Goal: Information Seeking & Learning: Learn about a topic

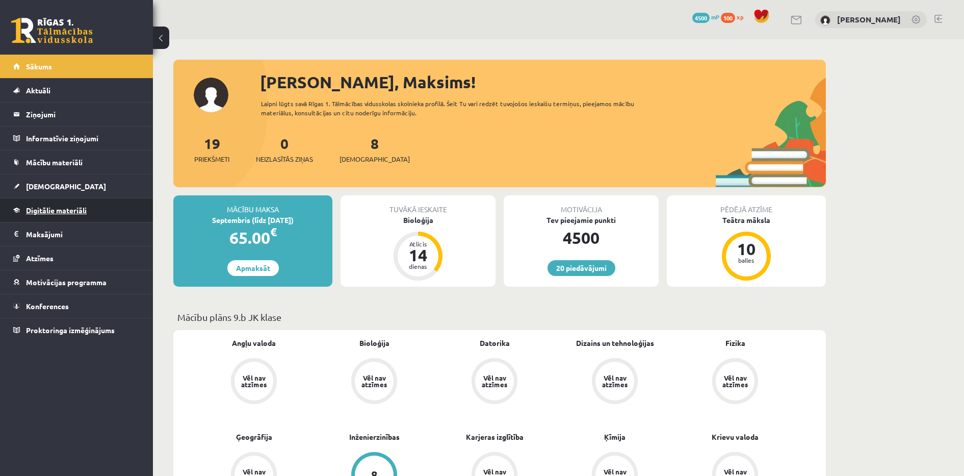
click at [58, 205] on span "Digitālie materiāli" at bounding box center [56, 209] width 61 height 9
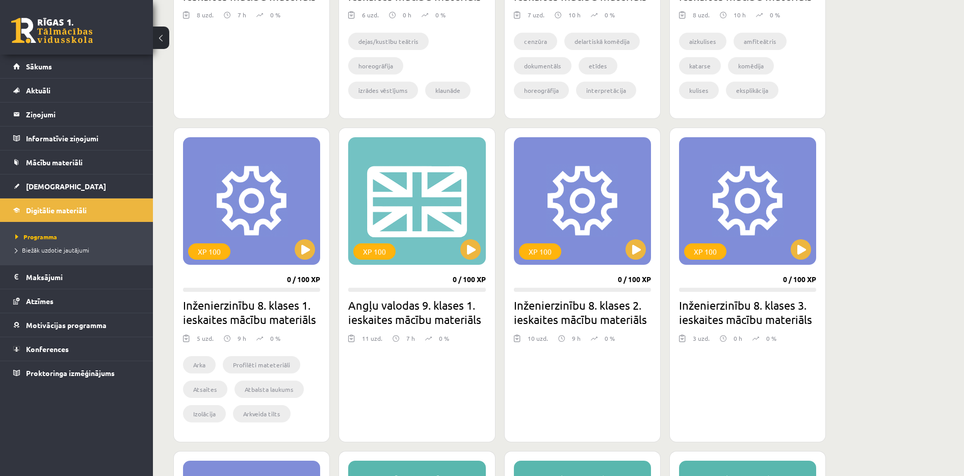
scroll to position [510, 0]
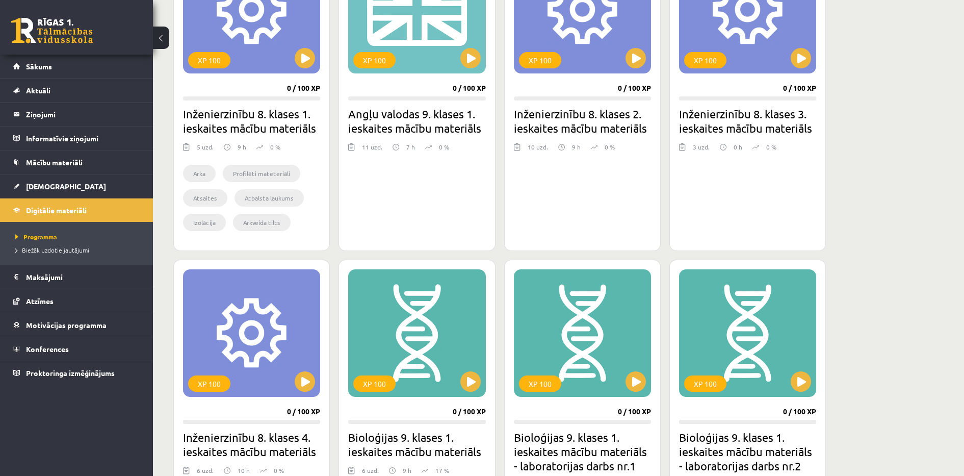
scroll to position [714, 0]
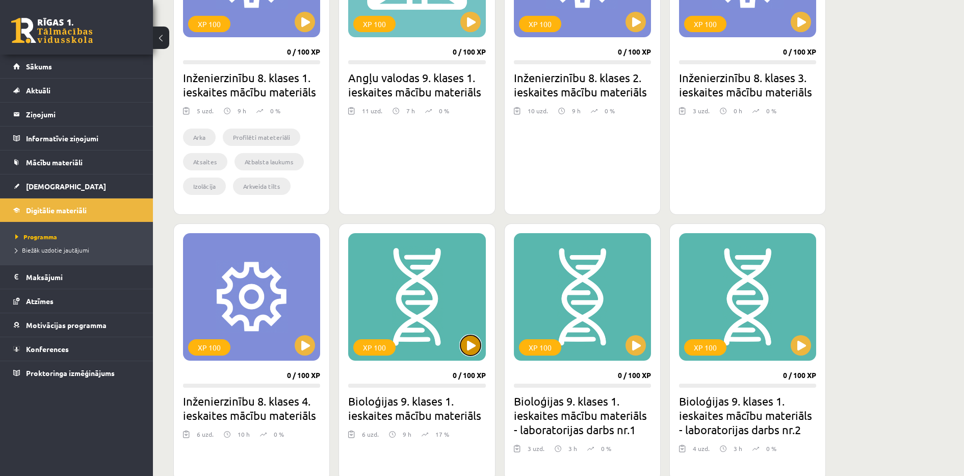
click at [475, 342] on button at bounding box center [470, 345] width 20 height 20
click at [94, 64] on link "Sākums" at bounding box center [76, 66] width 127 height 23
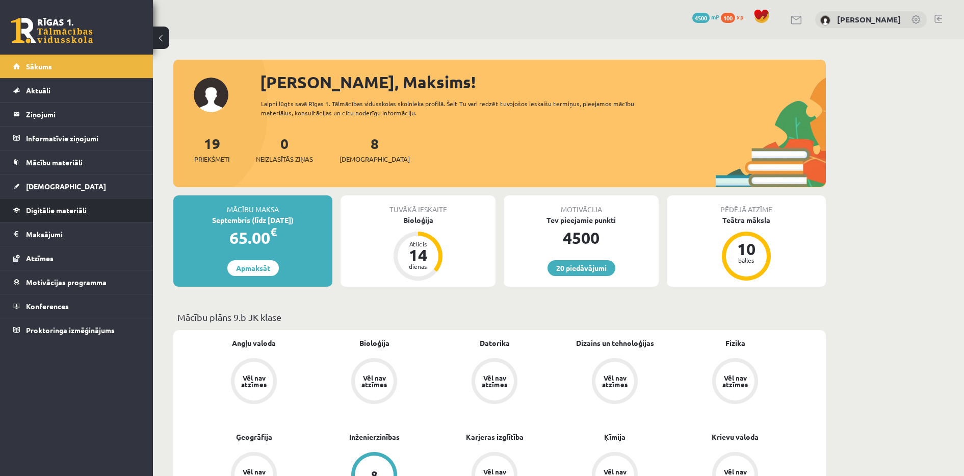
click at [63, 201] on link "Digitālie materiāli" at bounding box center [76, 209] width 127 height 23
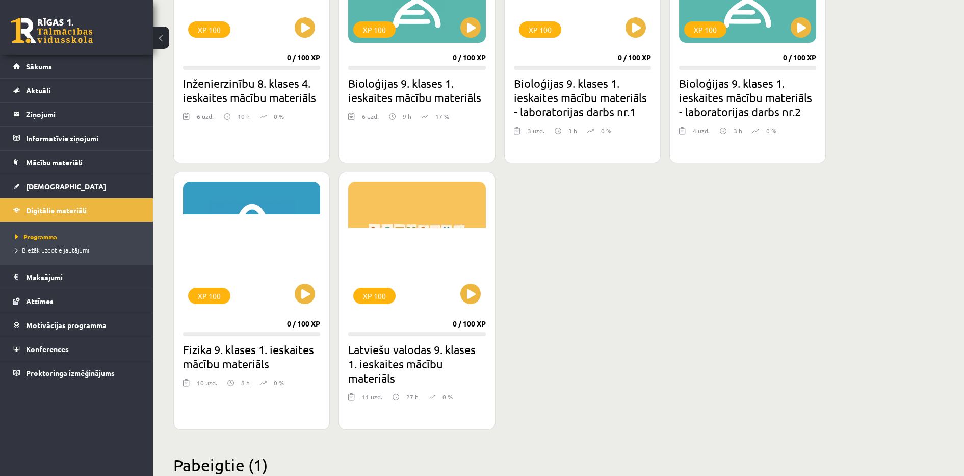
scroll to position [866, 0]
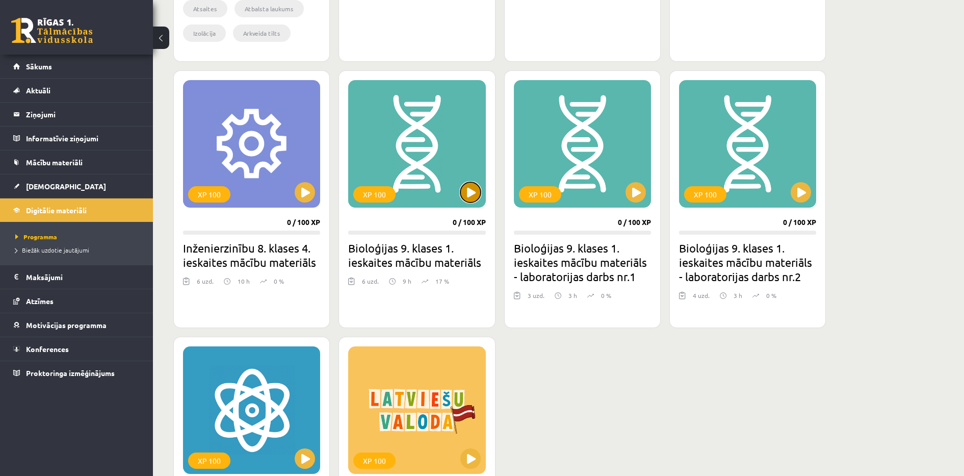
click at [471, 193] on button at bounding box center [470, 192] width 20 height 20
click at [425, 282] on div "XP 100 0 / 100 XP Bioloģijas 9. klases 1. ieskaites mācību materiāls 6 uzd. 9 h…" at bounding box center [416, 198] width 156 height 257
click at [631, 193] on button at bounding box center [635, 192] width 20 height 20
click at [50, 66] on span "Sākums" at bounding box center [39, 66] width 26 height 9
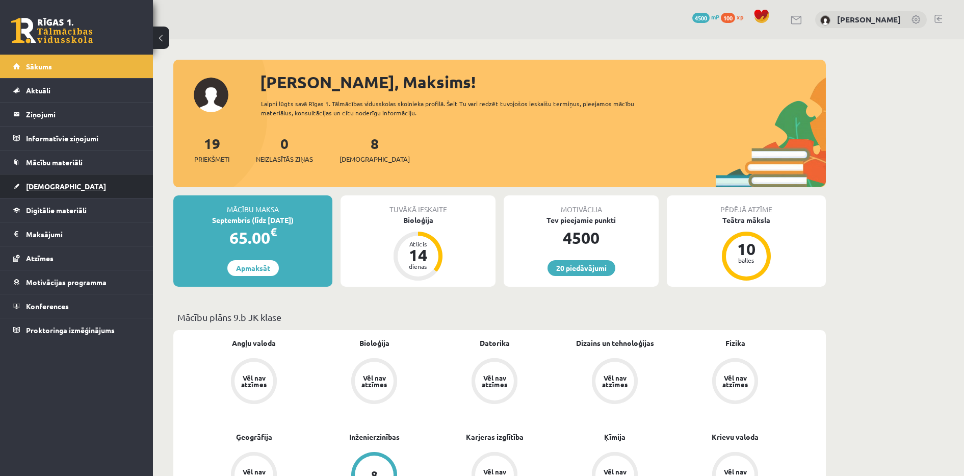
click at [85, 180] on link "[DEMOGRAPHIC_DATA]" at bounding box center [76, 185] width 127 height 23
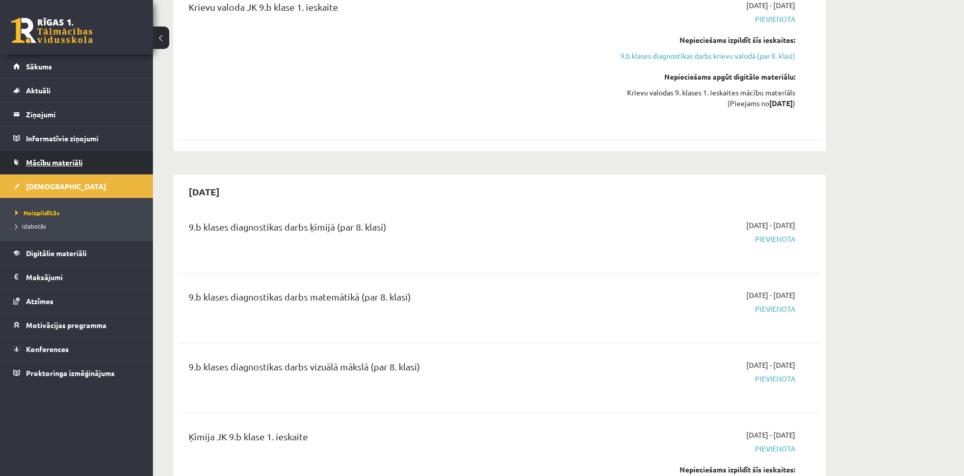
scroll to position [2905, 0]
click at [75, 160] on span "Mācību materiāli" at bounding box center [54, 161] width 57 height 9
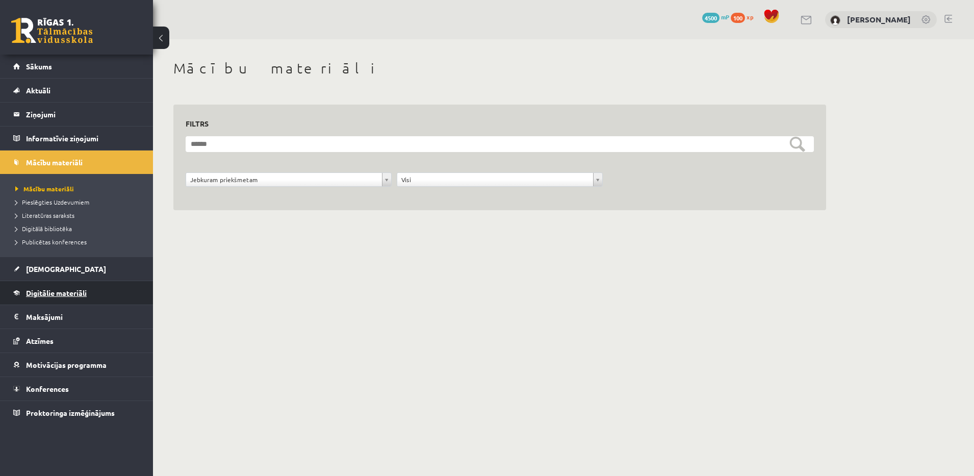
click at [75, 291] on span "Digitālie materiāli" at bounding box center [56, 292] width 61 height 9
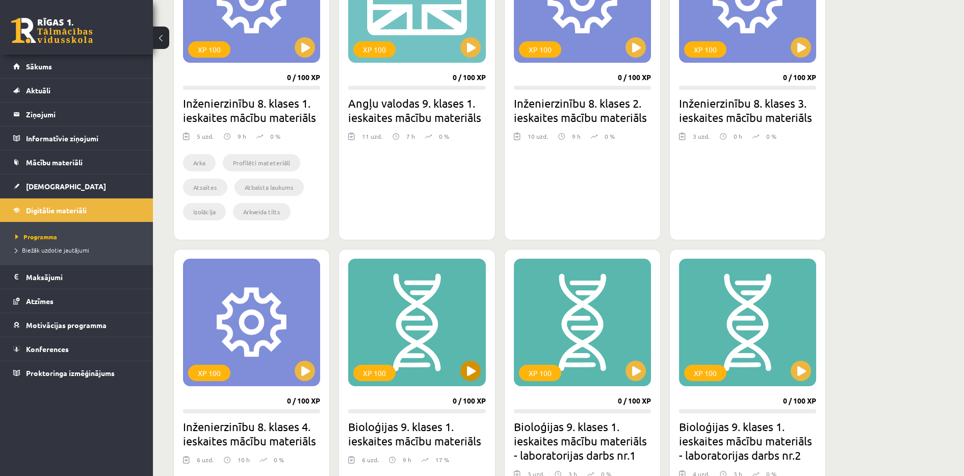
scroll to position [739, 0]
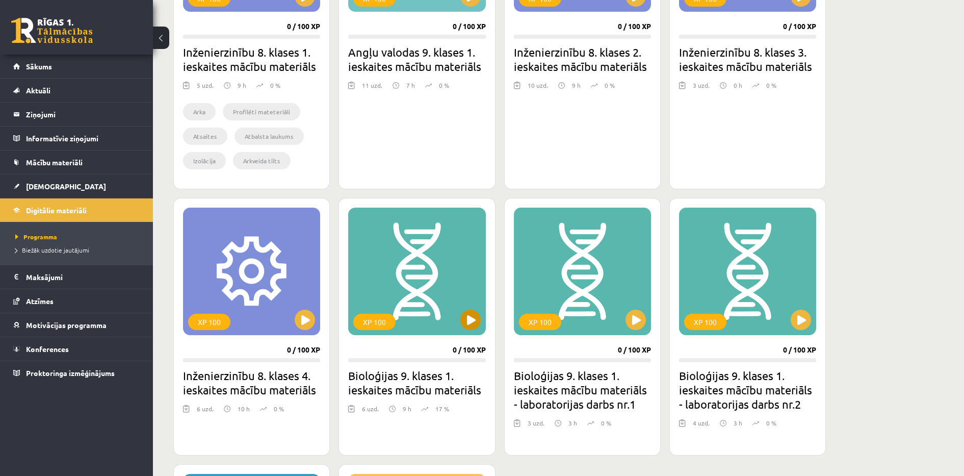
click at [409, 307] on div "XP 100" at bounding box center [416, 270] width 137 height 127
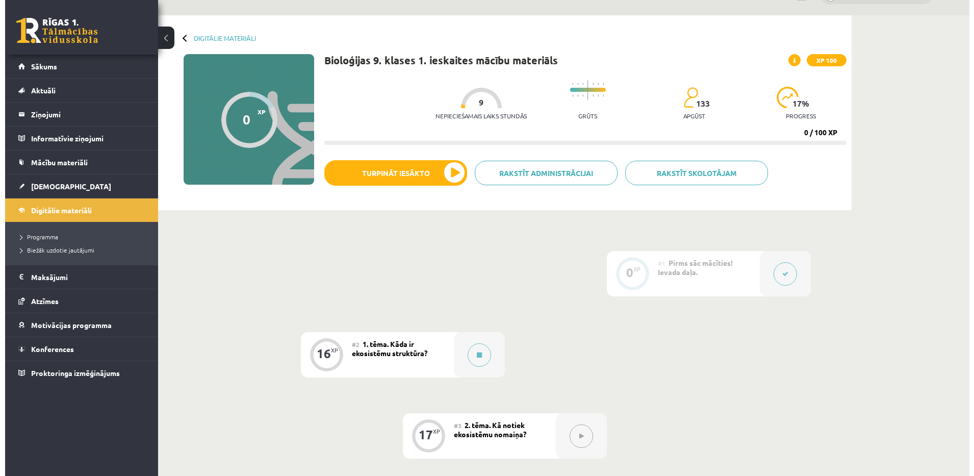
scroll to position [25, 0]
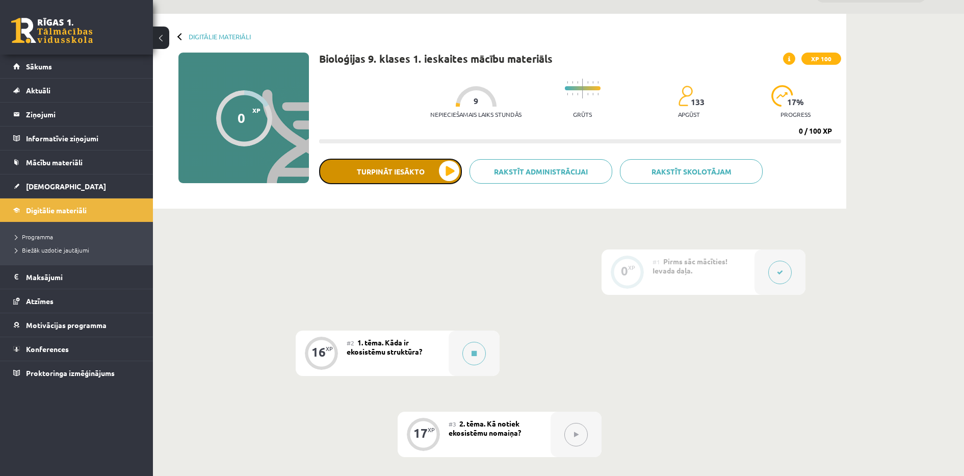
click at [411, 170] on button "Turpināt iesākto" at bounding box center [390, 171] width 143 height 25
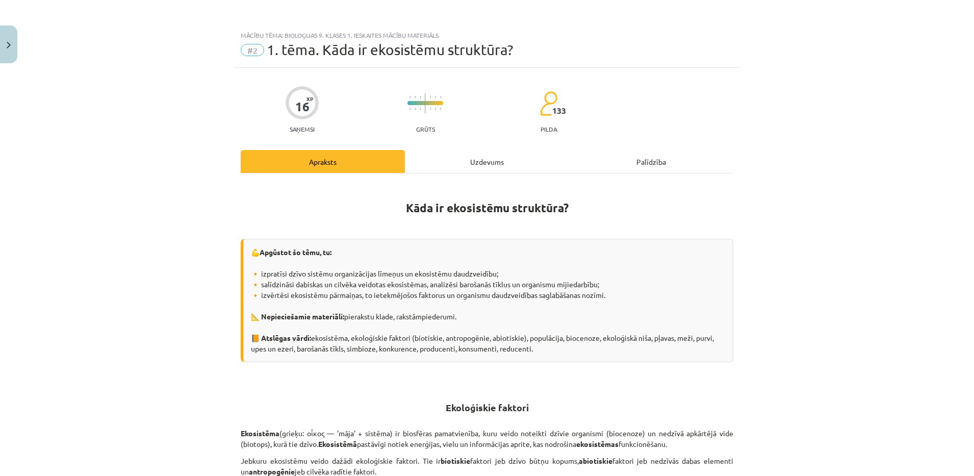
click at [241, 226] on h1 "Kāda ir ekosistēmu struktūra?" at bounding box center [487, 205] width 492 height 46
click at [797, 240] on div "Mācību tēma: Bioloģijas 9. klases 1. ieskaites mācību materiāls #2 1. tēma. Kād…" at bounding box center [487, 238] width 974 height 476
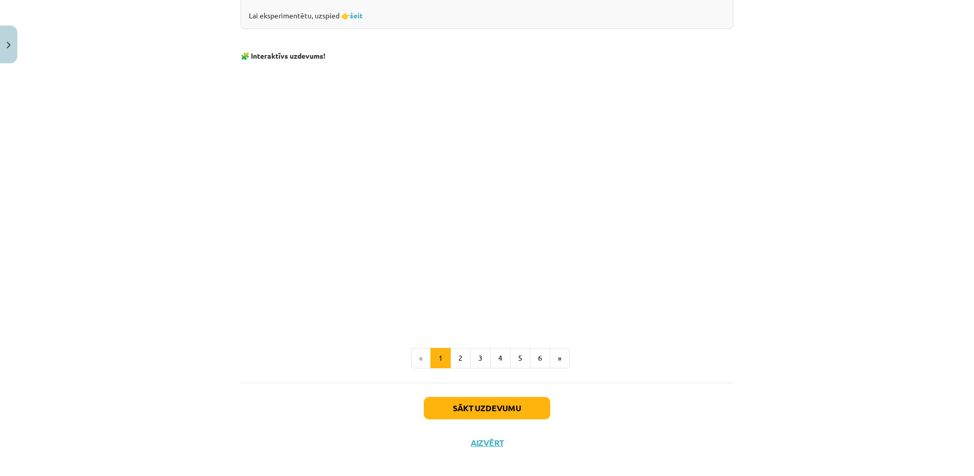
scroll to position [920, 0]
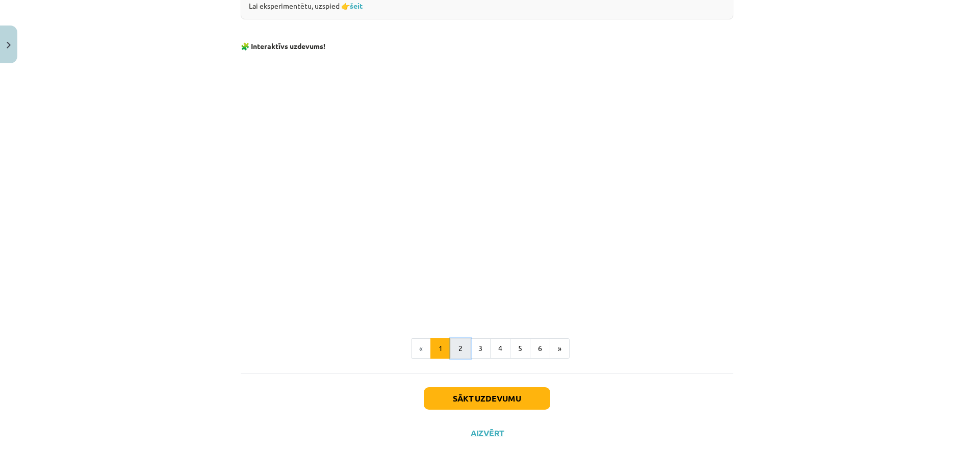
click at [454, 349] on button "2" at bounding box center [460, 348] width 20 height 20
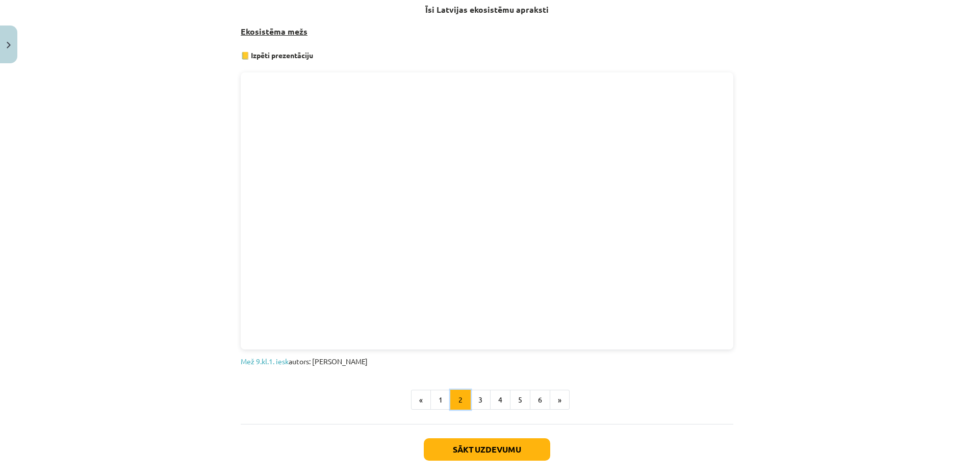
scroll to position [510, 0]
click at [477, 399] on button "3" at bounding box center [480, 400] width 20 height 20
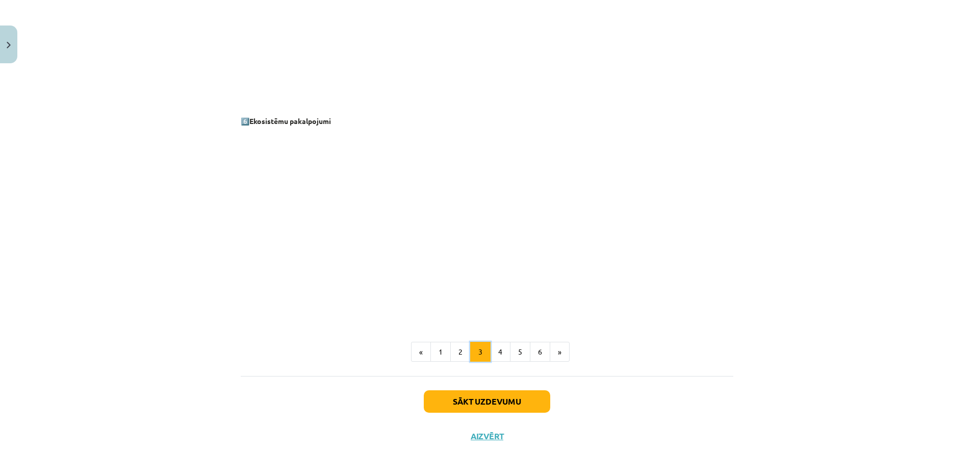
scroll to position [1311, 0]
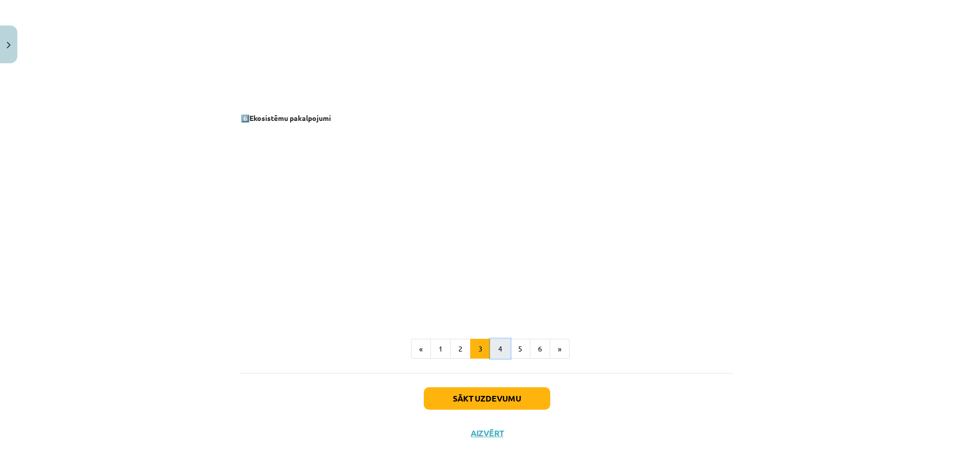
click at [493, 357] on button "4" at bounding box center [500, 348] width 20 height 20
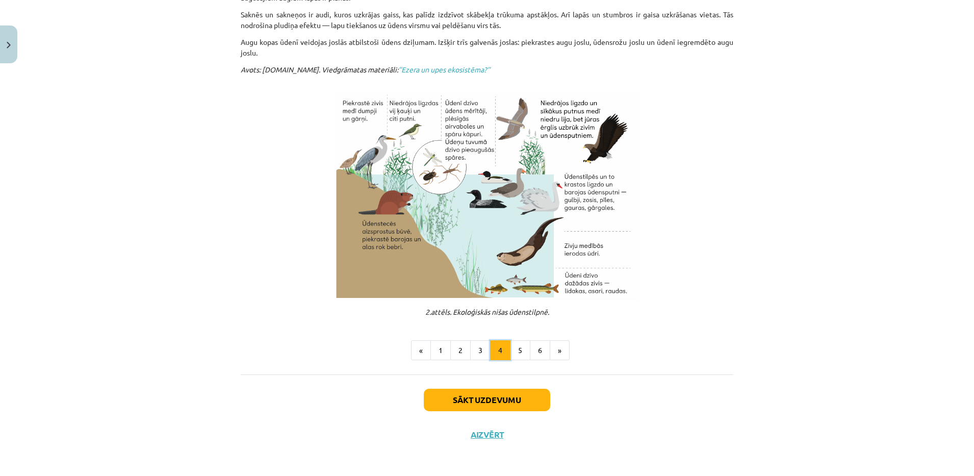
scroll to position [272, 0]
click at [513, 350] on button "5" at bounding box center [520, 349] width 20 height 20
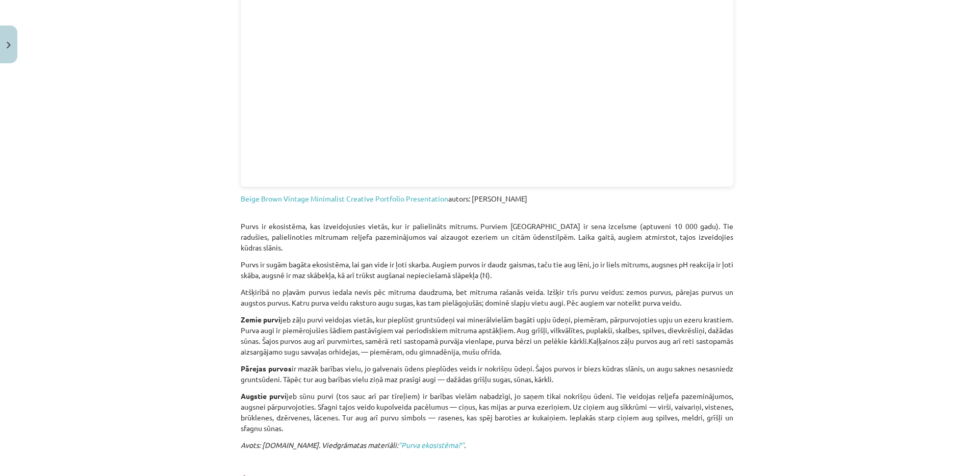
scroll to position [355, 0]
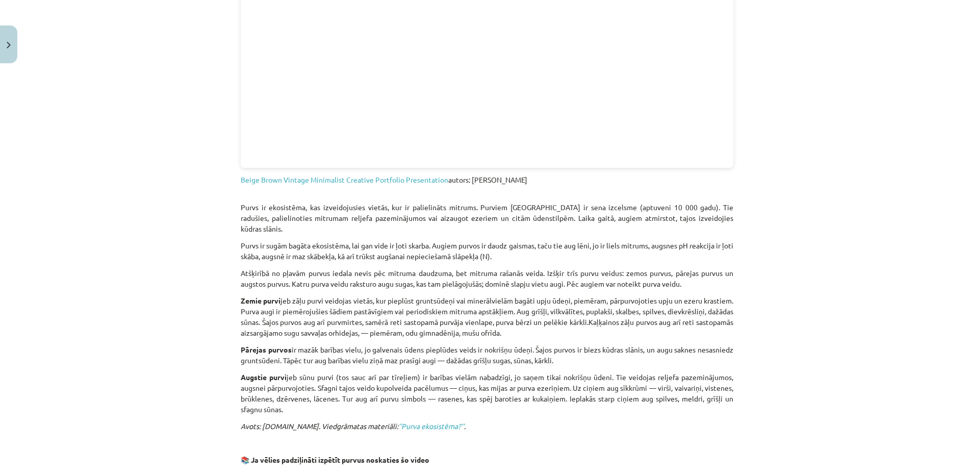
drag, startPoint x: 233, startPoint y: 202, endPoint x: 293, endPoint y: 395, distance: 201.5
click at [293, 395] on div "16 XP Saņemsi Grūts 133 pilda Apraksts Uzdevums Palīdzība Purva ekosistēma 📒 Iz…" at bounding box center [486, 252] width 505 height 1079
copy div "Purvs ir ekosistēma, kas izveidojusies vietās, kur ir palielināts mitrums. Purv…"
click at [171, 329] on div "Mācību tēma: Bioloģijas 9. klases 1. ieskaites mācību materiāls #2 1. tēma. Kād…" at bounding box center [487, 238] width 974 height 476
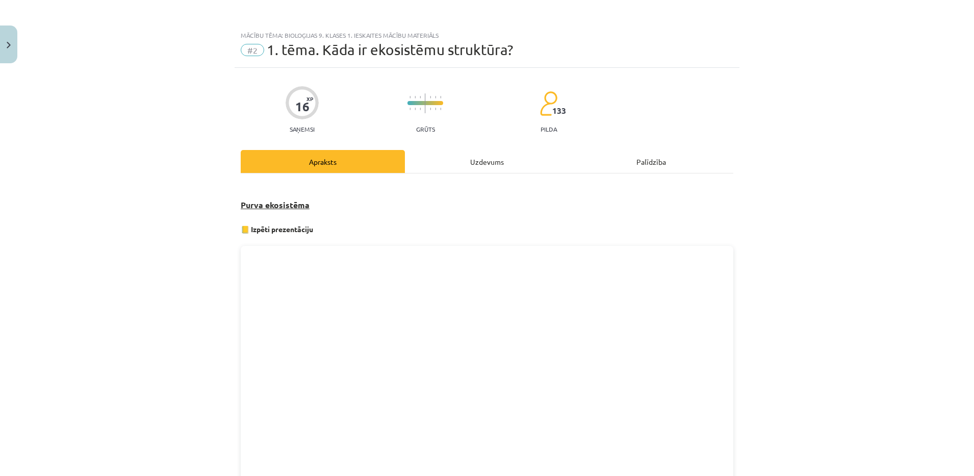
scroll to position [686, 0]
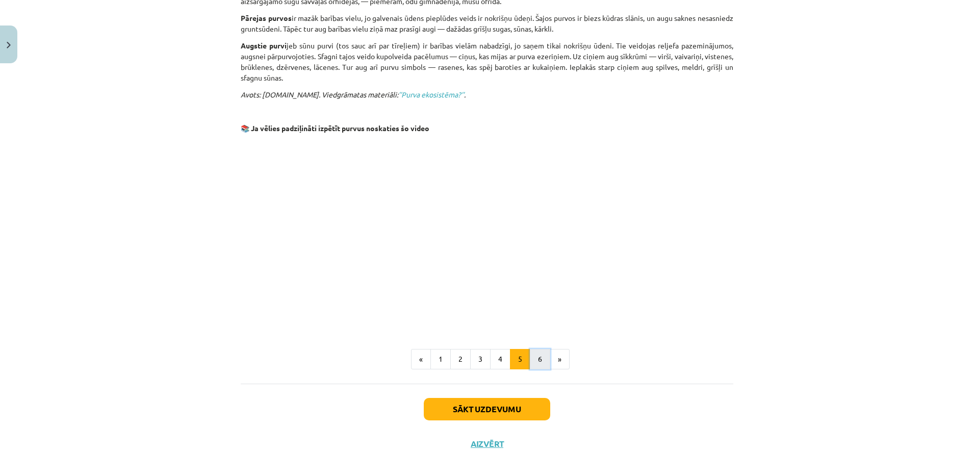
click at [536, 349] on button "6" at bounding box center [540, 359] width 20 height 20
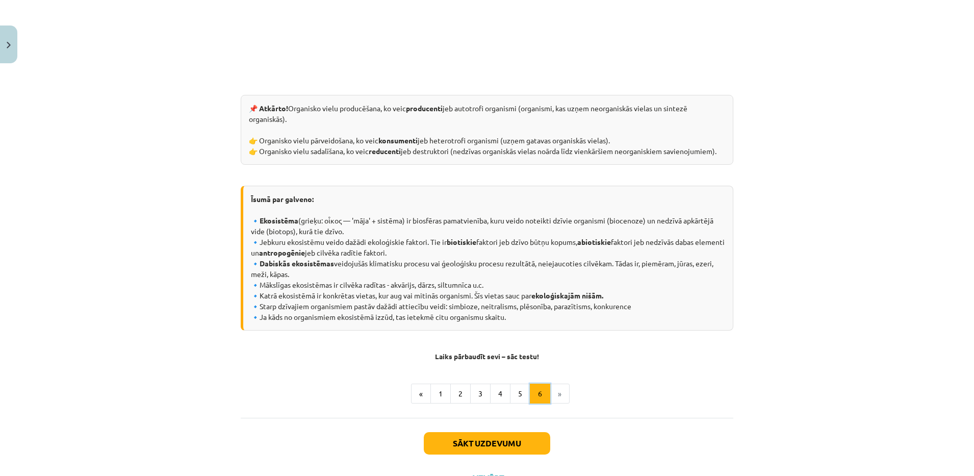
scroll to position [431, 0]
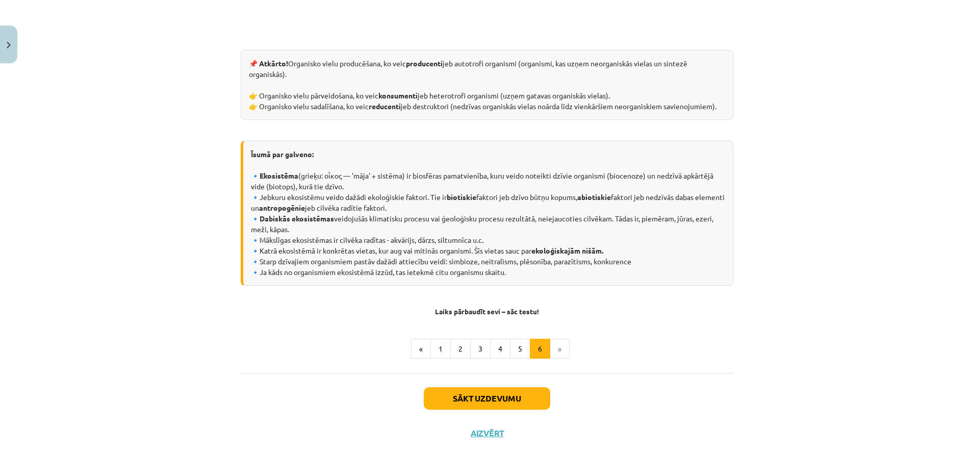
click at [555, 352] on li "»" at bounding box center [559, 348] width 19 height 20
click at [553, 347] on li "»" at bounding box center [559, 348] width 19 height 20
click at [492, 405] on button "Sākt uzdevumu" at bounding box center [487, 398] width 126 height 22
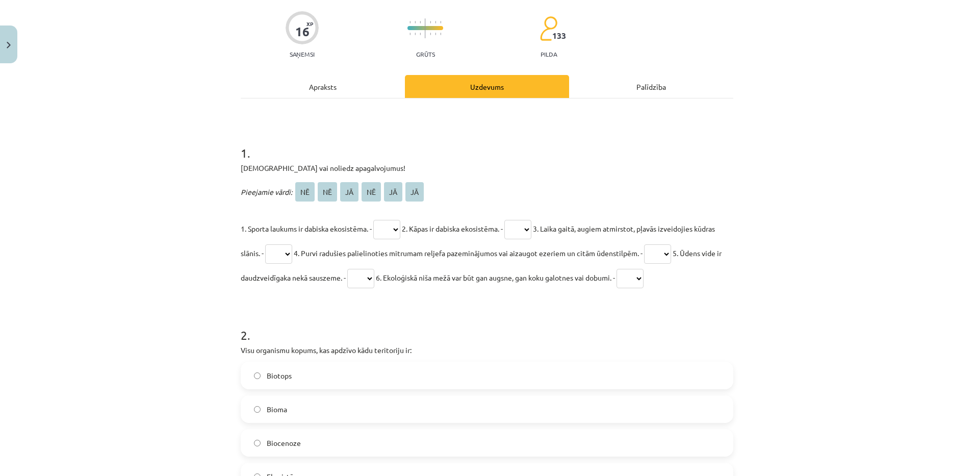
scroll to position [0, 0]
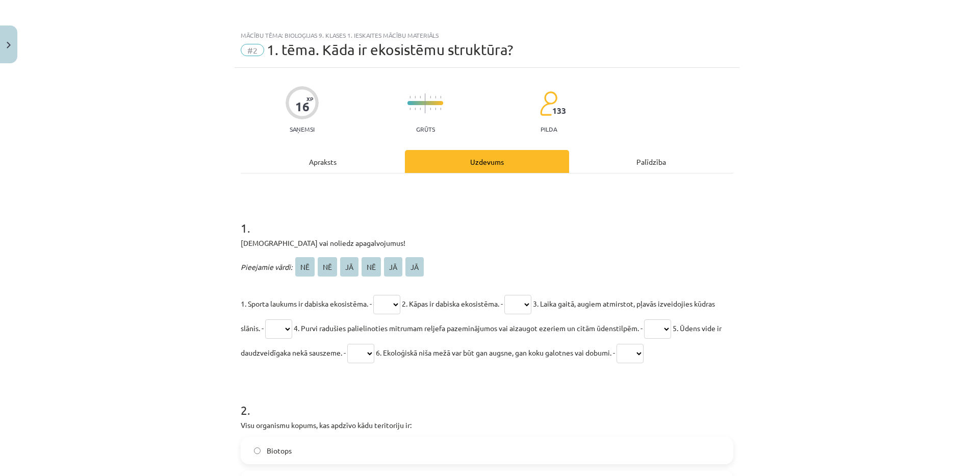
click at [397, 304] on select "** ** ** ** ** **" at bounding box center [386, 304] width 27 height 19
select select "**"
click at [373, 295] on select "** ** ** ** ** **" at bounding box center [386, 304] width 27 height 19
drag, startPoint x: 416, startPoint y: 301, endPoint x: 436, endPoint y: 302, distance: 20.4
click at [436, 302] on span "2. Kāpas ir dabiska ekosistēma. -" at bounding box center [452, 303] width 101 height 9
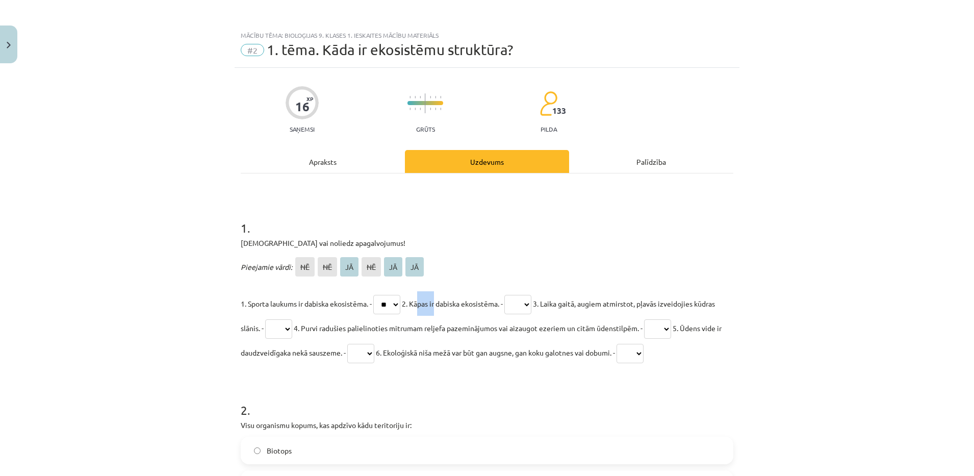
copy span "Kāpas"
click at [524, 305] on select "** ** ** ** ** **" at bounding box center [517, 304] width 27 height 19
select select "**"
click at [514, 295] on select "** ** ** ** ** **" at bounding box center [517, 304] width 27 height 19
click at [580, 391] on h1 "2 ." at bounding box center [487, 401] width 492 height 32
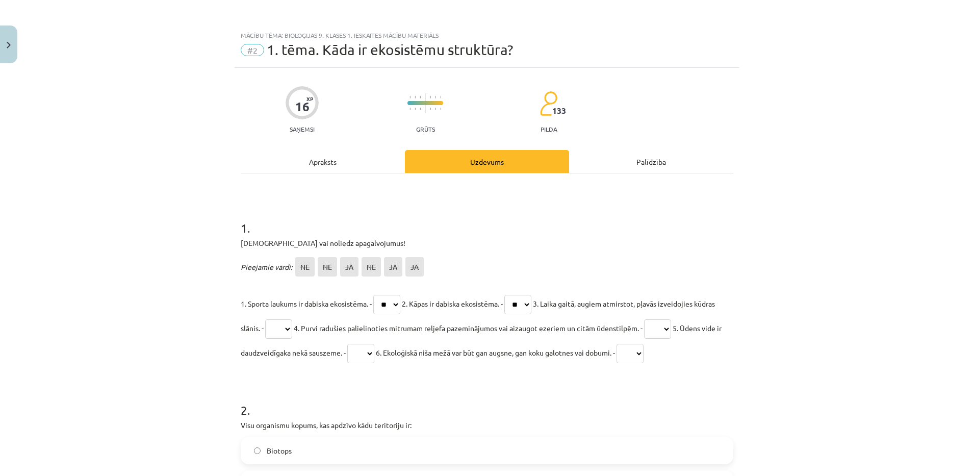
click at [292, 330] on select "** ** ** ** ** **" at bounding box center [278, 328] width 27 height 19
select select "**"
click at [285, 319] on select "** ** ** ** ** **" at bounding box center [278, 328] width 27 height 19
click at [531, 304] on select "** ** ** ** ** **" at bounding box center [517, 304] width 27 height 19
select select "**"
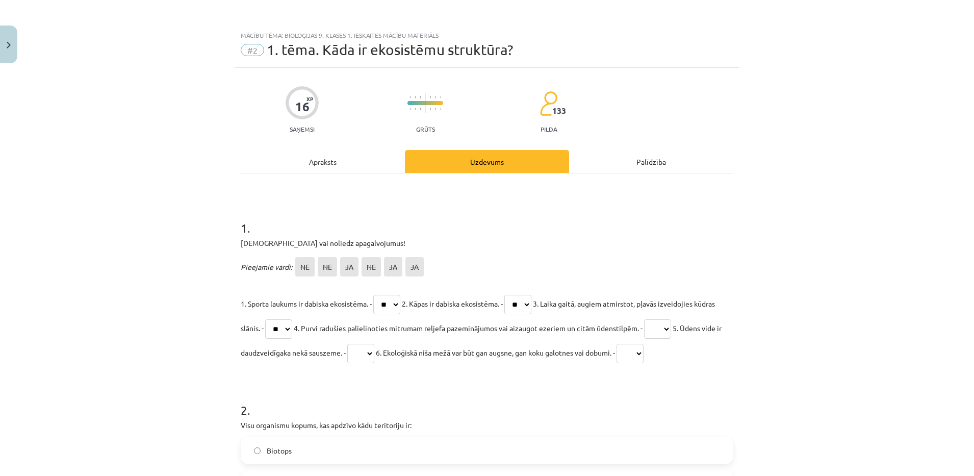
click at [514, 295] on select "** ** ** ** ** **" at bounding box center [517, 304] width 27 height 19
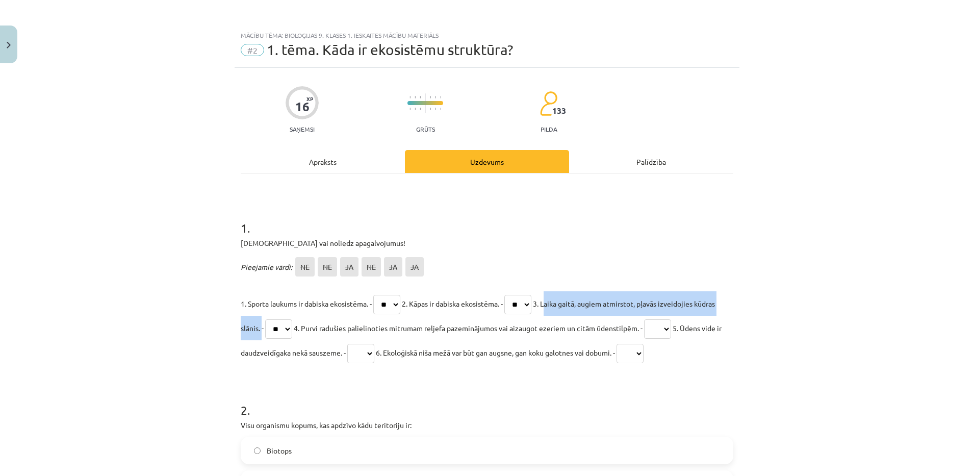
drag, startPoint x: 557, startPoint y: 302, endPoint x: 277, endPoint y: 323, distance: 280.6
click at [277, 323] on span "3. Laika gaitā, augiem atmirstot, pļavās izveidojies kūdras slānis. -" at bounding box center [478, 316] width 474 height 34
copy span "Laika gaitā, augiem atmirstot, pļavās izveidojies kūdras slānis"
click at [292, 321] on select "** ** ** ** ** **" at bounding box center [278, 328] width 27 height 19
select select "**"
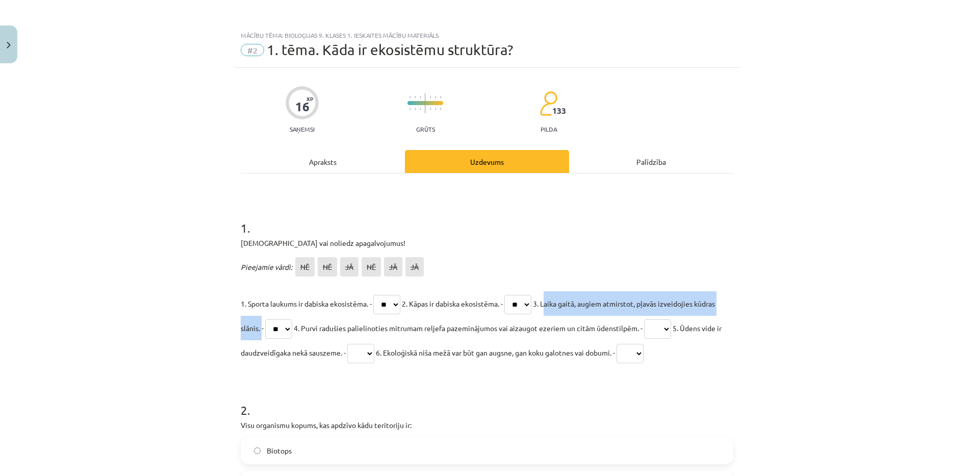
click at [285, 319] on select "** ** ** ** ** **" at bounding box center [278, 328] width 27 height 19
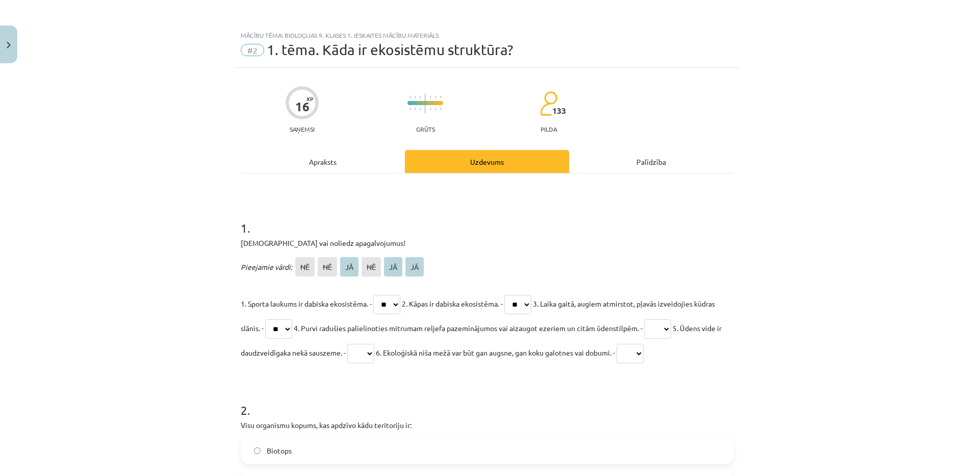
click at [495, 392] on h1 "2 ." at bounding box center [487, 401] width 492 height 32
click at [671, 330] on select "** ** ** ** ** **" at bounding box center [657, 328] width 27 height 19
select select "**"
click at [671, 319] on select "** ** ** ** ** **" at bounding box center [657, 328] width 27 height 19
click at [374, 350] on select "** ** ** ** ** **" at bounding box center [360, 353] width 27 height 19
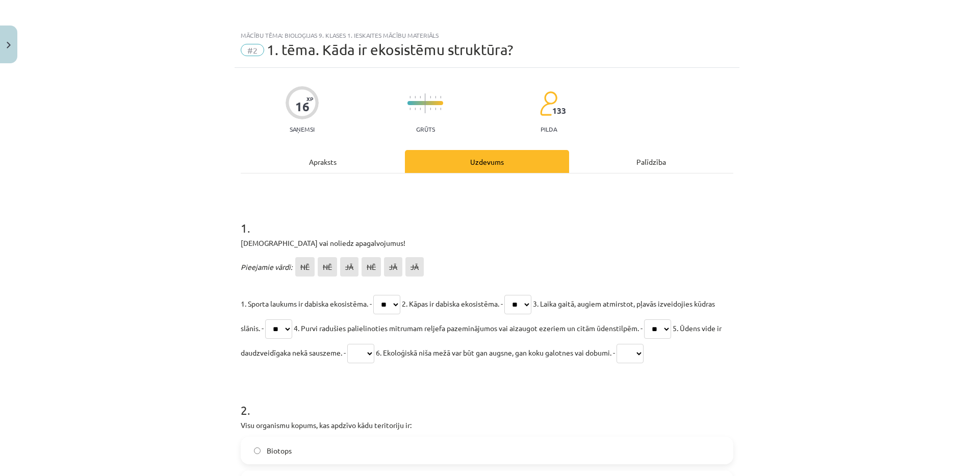
select select "**"
click at [374, 344] on select "** ** ** ** ** **" at bounding box center [360, 353] width 27 height 19
click at [643, 348] on select "** ** ** ** ** **" at bounding box center [629, 353] width 27 height 19
select select "**"
click at [643, 344] on select "** ** ** ** ** **" at bounding box center [629, 353] width 27 height 19
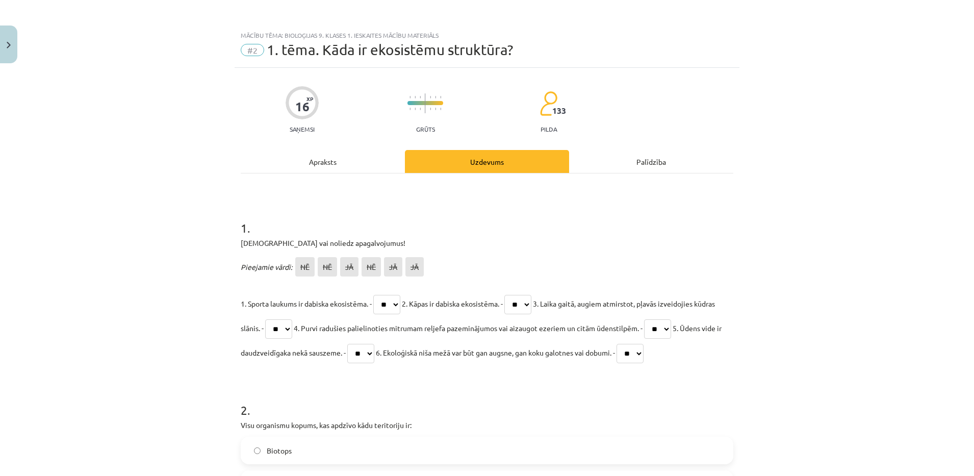
drag, startPoint x: 428, startPoint y: 350, endPoint x: 666, endPoint y: 347, distance: 238.1
click at [666, 347] on p "1. Sporta laukums ir dabiska ekosistēma. - ** ** ** ** ** ** 2. Kāpas ir dabisk…" at bounding box center [487, 327] width 492 height 73
copy span ". Ekoloģiskā niša mežā var būt gan augsne, gan koku galotnes vai dobumi."
click at [154, 388] on div "Mācību tēma: Bioloģijas 9. klases 1. ieskaites mācību materiāls #2 1. tēma. Kād…" at bounding box center [487, 238] width 974 height 476
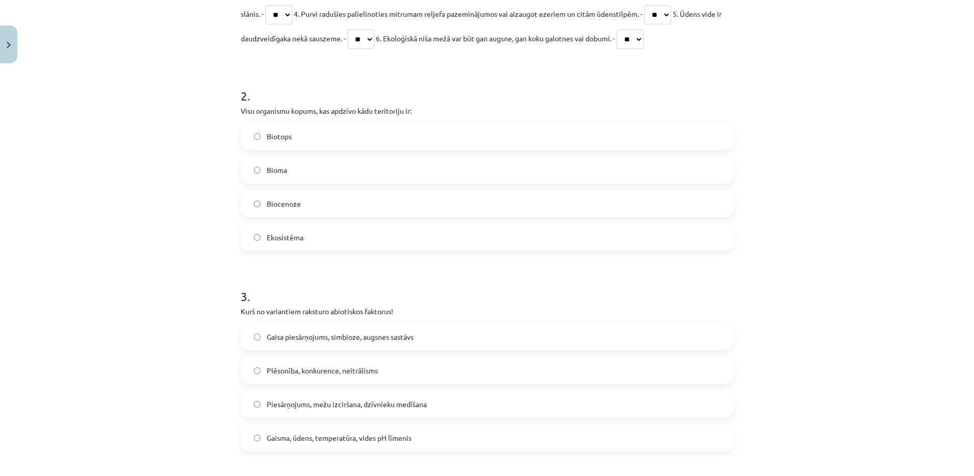
scroll to position [312, 0]
click at [261, 252] on div "Ekosistēma" at bounding box center [487, 239] width 492 height 28
click at [268, 239] on span "Ekosistēma" at bounding box center [285, 239] width 37 height 11
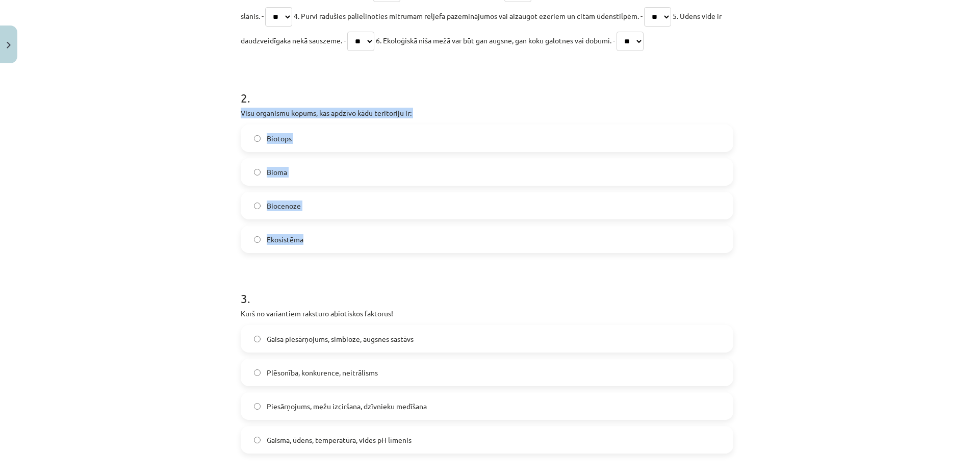
drag, startPoint x: 232, startPoint y: 108, endPoint x: 328, endPoint y: 245, distance: 166.6
copy div "Visu organismu kopums, kas apdzīvo kādu teritoriju ir: Biotops Bioma Biocenoze …"
click at [302, 218] on label "Biocenoze" at bounding box center [487, 205] width 490 height 25
click at [213, 339] on div "Mācību tēma: Bioloģijas 9. klases 1. ieskaites mācību materiāls #2 1. tēma. Kād…" at bounding box center [487, 238] width 974 height 476
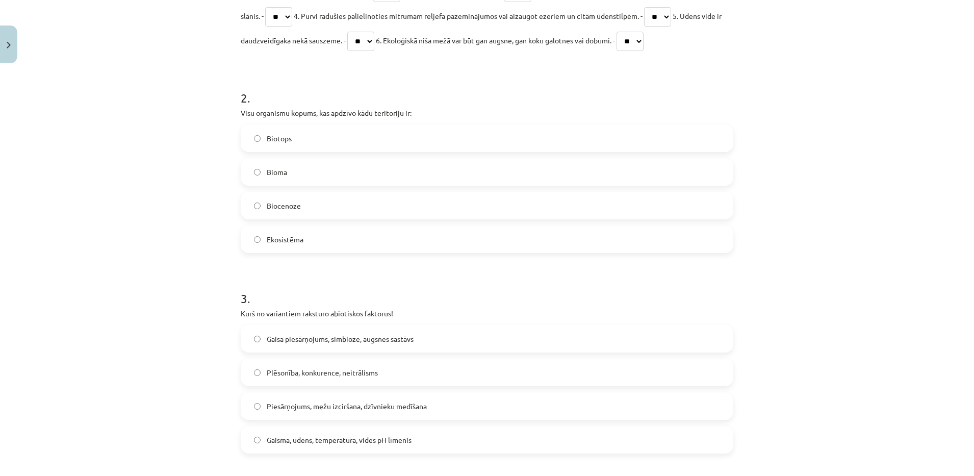
click at [152, 209] on div "Mācību tēma: Bioloģijas 9. klases 1. ieskaites mācību materiāls #2 1. tēma. Kād…" at bounding box center [487, 238] width 974 height 476
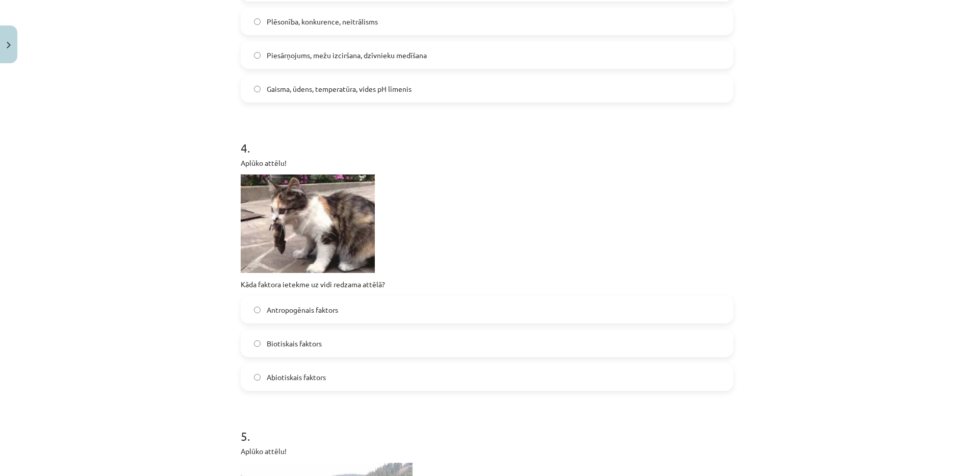
scroll to position [661, 0]
click at [292, 239] on img at bounding box center [308, 225] width 134 height 98
click at [293, 338] on label "Biotiskais faktors" at bounding box center [487, 344] width 490 height 25
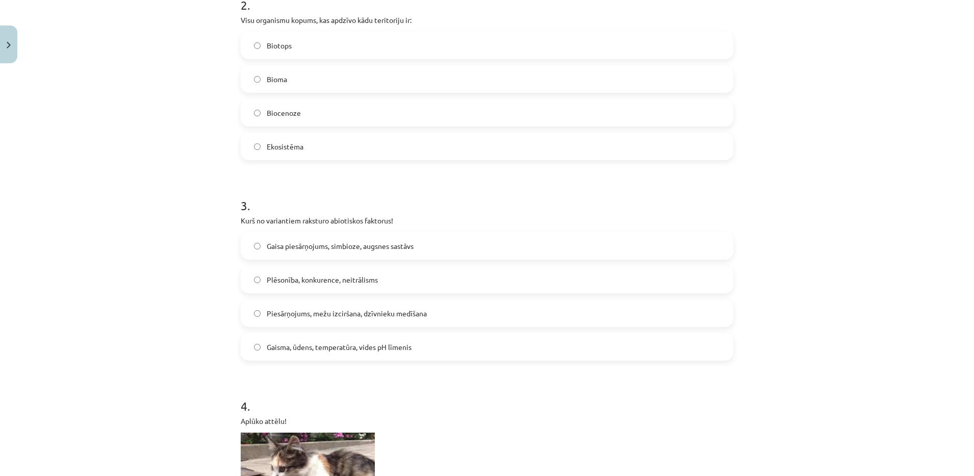
scroll to position [401, 0]
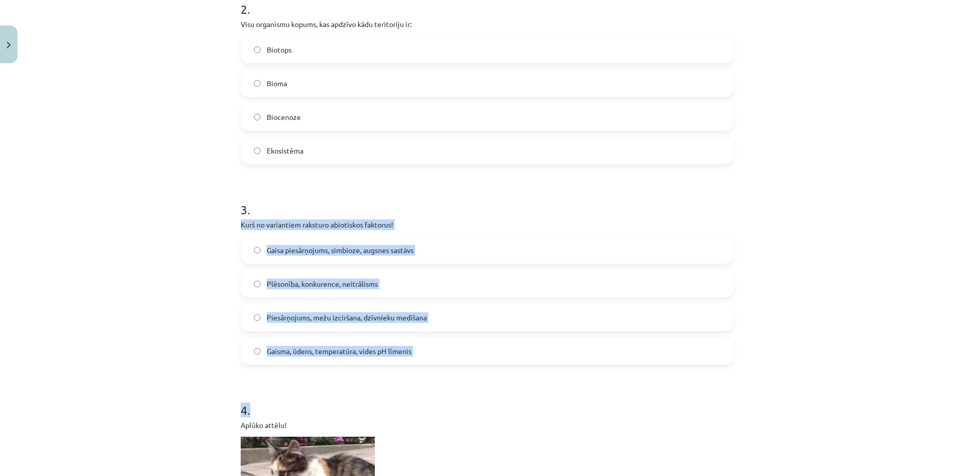
drag, startPoint x: 232, startPoint y: 224, endPoint x: 430, endPoint y: 368, distance: 244.4
click at [430, 368] on div "16 XP Saņemsi Grūts 133 pilda Apraksts Uzdevums Palīdzība 1 . Apstiprini vai no…" at bounding box center [486, 442] width 505 height 1551
copy form "Kurš no variantiem raksturo abiotiskos faktorus! Gaisa piesārņojums, simbioze, …"
click at [186, 326] on div "Mācību tēma: Bioloģijas 9. klases 1. ieskaites mācību materiāls #2 1. tēma. Kād…" at bounding box center [487, 238] width 974 height 476
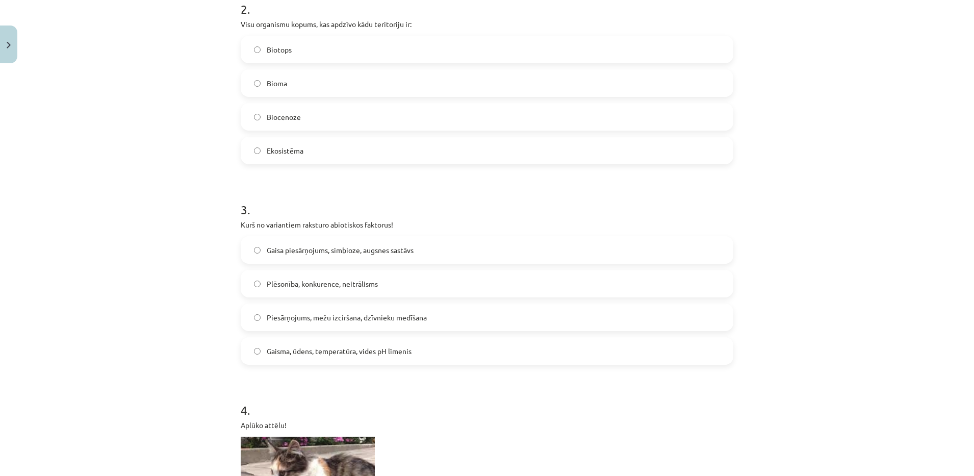
click at [401, 346] on span "Gaisma, ūdens, temperatūra, vides pH līmenis" at bounding box center [339, 351] width 145 height 11
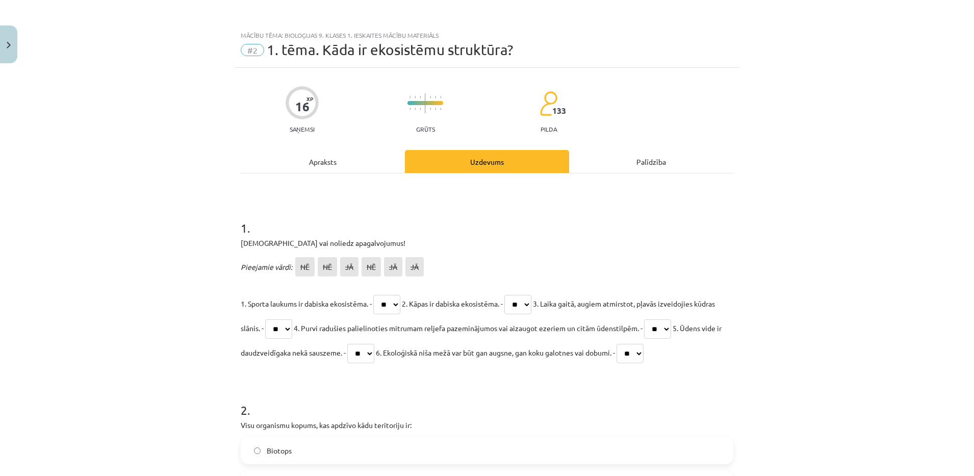
drag, startPoint x: 961, startPoint y: 82, endPoint x: 972, endPoint y: 84, distance: 10.9
click at [972, 84] on div "Mācību tēma: Bioloģijas 9. klases 1. ieskaites mācību materiāls #2 1. tēma. Kād…" at bounding box center [487, 238] width 974 height 476
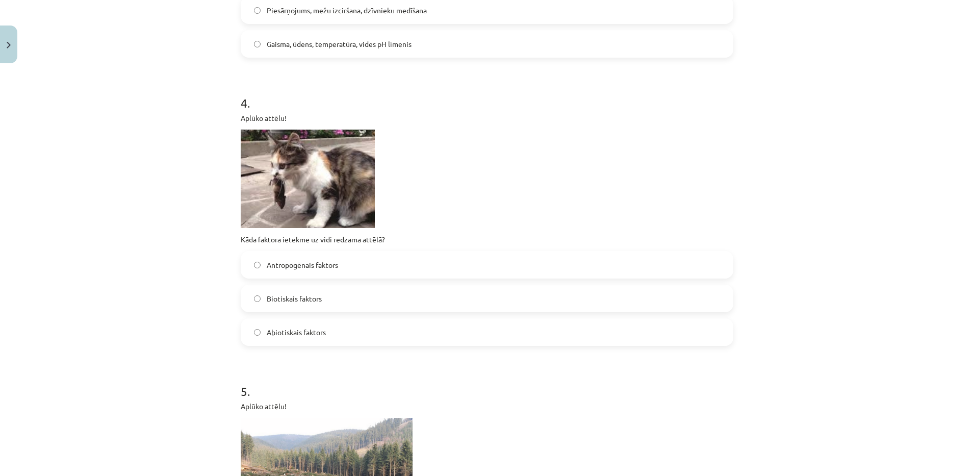
scroll to position [710, 0]
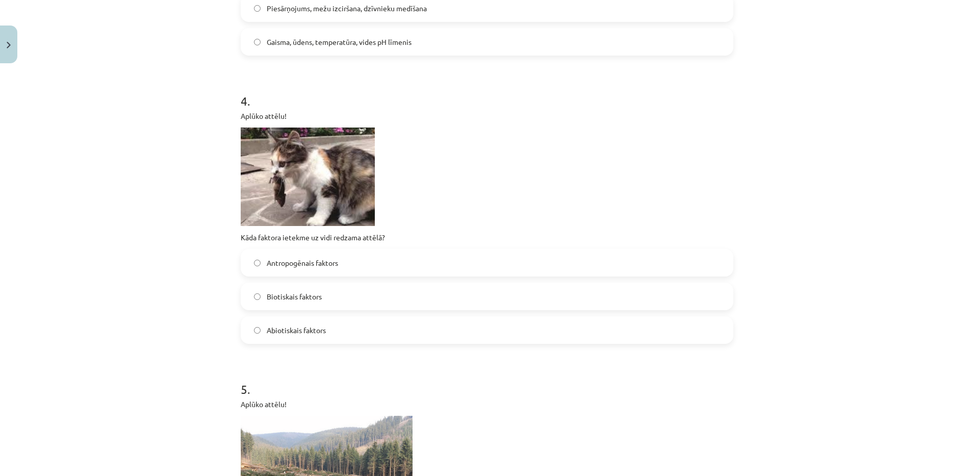
click at [285, 294] on span "Biotiskais faktors" at bounding box center [294, 296] width 55 height 11
drag, startPoint x: 264, startPoint y: 260, endPoint x: 342, endPoint y: 260, distance: 77.5
click at [342, 260] on label "Antropogēnais faktors" at bounding box center [487, 262] width 490 height 25
copy span "Antropogēnais faktors"
click at [140, 291] on div "Mācību tēma: Bioloģijas 9. klases 1. ieskaites mācību materiāls #2 1. tēma. Kād…" at bounding box center [487, 238] width 974 height 476
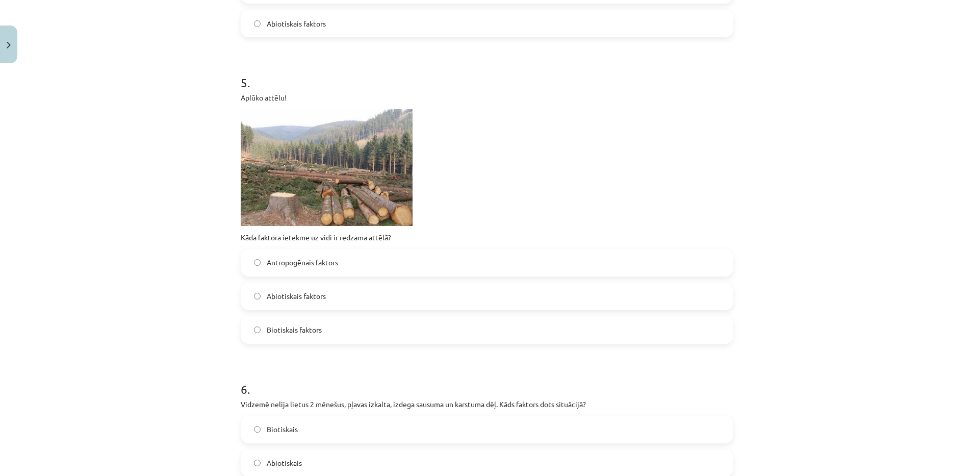
scroll to position [1026, 0]
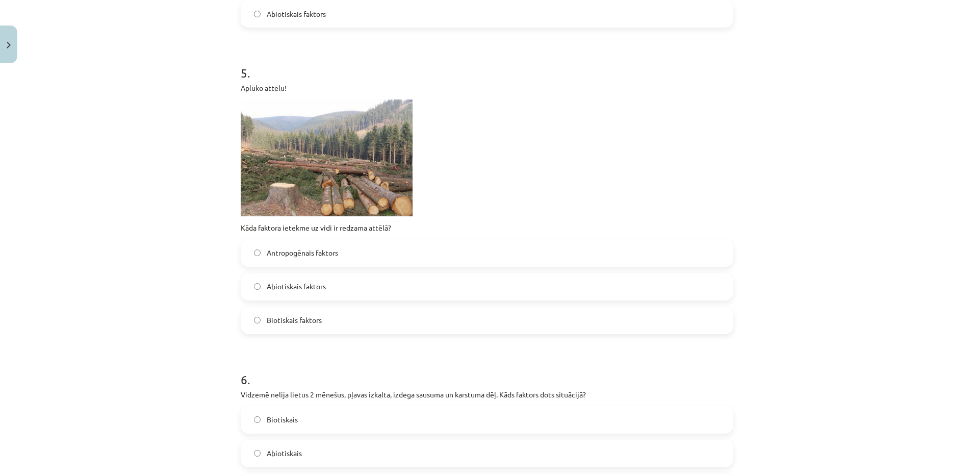
click at [279, 253] on span "Antropogēnais faktors" at bounding box center [302, 252] width 71 height 11
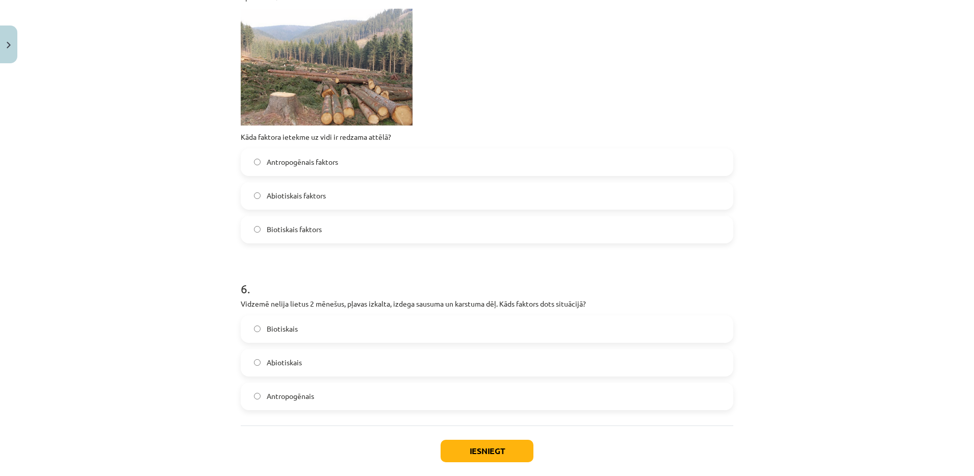
scroll to position [1169, 0]
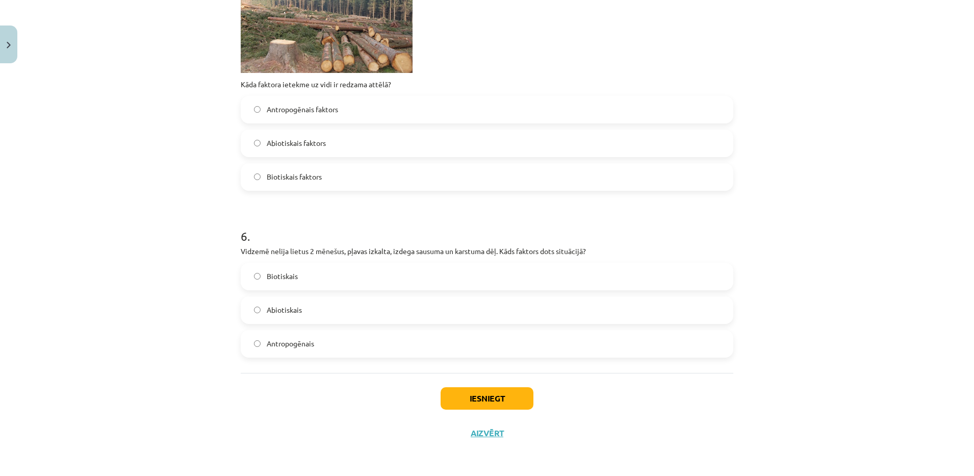
click at [305, 309] on label "Abiotiskais" at bounding box center [487, 309] width 490 height 25
click at [463, 402] on button "Iesniegt" at bounding box center [486, 398] width 93 height 22
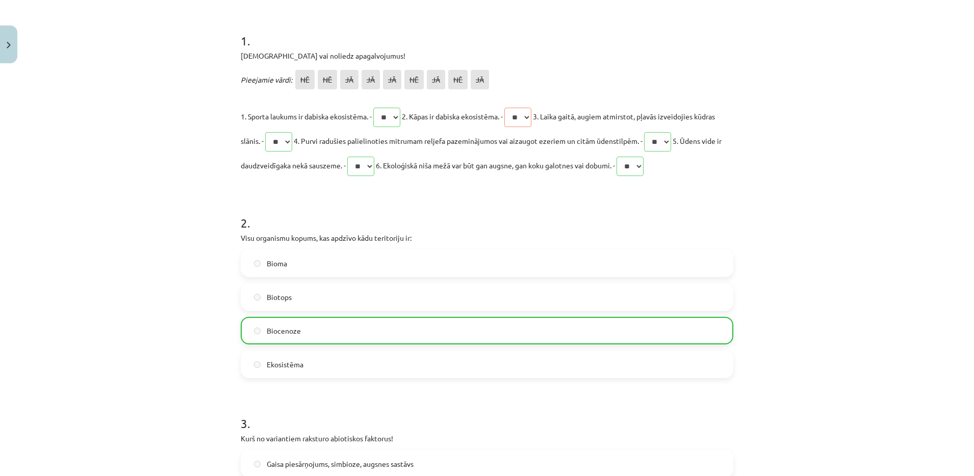
scroll to position [191, 0]
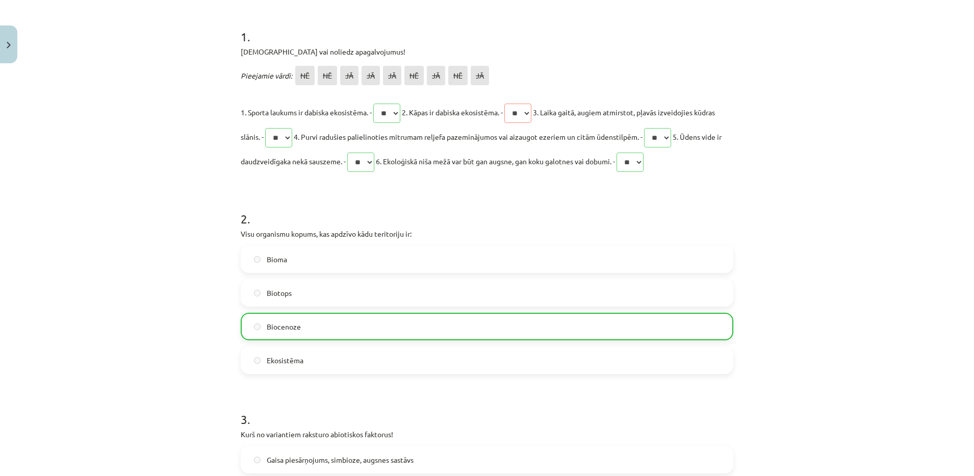
click at [104, 151] on div "Mācību tēma: Bioloģijas 9. klases 1. ieskaites mācību materiāls #2 1. tēma. Kād…" at bounding box center [487, 238] width 974 height 476
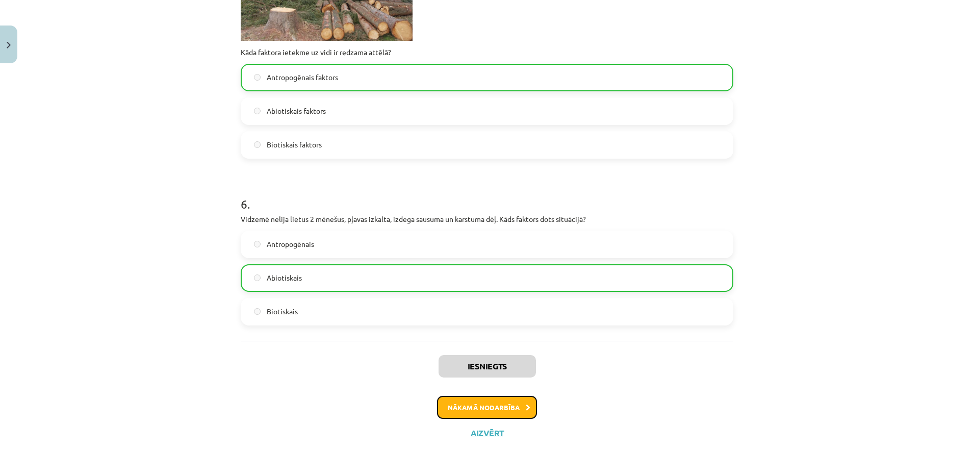
click at [462, 405] on button "Nākamā nodarbība" at bounding box center [487, 407] width 100 height 23
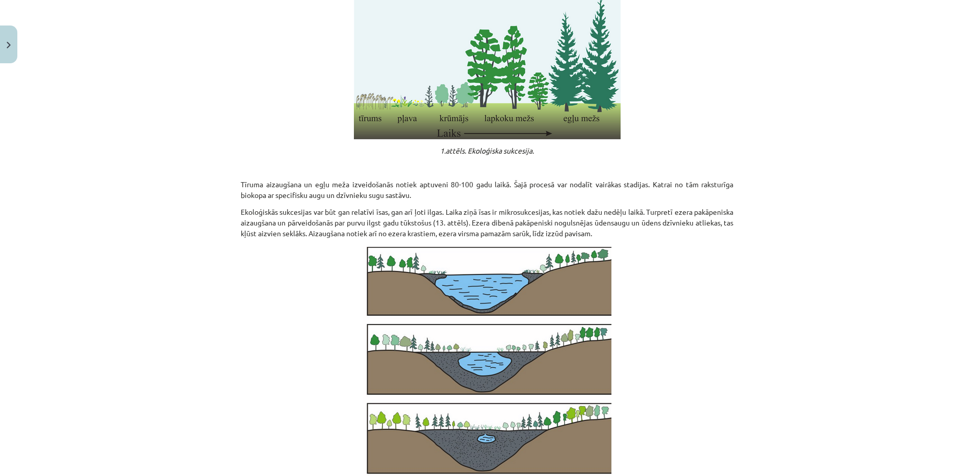
scroll to position [976, 0]
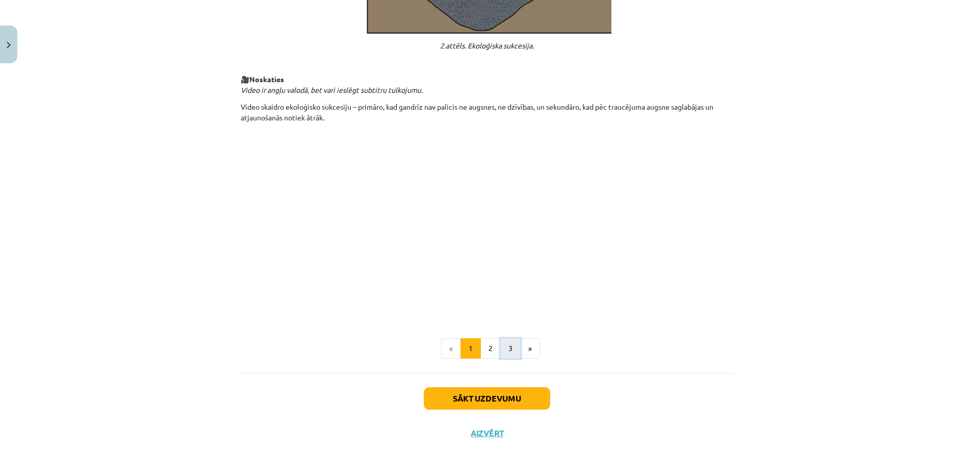
click at [504, 349] on button "3" at bounding box center [510, 348] width 20 height 20
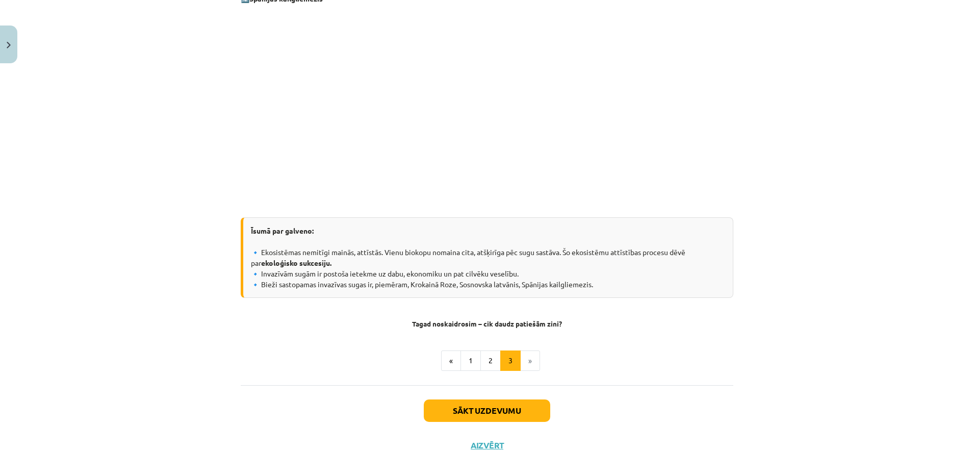
scroll to position [914, 0]
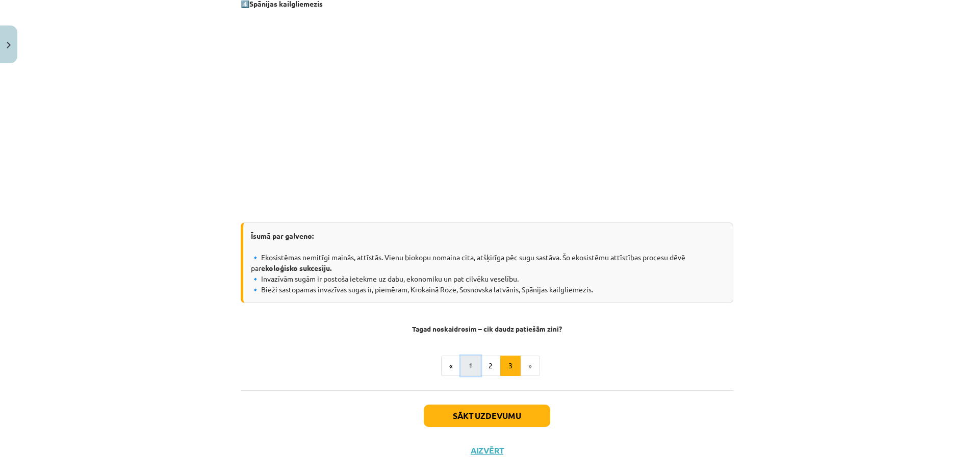
click at [463, 367] on button "1" at bounding box center [470, 365] width 20 height 20
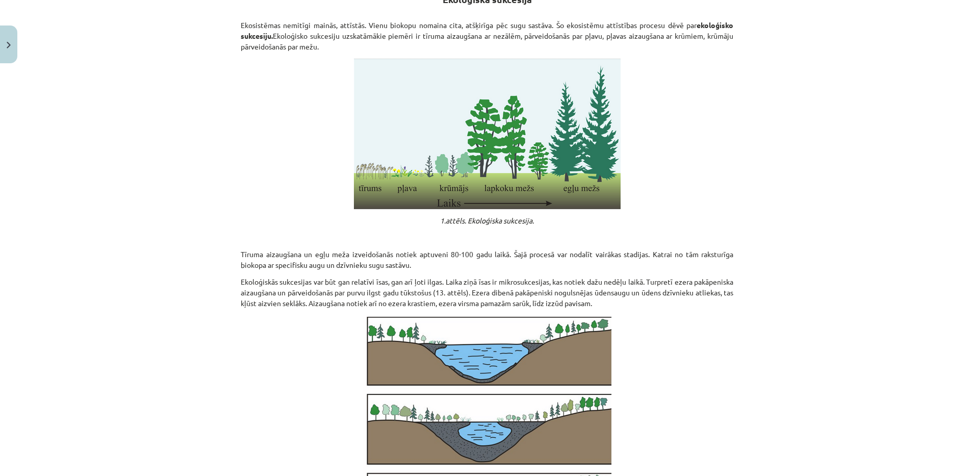
scroll to position [412, 0]
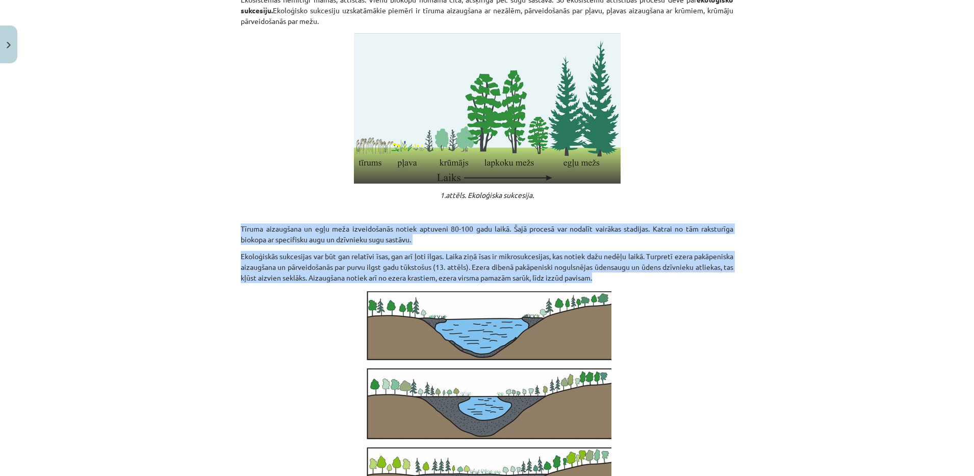
drag, startPoint x: 235, startPoint y: 223, endPoint x: 701, endPoint y: 278, distance: 469.1
click at [701, 278] on div "17 XP Saņemsi Viegls 133 pilda Apraksts Uzdevums Palīdzība Kā notiek ekosistēmu…" at bounding box center [486, 335] width 505 height 1358
copy div "Tīruma aizaugšana un egļu meža izveidošanās notiek aptuveni 80-100 gadu laikā. …"
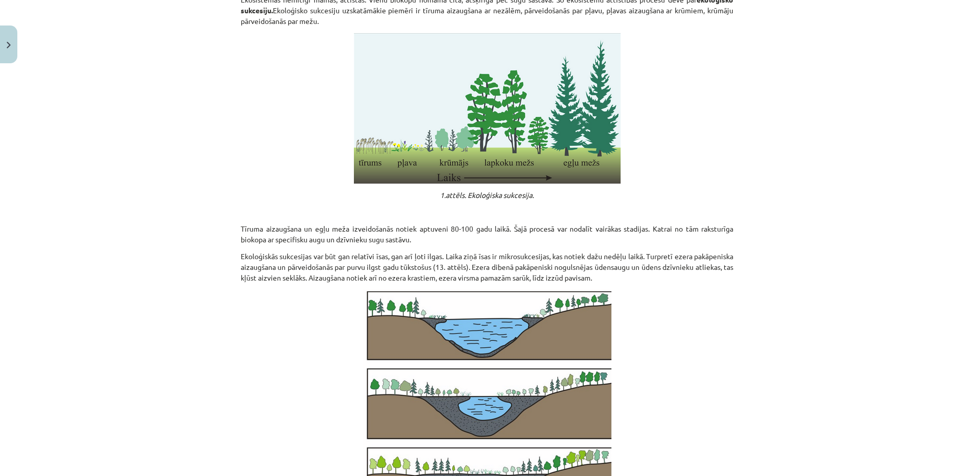
click at [108, 358] on div "Mācību tēma: Bioloģijas 9. klases 1. ieskaites mācību materiāls #3 2. tēma. Kā …" at bounding box center [487, 238] width 974 height 476
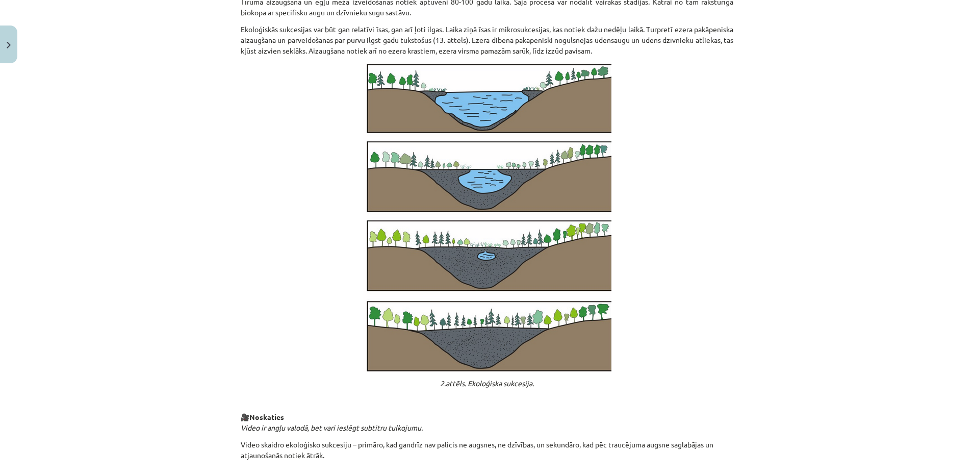
scroll to position [660, 0]
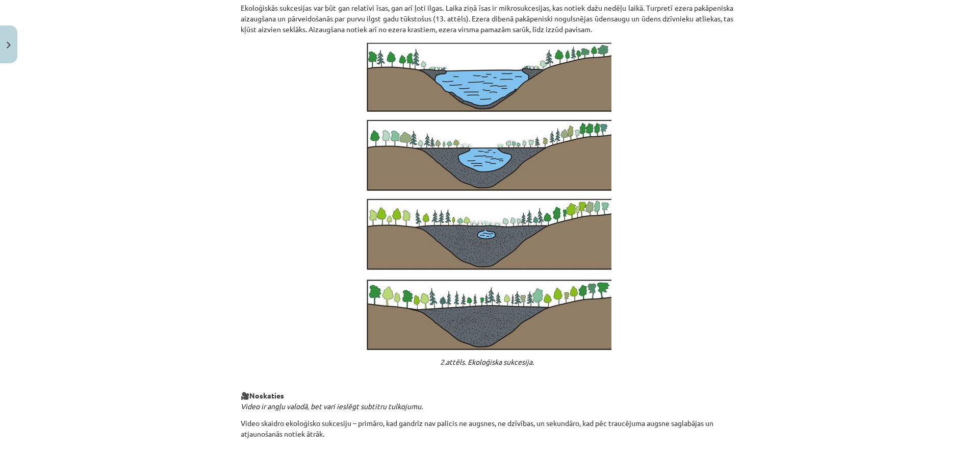
drag, startPoint x: 958, startPoint y: 281, endPoint x: 961, endPoint y: 305, distance: 24.2
click at [961, 305] on div "Mācību tēma: Bioloģijas 9. klases 1. ieskaites mācību materiāls #3 2. tēma. Kā …" at bounding box center [487, 238] width 974 height 476
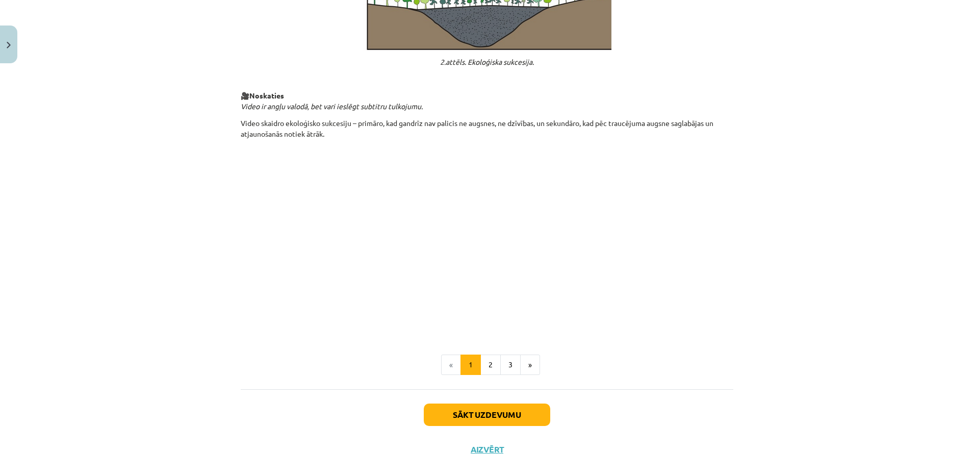
scroll to position [976, 0]
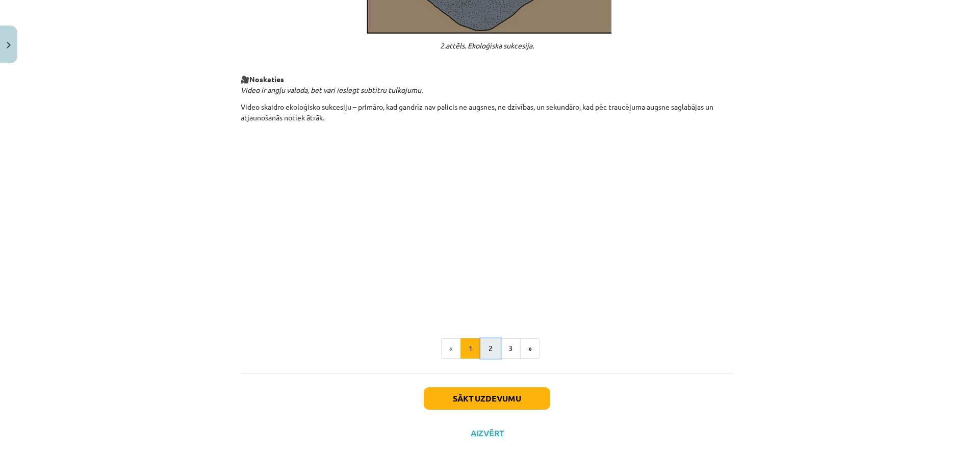
click at [489, 342] on button "2" at bounding box center [490, 348] width 20 height 20
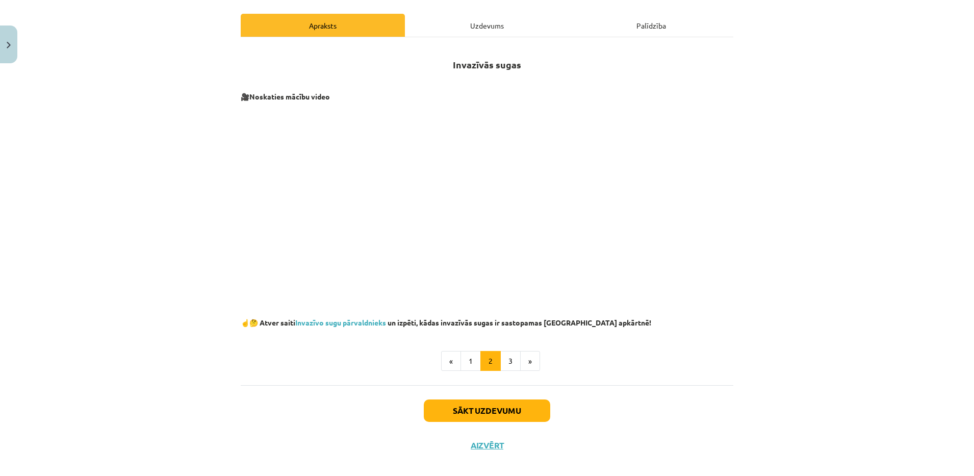
scroll to position [149, 0]
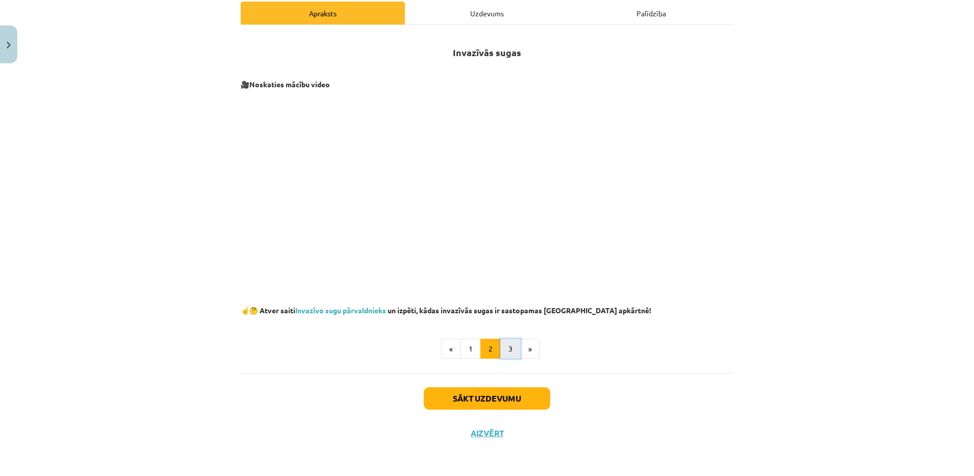
click at [506, 350] on button "3" at bounding box center [510, 348] width 20 height 20
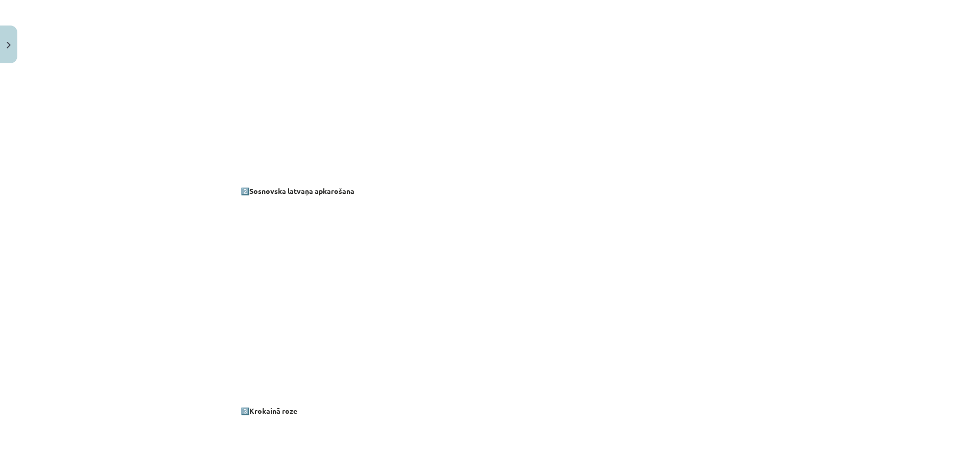
scroll to position [934, 0]
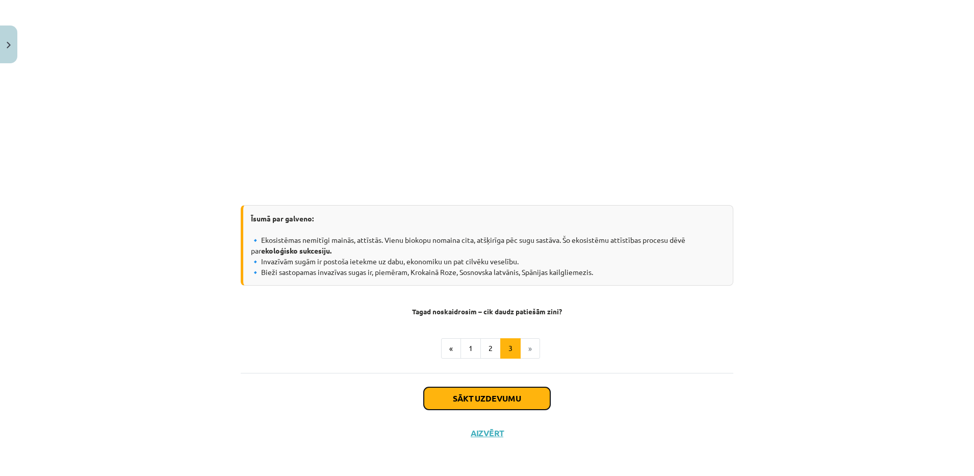
click at [492, 403] on button "Sākt uzdevumu" at bounding box center [487, 398] width 126 height 22
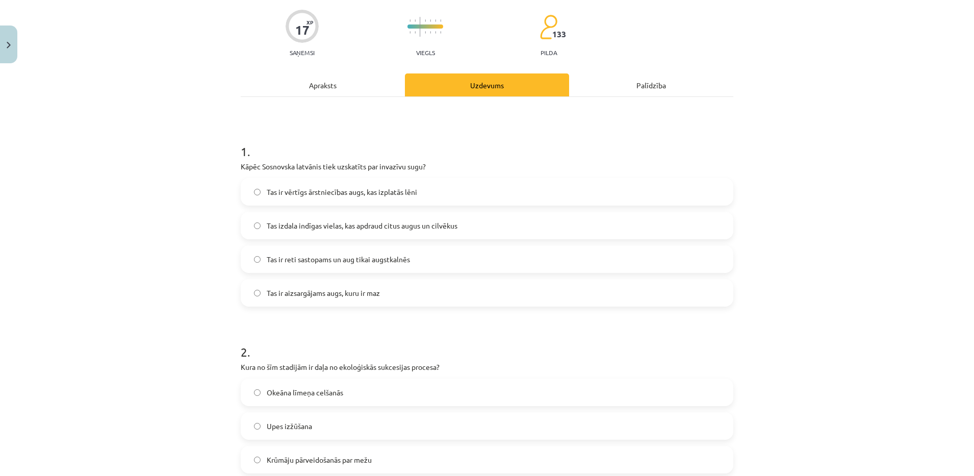
scroll to position [25, 0]
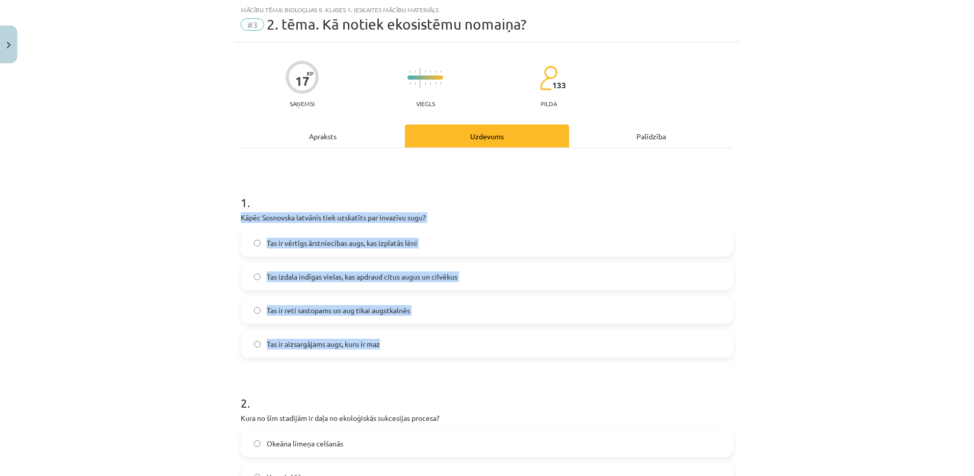
drag, startPoint x: 235, startPoint y: 214, endPoint x: 391, endPoint y: 344, distance: 203.0
copy div "Kāpēc Sosnovska latvānis tiek uzskatīts par invazīvu sugu? Tas ir vērtīgs ārstn…"
click at [152, 254] on div "Mācību tēma: Bioloģijas 9. klases 1. ieskaites mācību materiāls #3 2. tēma. Kā …" at bounding box center [487, 238] width 974 height 476
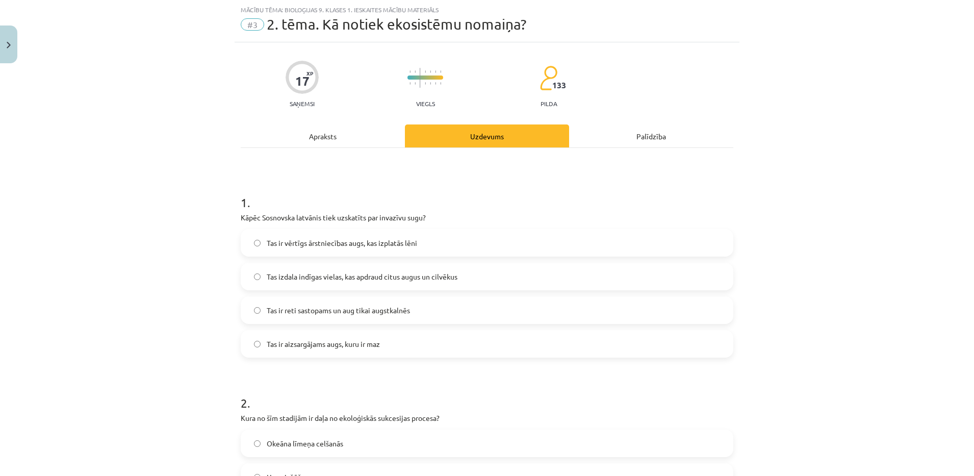
click at [338, 273] on span "Tas izdala indīgas vielas, kas apdraud citus augus un cilvēkus" at bounding box center [362, 276] width 191 height 11
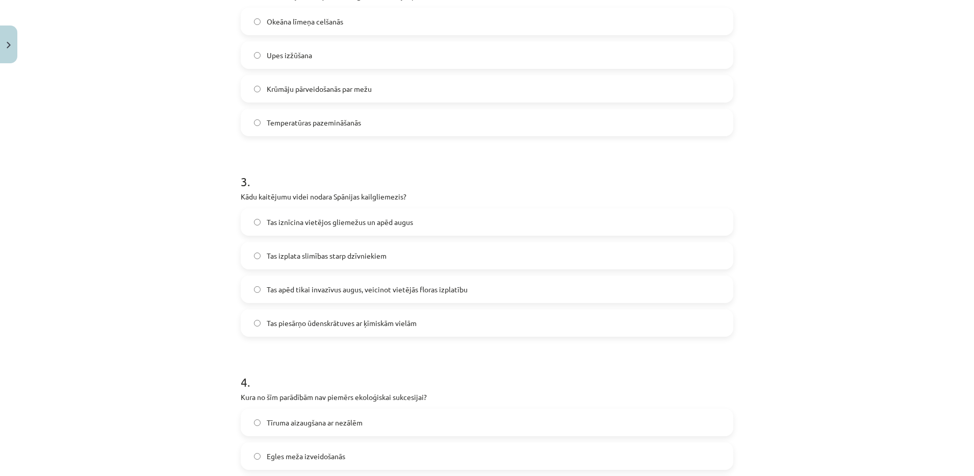
scroll to position [449, 0]
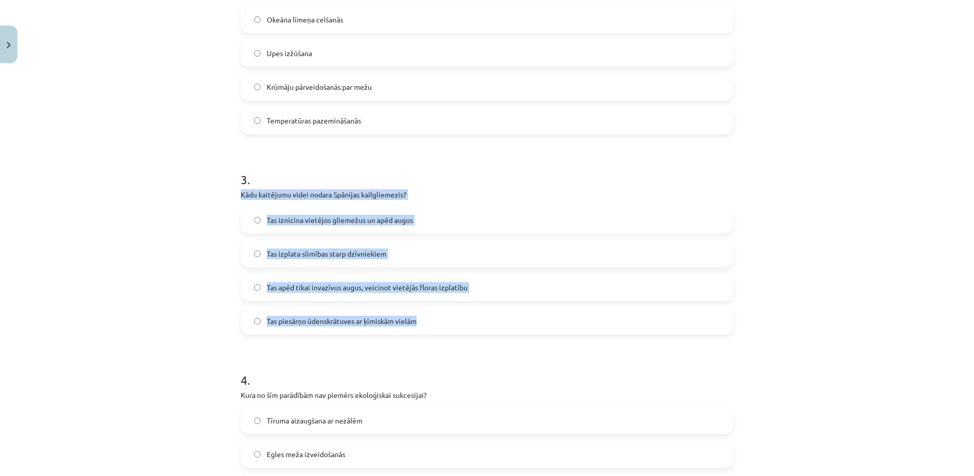
drag, startPoint x: 230, startPoint y: 191, endPoint x: 419, endPoint y: 322, distance: 230.3
copy div "Kādu kaitējumu videi nodara Spānijas kailgliemezis? Tas iznīcina vietējos gliem…"
click at [371, 215] on span "Tas iznīcina vietējos gliemežus un apēd augus" at bounding box center [340, 220] width 146 height 11
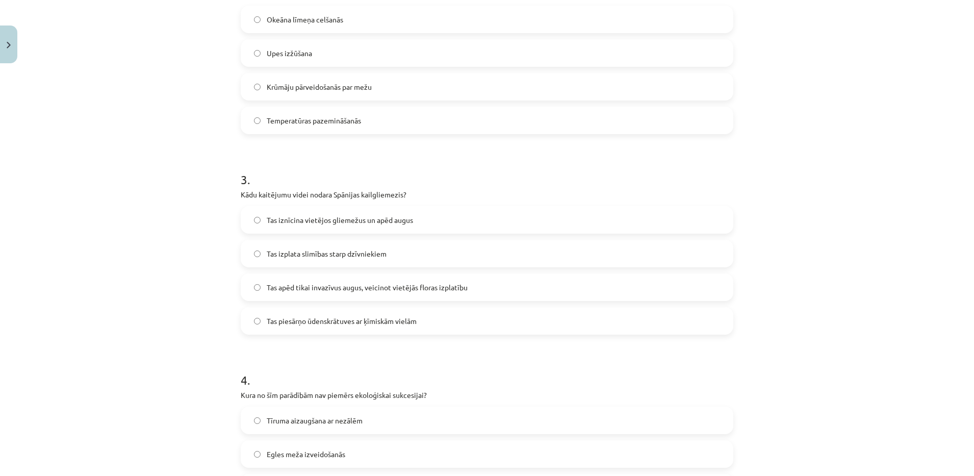
click at [154, 255] on div "Mācību tēma: Bioloģijas 9. klases 1. ieskaites mācību materiāls #3 2. tēma. Kā …" at bounding box center [487, 238] width 974 height 476
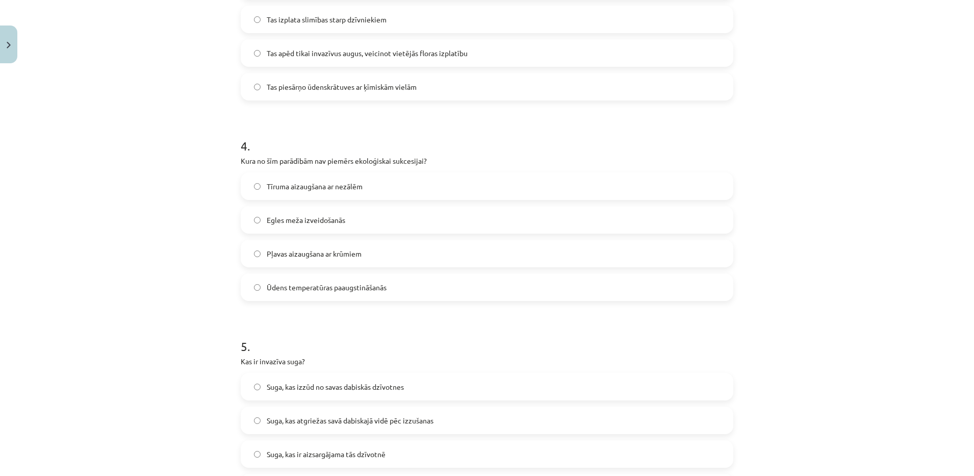
scroll to position [709, 0]
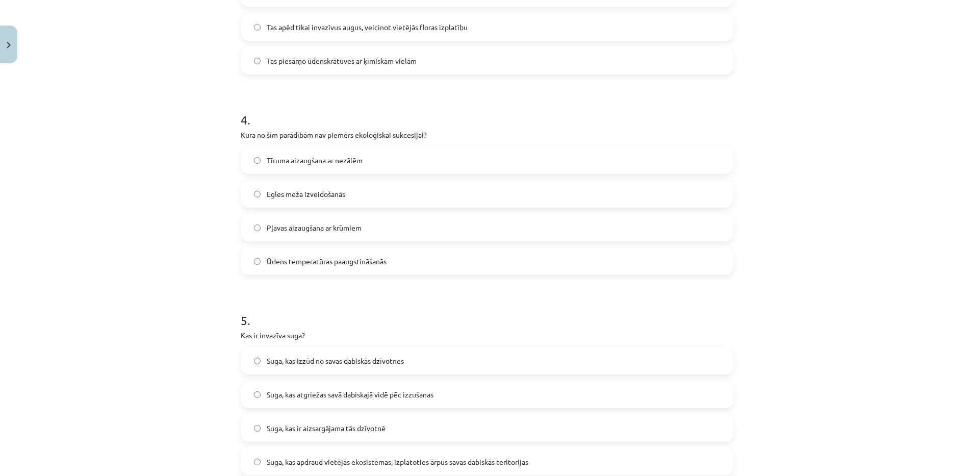
click at [332, 259] on span "Ūdens temperatūras paaugstināšanās" at bounding box center [327, 261] width 120 height 11
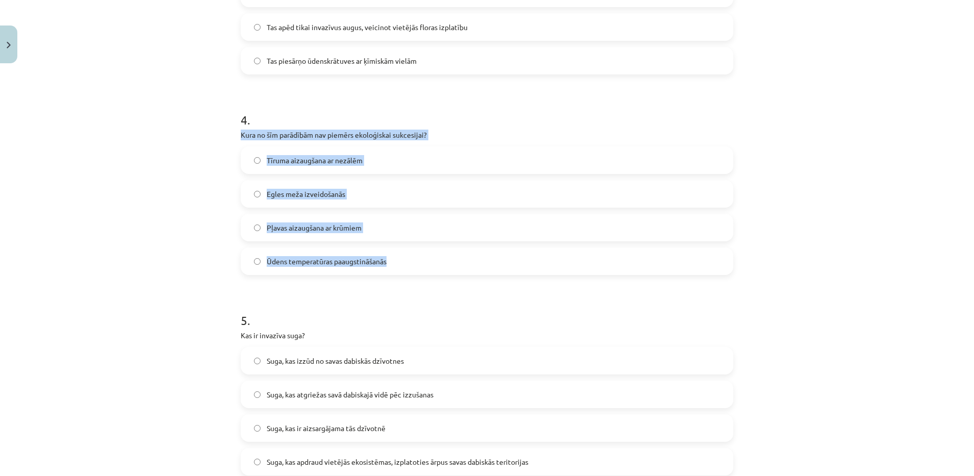
drag, startPoint x: 235, startPoint y: 132, endPoint x: 390, endPoint y: 248, distance: 194.1
click at [390, 248] on div "17 XP Saņemsi Viegls 133 pilda Apraksts Uzdevums Palīdzība 1 . Kāpēc Sosnovska …" at bounding box center [486, 264] width 505 height 1810
click at [823, 246] on div "Mācību tēma: Bioloģijas 9. klases 1. ieskaites mācību materiāls #3 2. tēma. Kā …" at bounding box center [487, 238] width 974 height 476
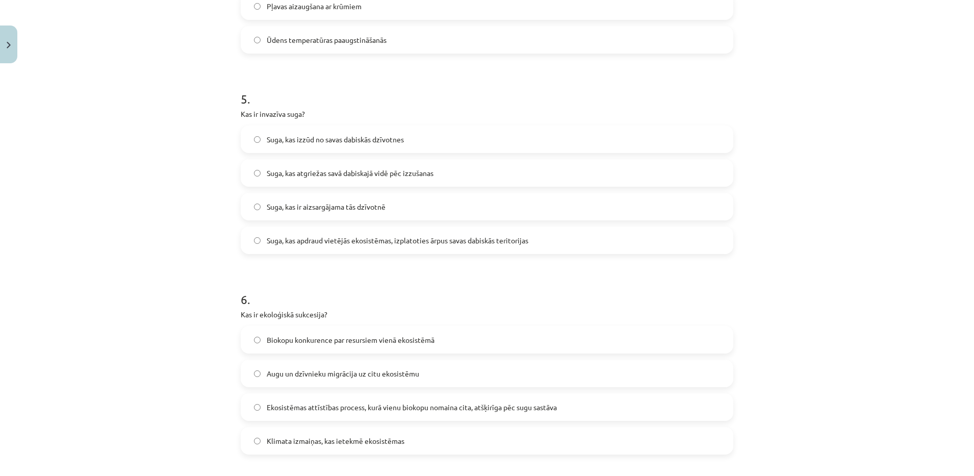
scroll to position [928, 0]
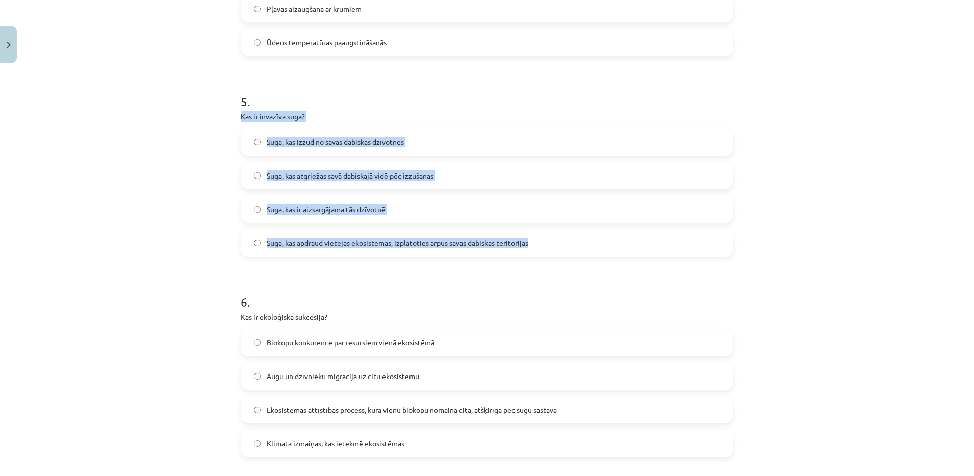
drag, startPoint x: 233, startPoint y: 115, endPoint x: 554, endPoint y: 236, distance: 342.6
click at [554, 236] on div "17 XP Saņemsi Viegls 133 pilda Apraksts Uzdevums Palīdzība 1 . Kāpēc Sosnovska …" at bounding box center [486, 45] width 505 height 1810
click at [360, 233] on label "Suga, kas apdraud vietējās ekosistēmas, izplatoties ārpus savas dabiskās terito…" at bounding box center [487, 242] width 490 height 25
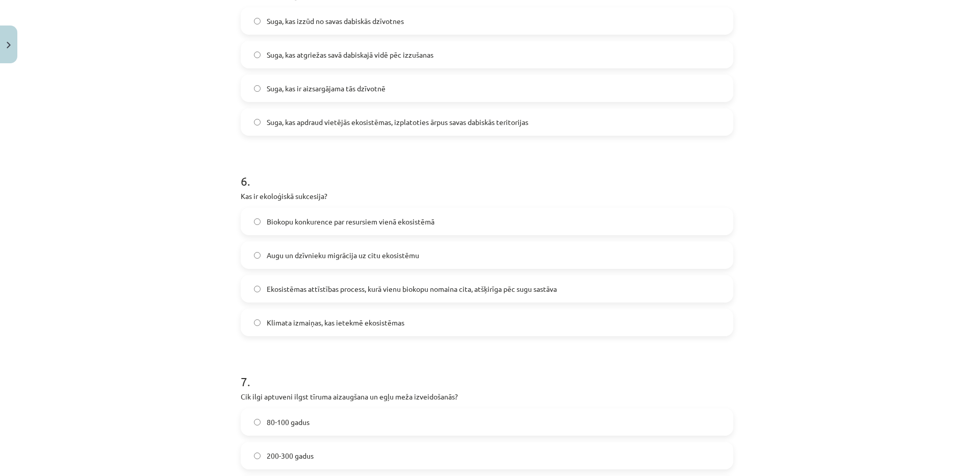
scroll to position [1046, 0]
click at [445, 296] on label "Ekosistēmas attīstības process, kurā vienu biokopu nomaina cita, atšķirīga pēc …" at bounding box center [487, 290] width 490 height 25
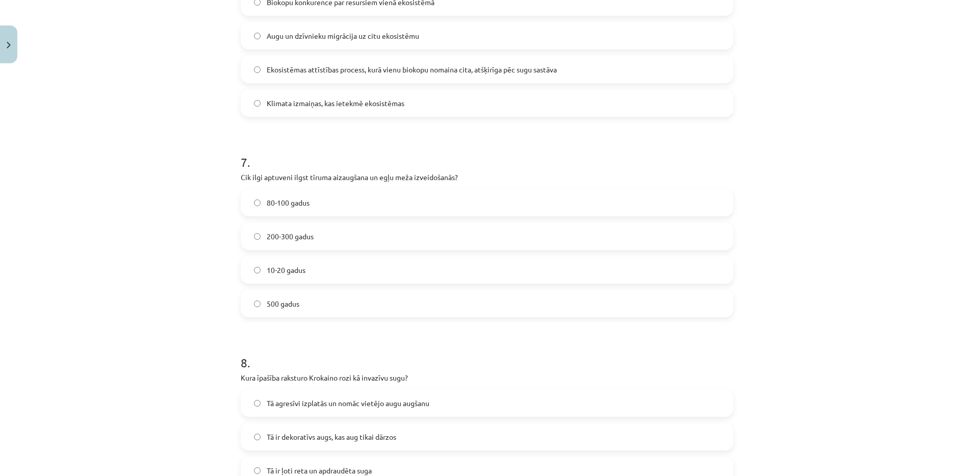
scroll to position [1270, 0]
click at [321, 207] on label "80-100 gadus" at bounding box center [487, 199] width 490 height 25
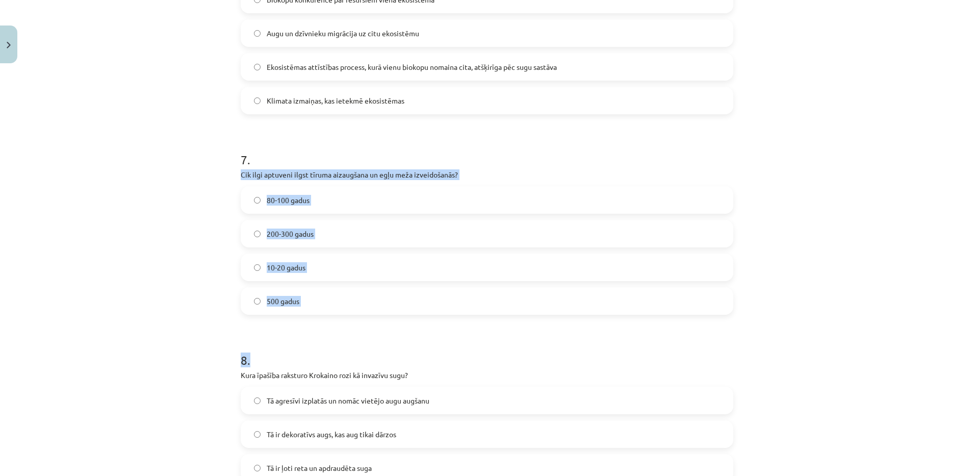
drag, startPoint x: 233, startPoint y: 168, endPoint x: 335, endPoint y: 314, distance: 178.3
drag, startPoint x: 335, startPoint y: 314, endPoint x: 189, endPoint y: 298, distance: 147.8
click at [189, 298] on div "Mācību tēma: Bioloģijas 9. klases 1. ieskaites mācību materiāls #3 2. tēma. Kā …" at bounding box center [487, 238] width 974 height 476
click at [189, 257] on div "Mācību tēma: Bioloģijas 9. klases 1. ieskaites mācību materiāls #3 2. tēma. Kā …" at bounding box center [487, 238] width 974 height 476
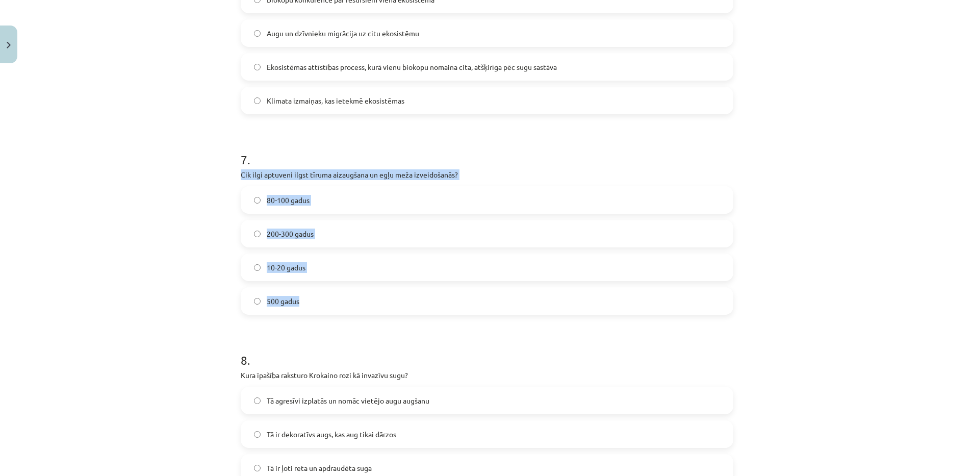
drag, startPoint x: 234, startPoint y: 174, endPoint x: 305, endPoint y: 300, distance: 144.3
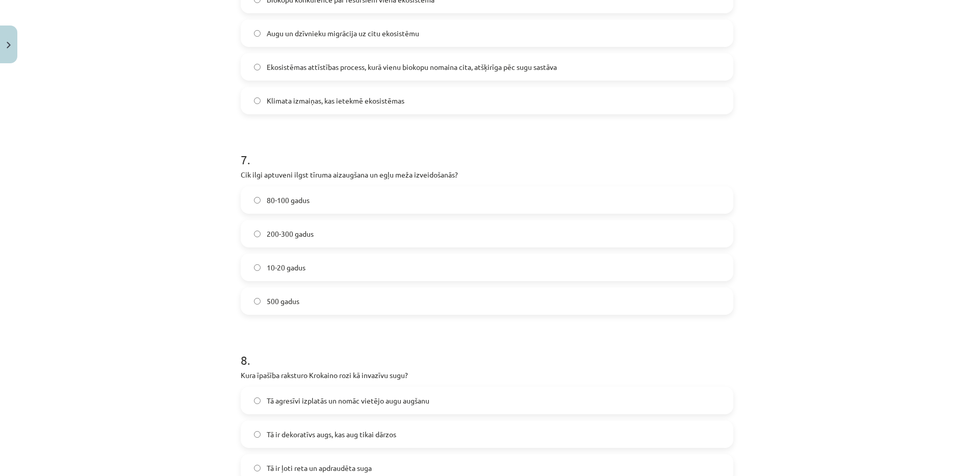
click at [104, 339] on div "Mācību tēma: Bioloģijas 9. klases 1. ieskaites mācību materiāls #3 2. tēma. Kā …" at bounding box center [487, 238] width 974 height 476
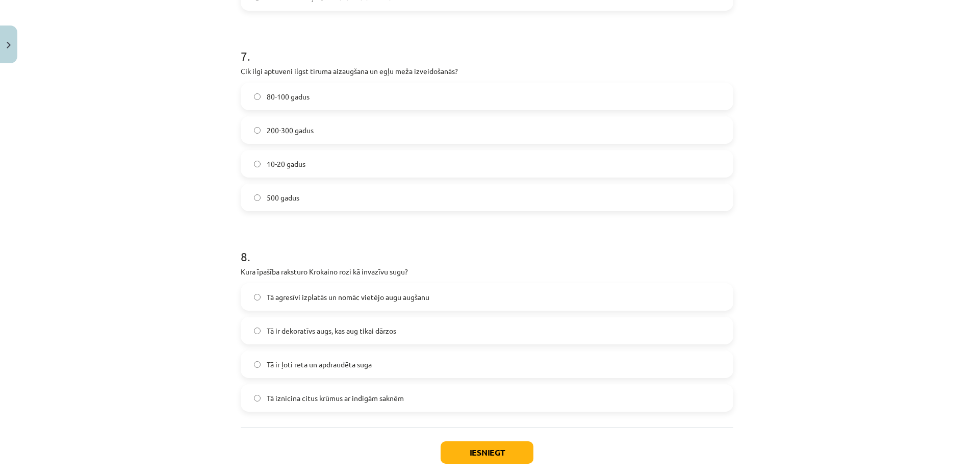
scroll to position [1428, 0]
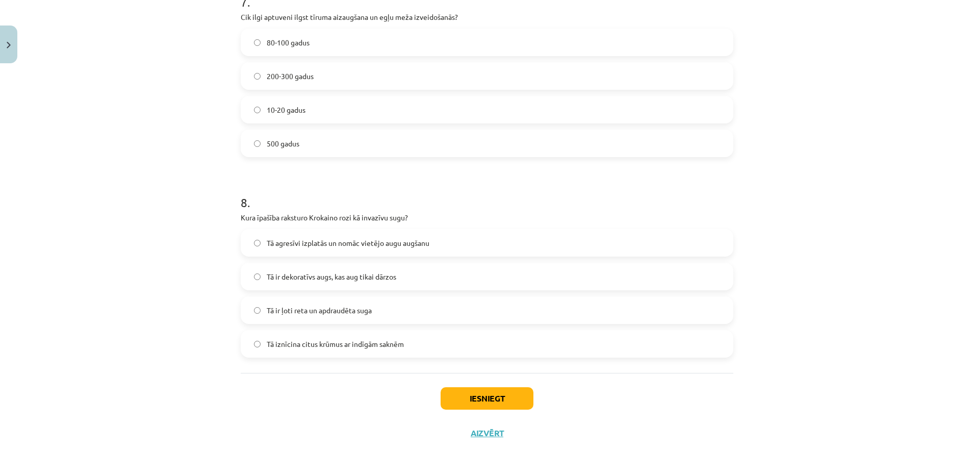
click at [326, 280] on span "Tā ir dekoratīvs augs, kas aug tikai dārzos" at bounding box center [331, 276] width 129 height 11
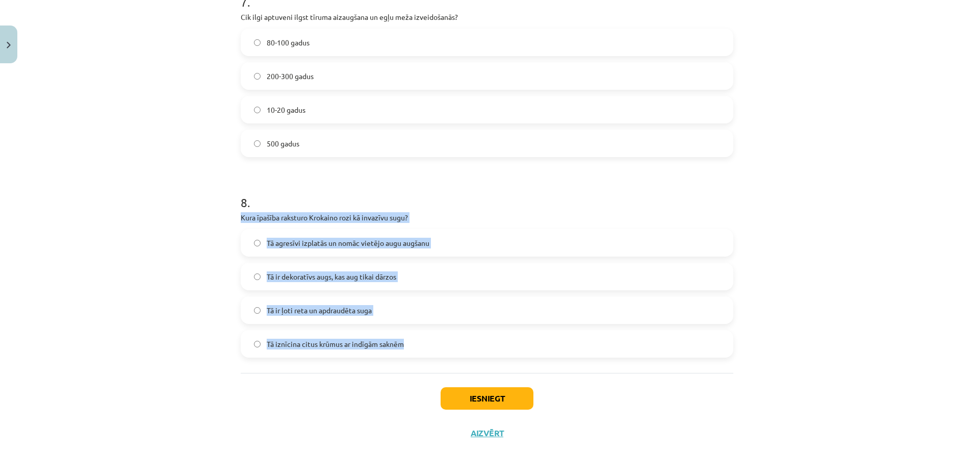
drag, startPoint x: 237, startPoint y: 218, endPoint x: 430, endPoint y: 336, distance: 226.5
click at [430, 336] on div "8 . Kura īpašība raksturo Krokaino rozi kā invazīvu sugu? Tā agresīvi izplatās …" at bounding box center [487, 267] width 492 height 180
click at [306, 243] on span "Tā agresīvi izplatās un nomāc vietējo augu augšanu" at bounding box center [348, 243] width 163 height 11
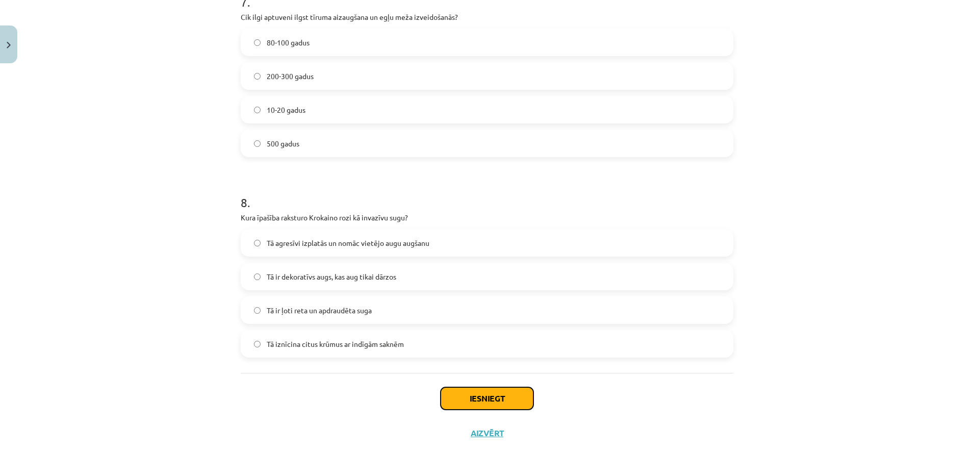
click at [487, 398] on button "Iesniegt" at bounding box center [486, 398] width 93 height 22
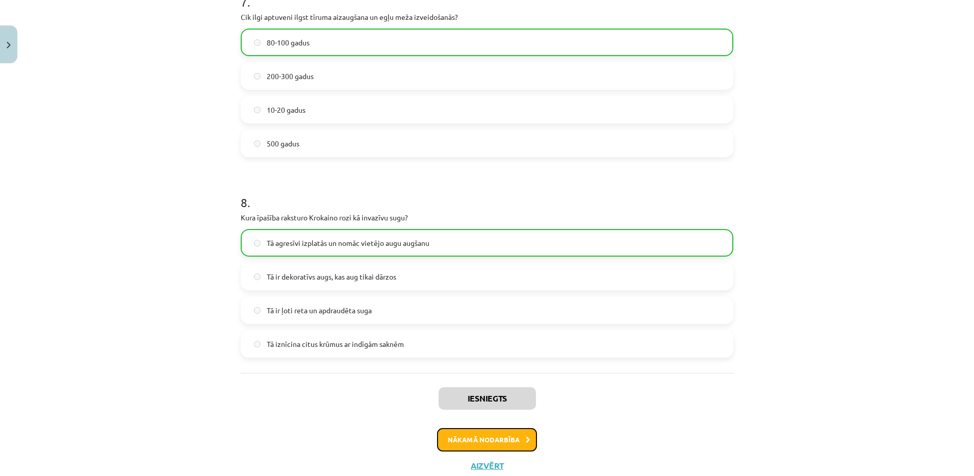
click at [464, 443] on button "Nākamā nodarbība" at bounding box center [487, 439] width 100 height 23
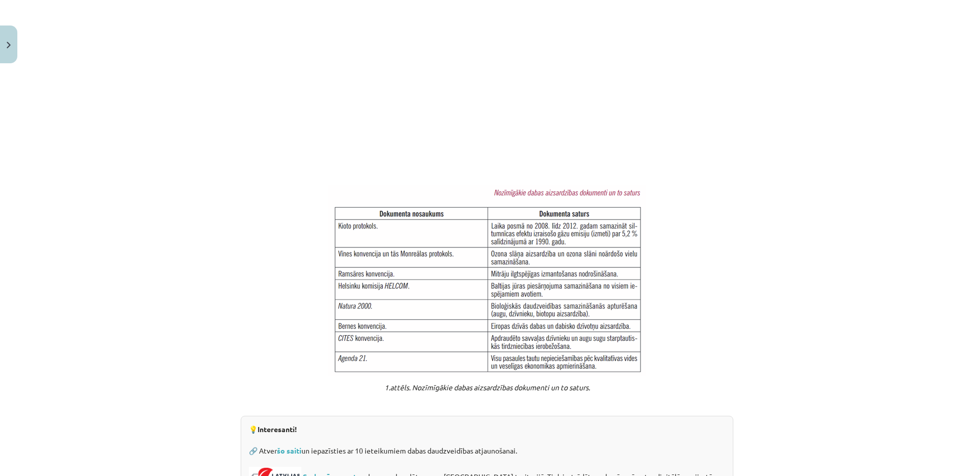
scroll to position [721, 0]
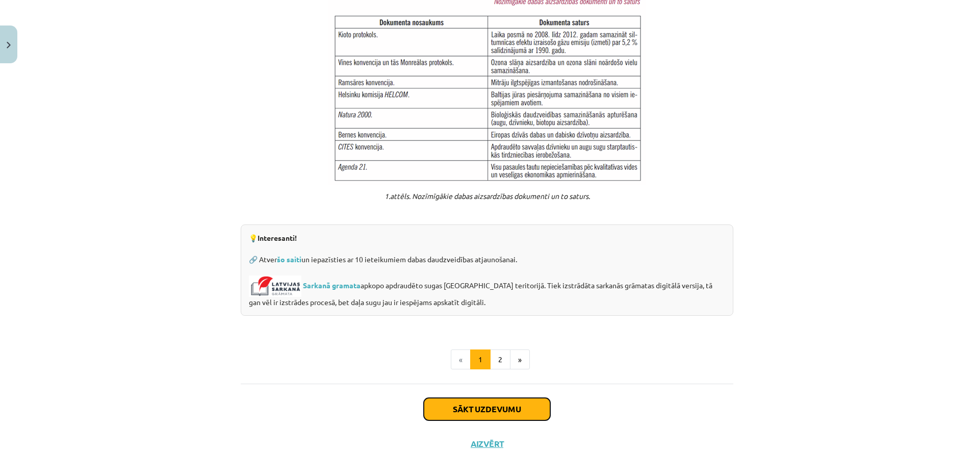
click at [515, 398] on button "Sākt uzdevumu" at bounding box center [487, 409] width 126 height 22
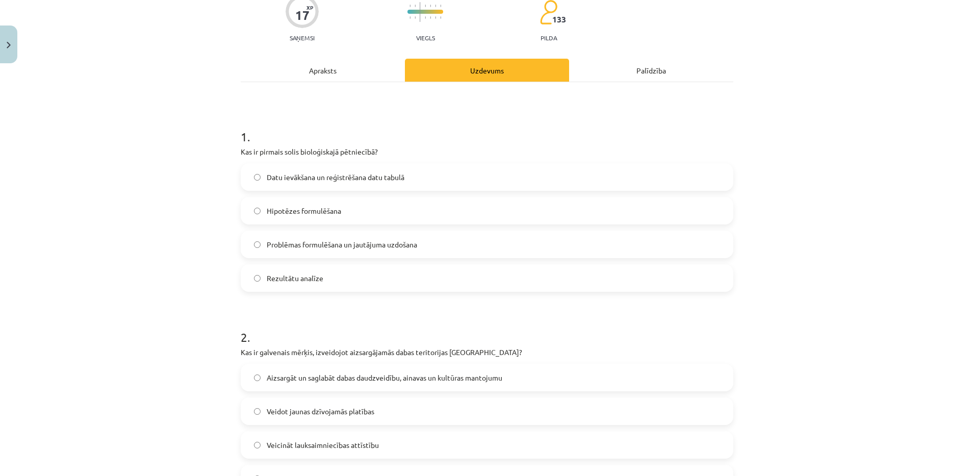
scroll to position [25, 0]
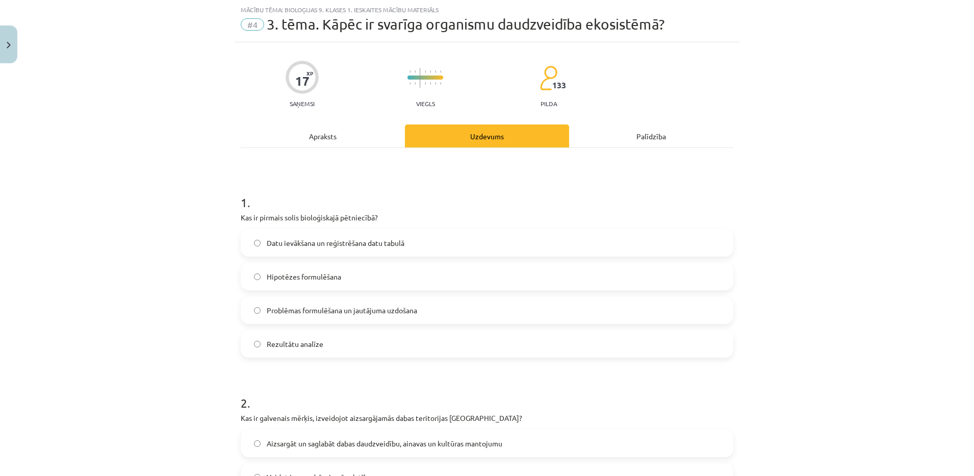
click at [351, 139] on div "Apraksts" at bounding box center [323, 135] width 164 height 23
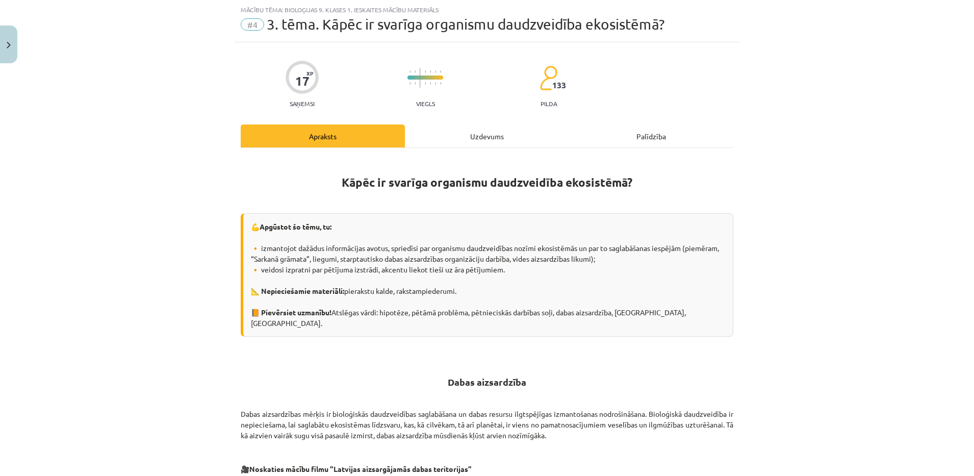
click at [463, 127] on div "Uzdevums" at bounding box center [487, 135] width 164 height 23
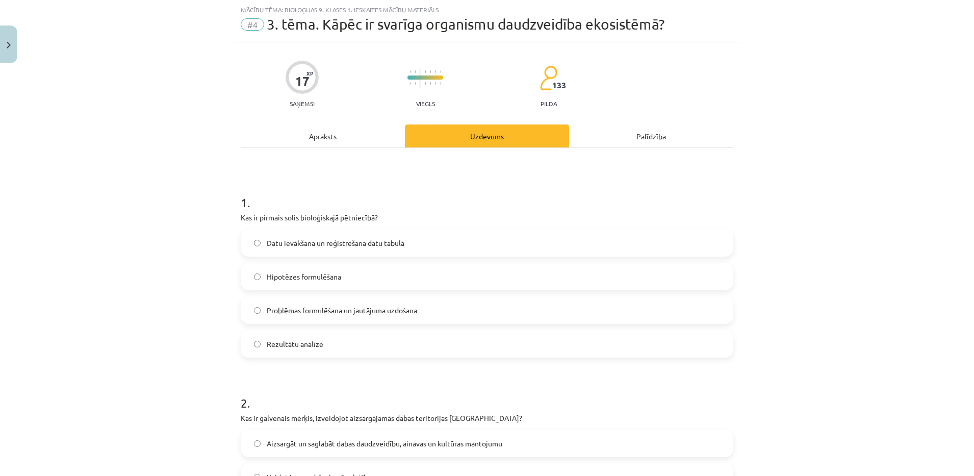
click at [294, 146] on div "Apraksts" at bounding box center [323, 135] width 164 height 23
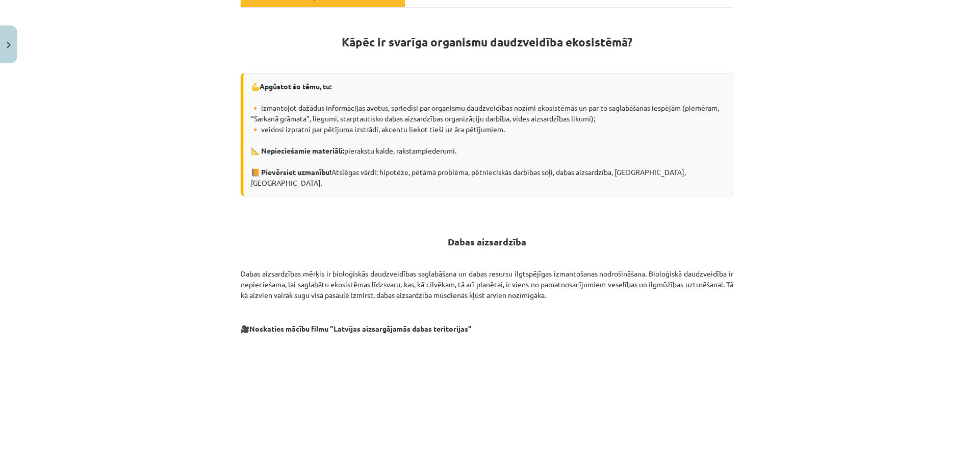
scroll to position [721, 0]
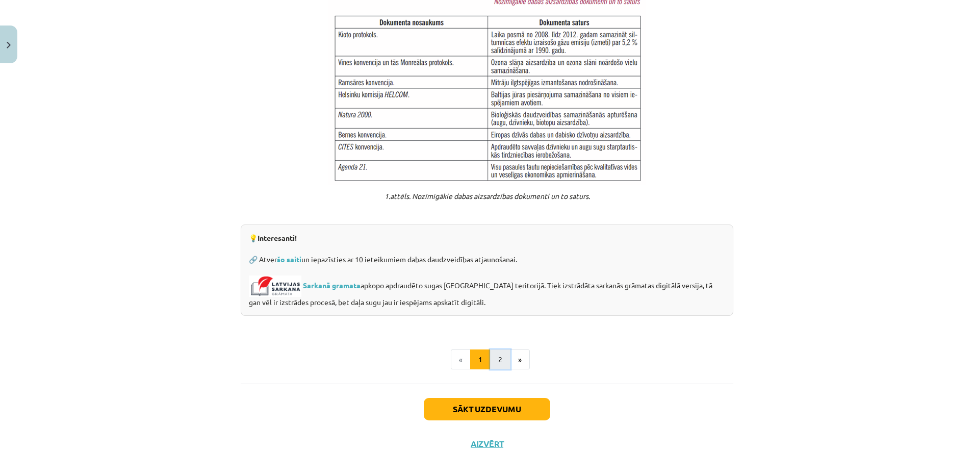
click at [495, 349] on button "2" at bounding box center [500, 359] width 20 height 20
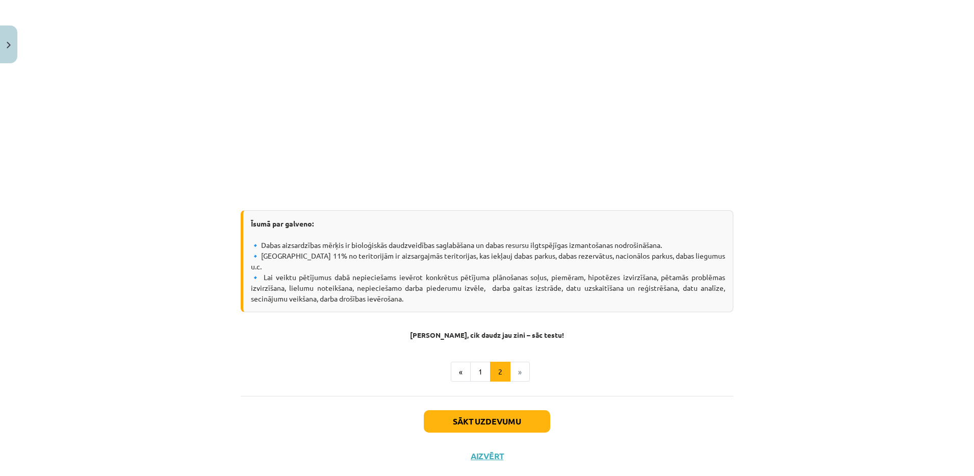
scroll to position [271, 0]
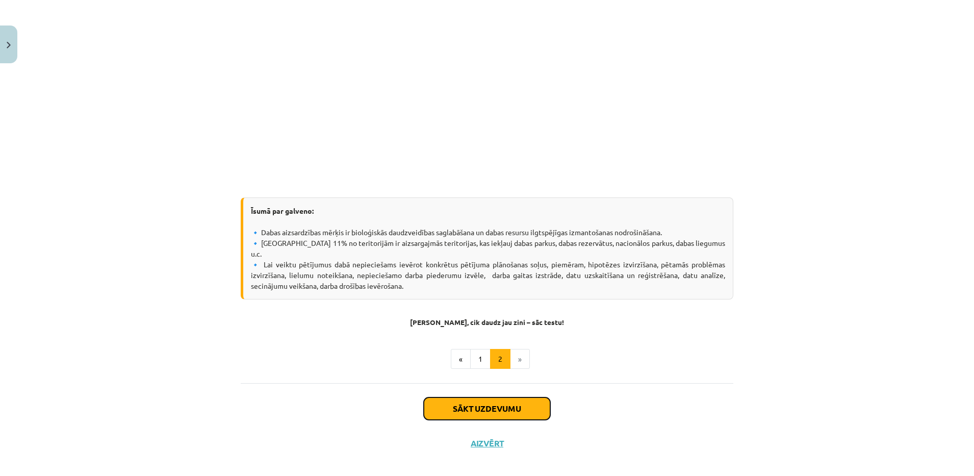
click at [502, 397] on button "Sākt uzdevumu" at bounding box center [487, 408] width 126 height 22
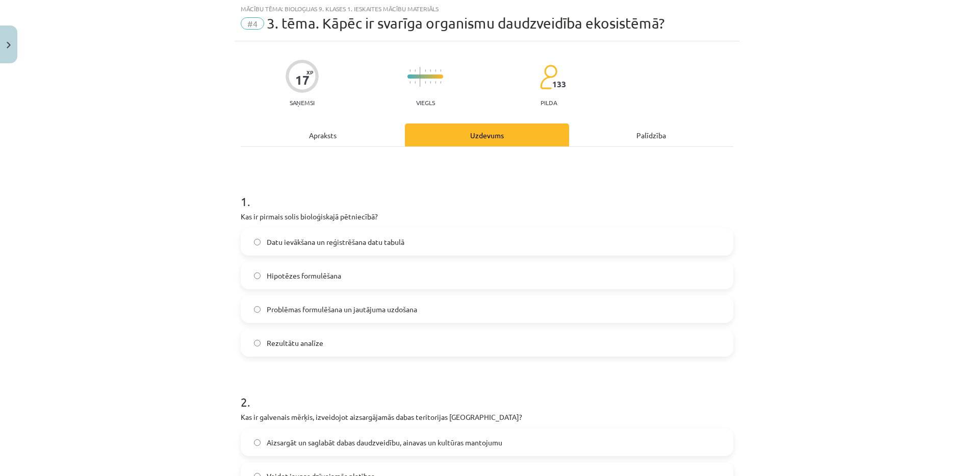
scroll to position [25, 0]
click at [277, 318] on label "Problēmas formulēšana un jautājuma uzdošana" at bounding box center [487, 309] width 490 height 25
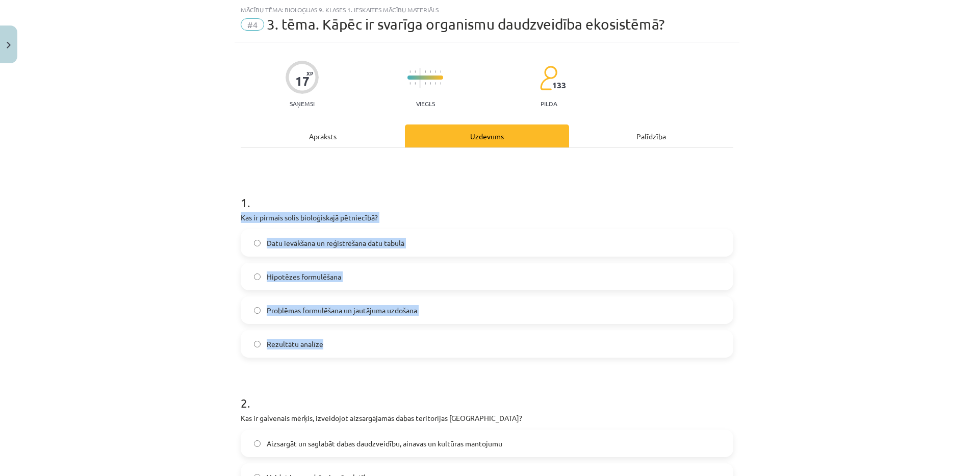
drag, startPoint x: 237, startPoint y: 219, endPoint x: 348, endPoint y: 348, distance: 170.2
click at [348, 348] on div "1 . Kas ir pirmais solis bioloģiskajā pētniecībā? Datu ievākšana un reģistrēšan…" at bounding box center [487, 267] width 492 height 180
click at [96, 233] on div "Mācību tēma: Bioloģijas 9. klases 1. ieskaites mācību materiāls #4 3. tēma. Kāp…" at bounding box center [487, 238] width 974 height 476
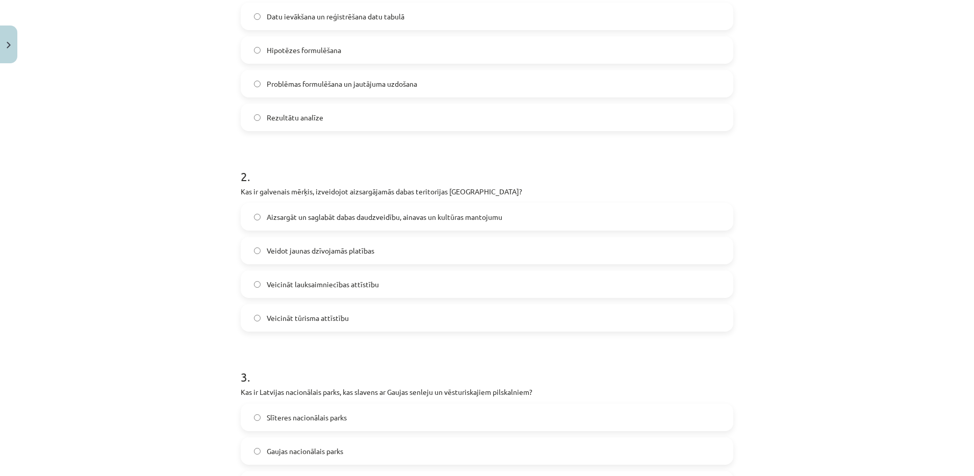
scroll to position [266, 0]
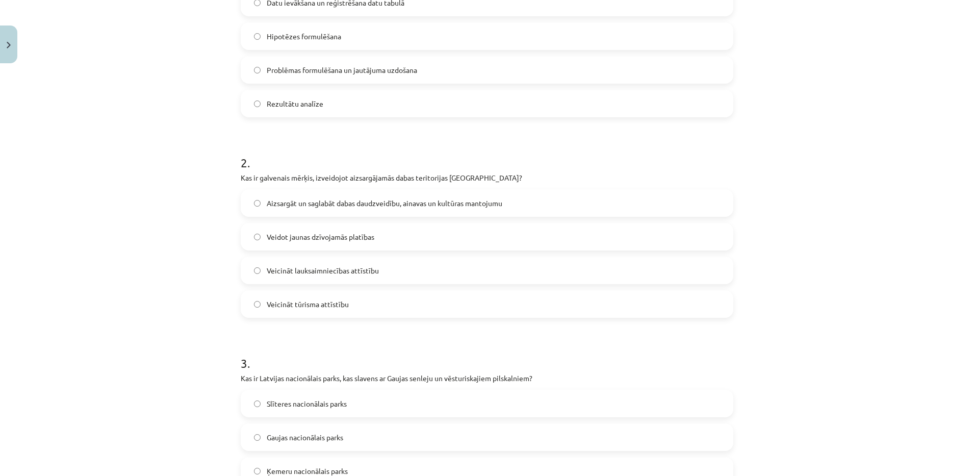
click at [455, 205] on span "Aizsargāt un saglabāt dabas daudzveidību, ainavas un kultūras mantojumu" at bounding box center [384, 203] width 235 height 11
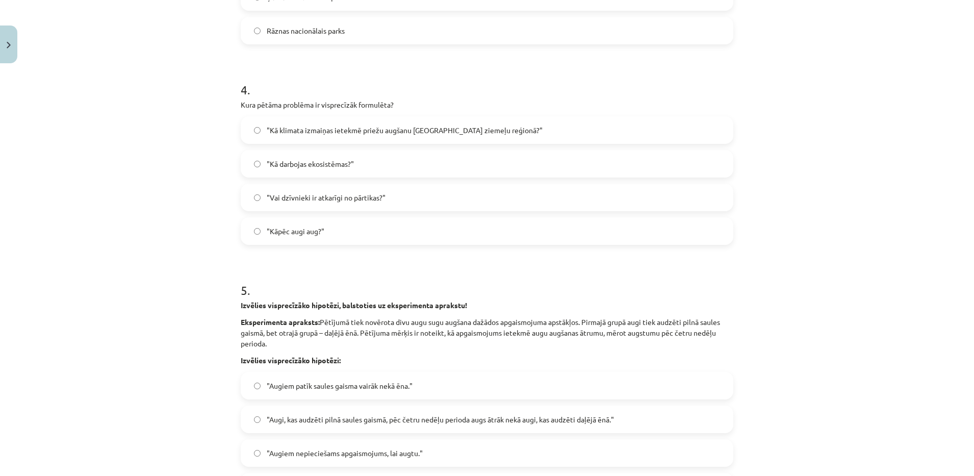
scroll to position [730, 0]
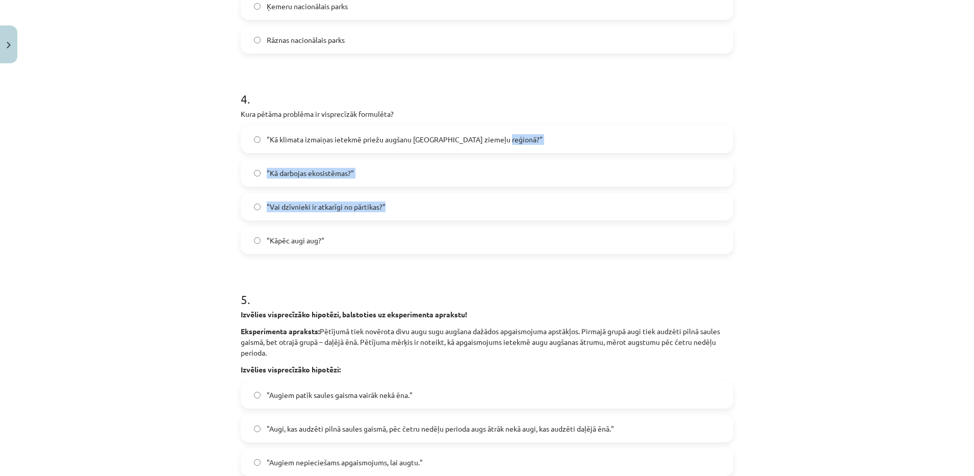
drag, startPoint x: 951, startPoint y: 190, endPoint x: 946, endPoint y: 189, distance: 5.2
click at [946, 189] on div "Mācību tēma: Bioloģijas 9. klases 1. ieskaites mācību materiāls #4 3. tēma. Kāp…" at bounding box center [487, 238] width 974 height 476
click at [864, 301] on div "Mācību tēma: Bioloģijas 9. klases 1. ieskaites mācību materiāls #4 3. tēma. Kāp…" at bounding box center [487, 238] width 974 height 476
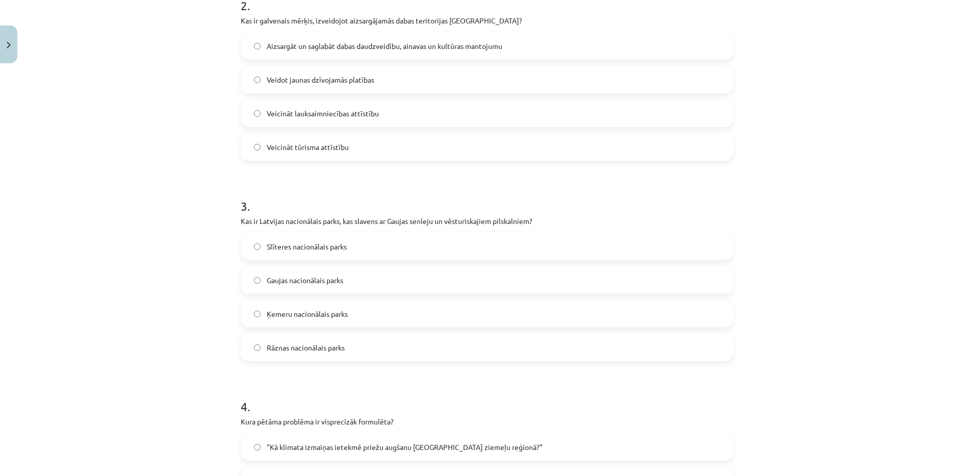
scroll to position [436, 0]
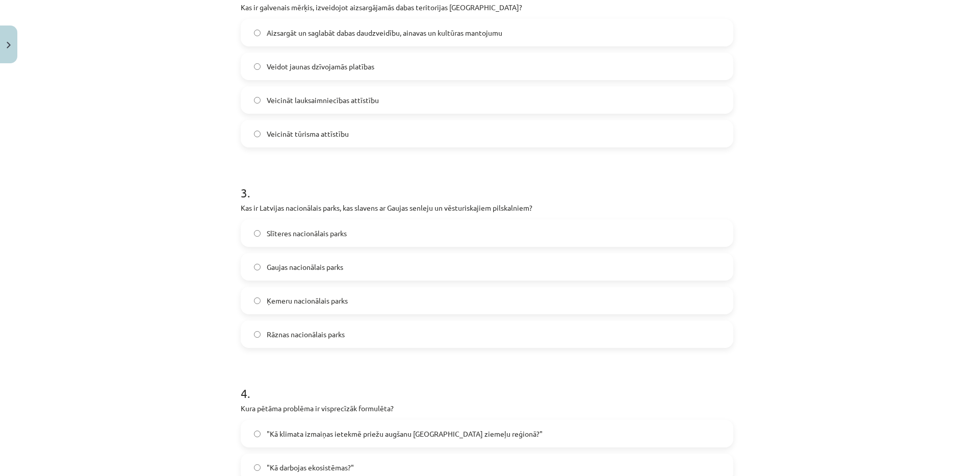
click at [312, 272] on label "Gaujas nacionālais parks" at bounding box center [487, 266] width 490 height 25
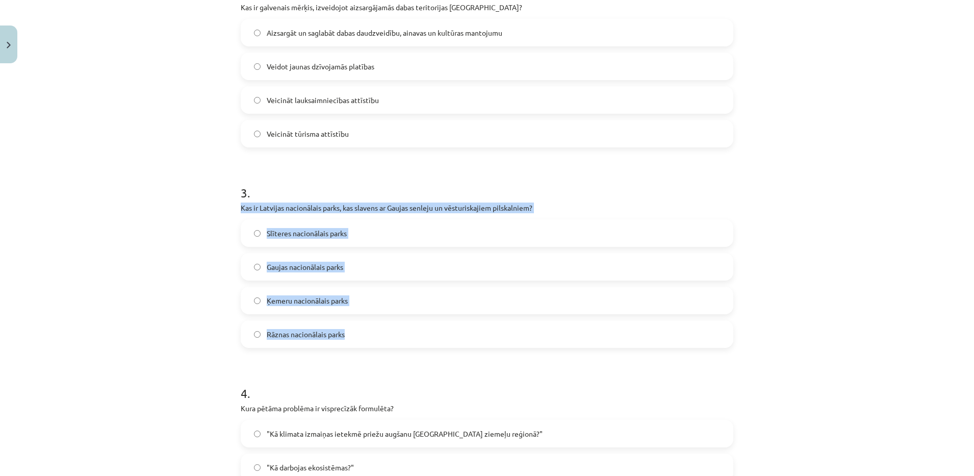
drag, startPoint x: 234, startPoint y: 206, endPoint x: 394, endPoint y: 324, distance: 198.0
click at [122, 284] on div "Mācību tēma: Bioloģijas 9. klases 1. ieskaites mācību materiāls #4 3. tēma. Kāp…" at bounding box center [487, 238] width 974 height 476
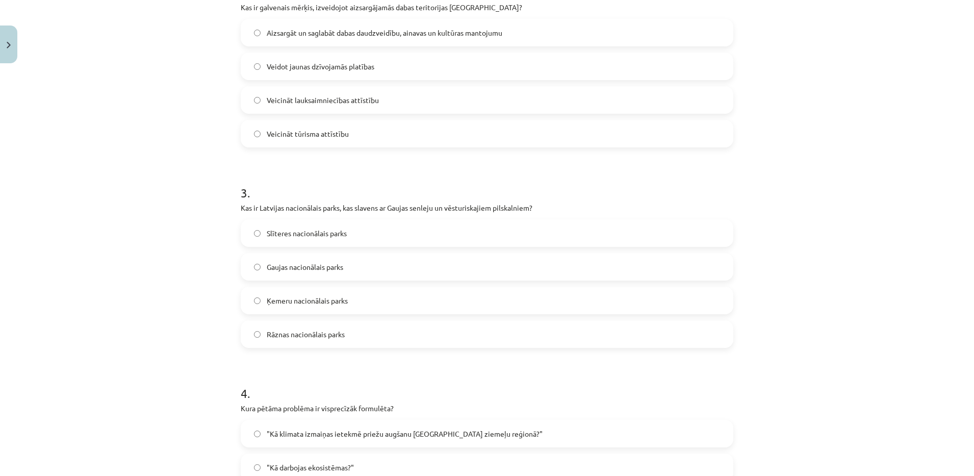
click at [320, 310] on label "Ķemeru nacionālais parks" at bounding box center [487, 299] width 490 height 25
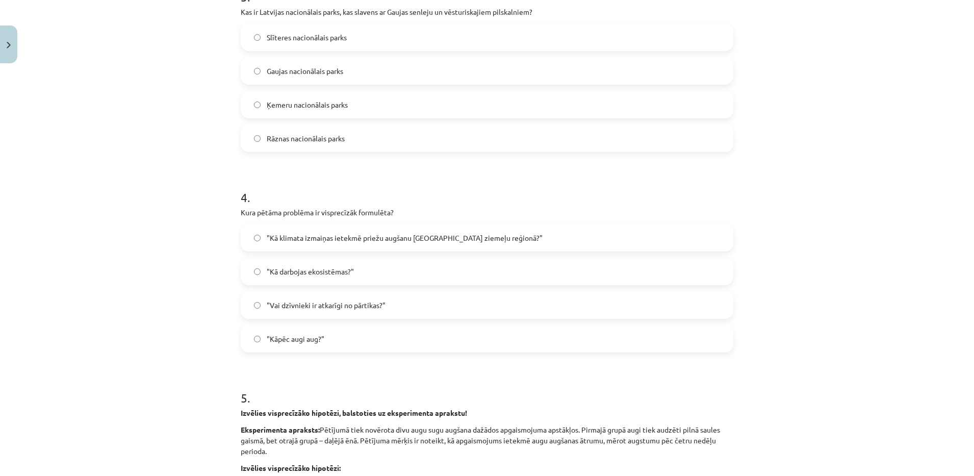
scroll to position [683, 0]
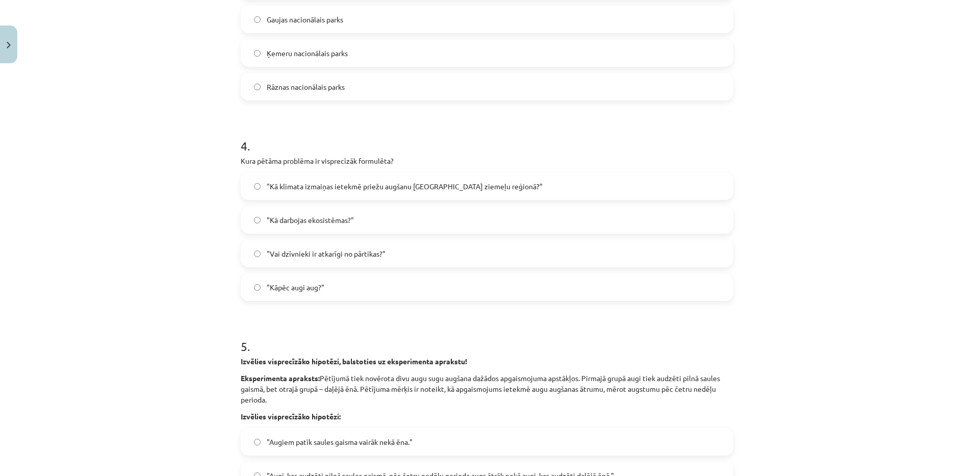
click at [343, 185] on span ""Kā klimata izmaiņas ietekmē priežu augšanu Latvijas ziemeļu reģionā?"" at bounding box center [405, 186] width 276 height 11
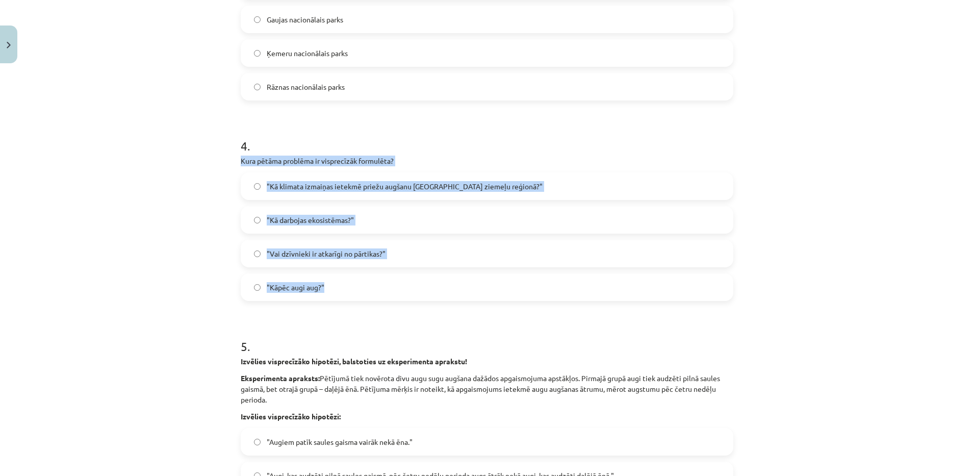
drag, startPoint x: 223, startPoint y: 154, endPoint x: 367, endPoint y: 290, distance: 197.2
click at [367, 290] on div "Mācību tēma: Bioloģijas 9. klases 1. ieskaites mācību materiāls #4 3. tēma. Kāp…" at bounding box center [487, 238] width 974 height 476
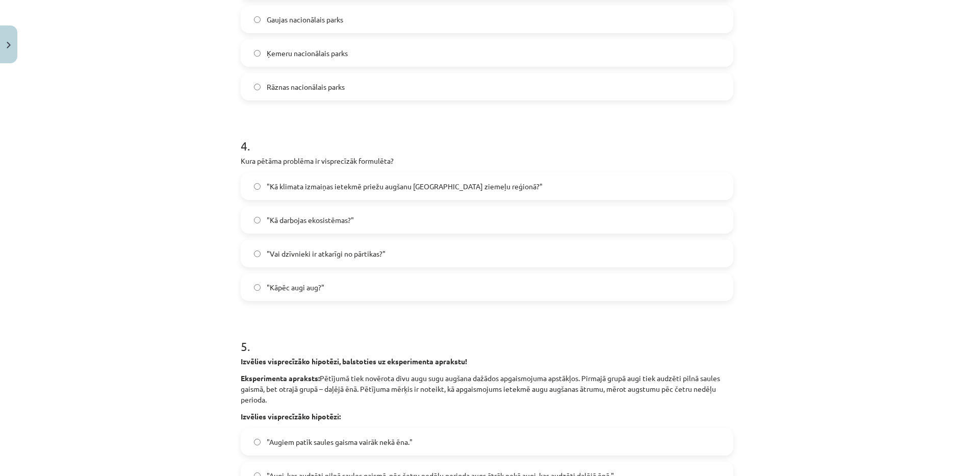
click at [107, 100] on div "Mācību tēma: Bioloģijas 9. klases 1. ieskaites mācību materiāls #4 3. tēma. Kāp…" at bounding box center [487, 238] width 974 height 476
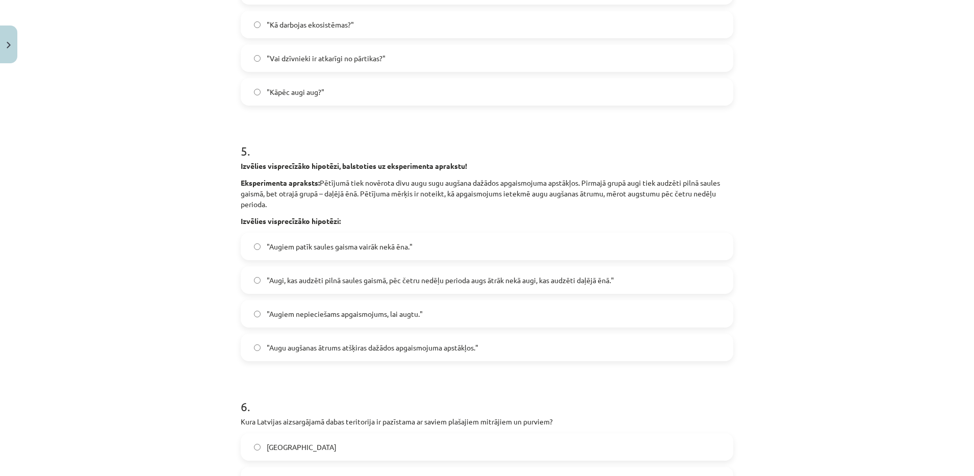
scroll to position [885, 0]
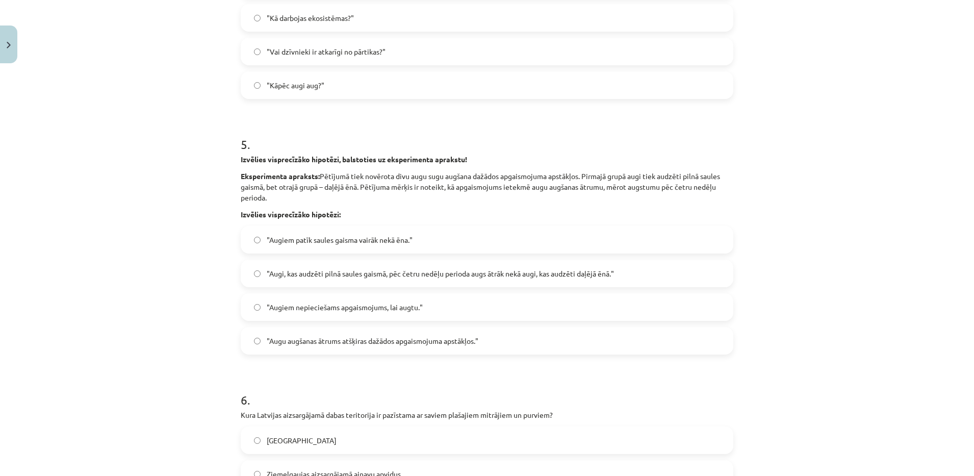
click at [272, 338] on span ""Augu augšanas ātrums atšķiras dažādos apgaismojuma apstākļos."" at bounding box center [373, 340] width 212 height 11
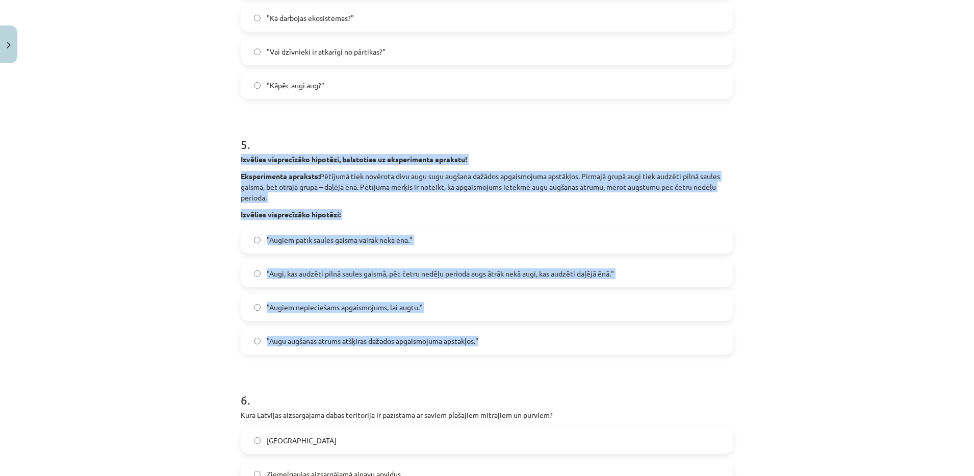
drag, startPoint x: 236, startPoint y: 155, endPoint x: 482, endPoint y: 337, distance: 305.8
click at [482, 337] on div "5 . Izvēlies visprecīzāko hipotēzi, balstoties uz eksperimenta aprakstu! Eksper…" at bounding box center [487, 236] width 492 height 235
click at [350, 280] on label ""Augi, kas audzēti pilnā saules gaismā, pēc četru nedēļu perioda augs ātrāk nek…" at bounding box center [487, 272] width 490 height 25
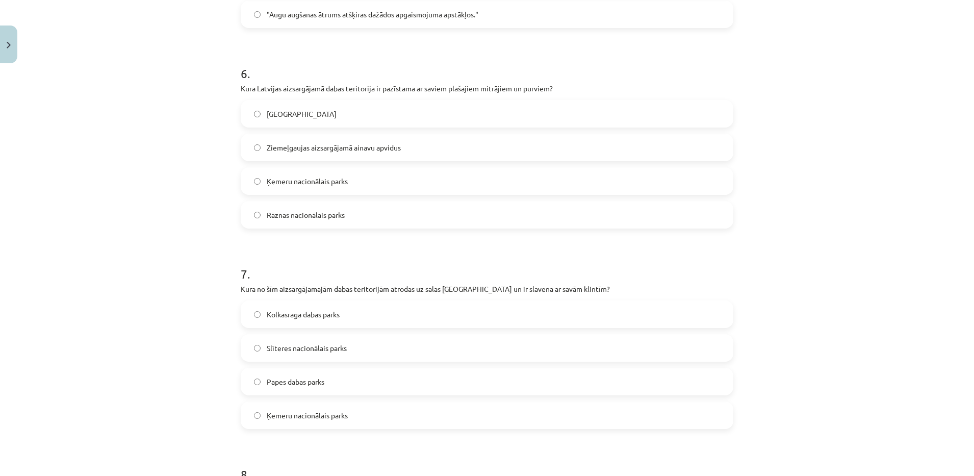
scroll to position [1209, 0]
click at [309, 188] on span "Ķemeru nacionālais parks" at bounding box center [307, 183] width 81 height 11
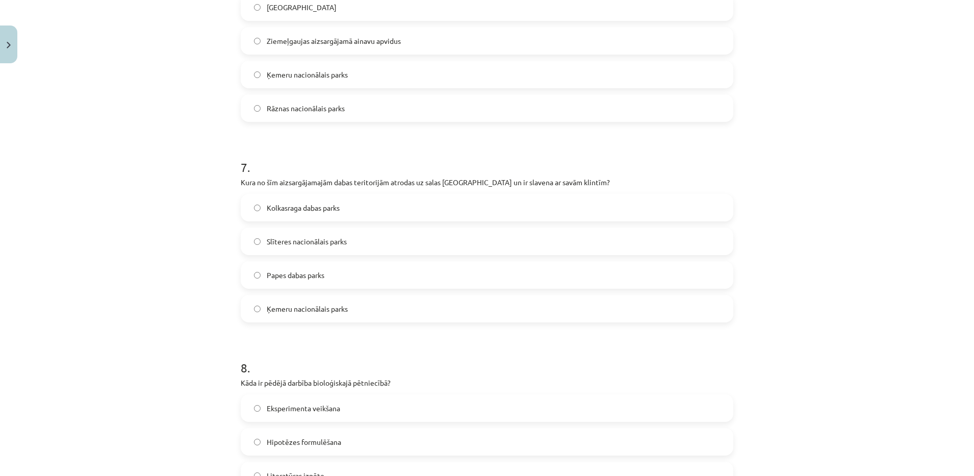
scroll to position [1337, 0]
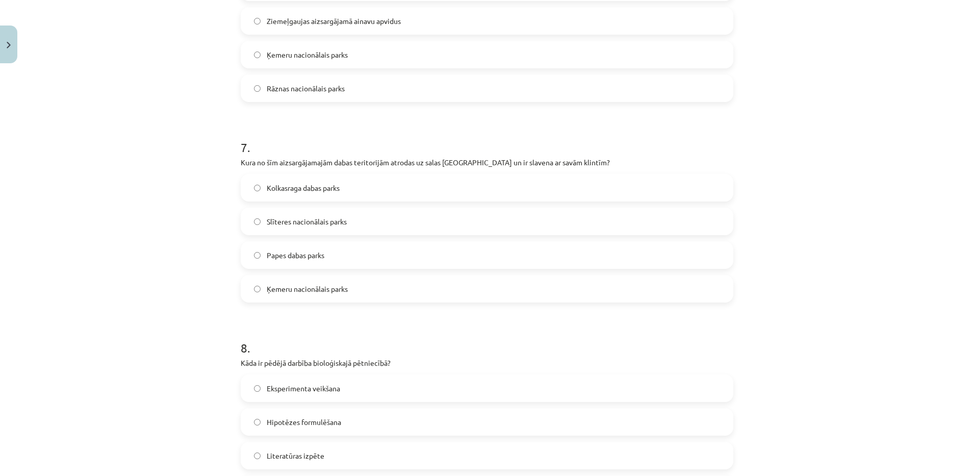
click at [336, 179] on label "Kolkasraga dabas parks" at bounding box center [487, 187] width 490 height 25
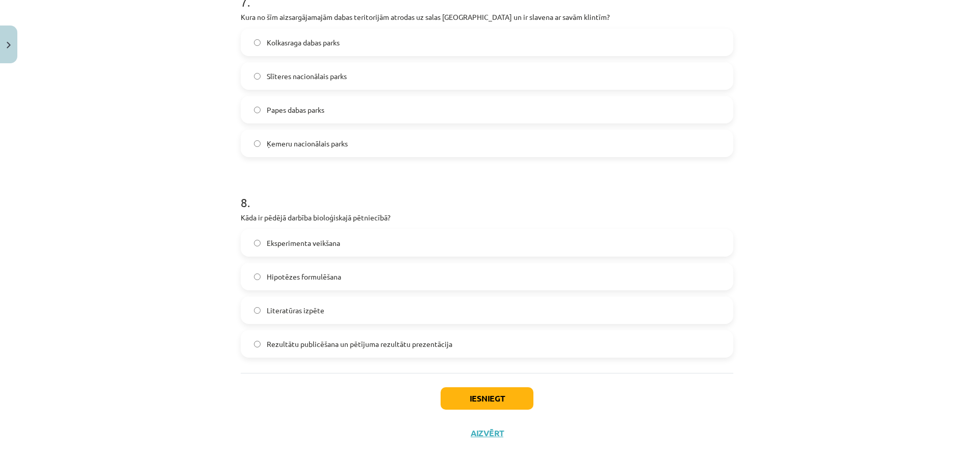
click at [319, 269] on label "Hipotēzes formulēšana" at bounding box center [487, 276] width 490 height 25
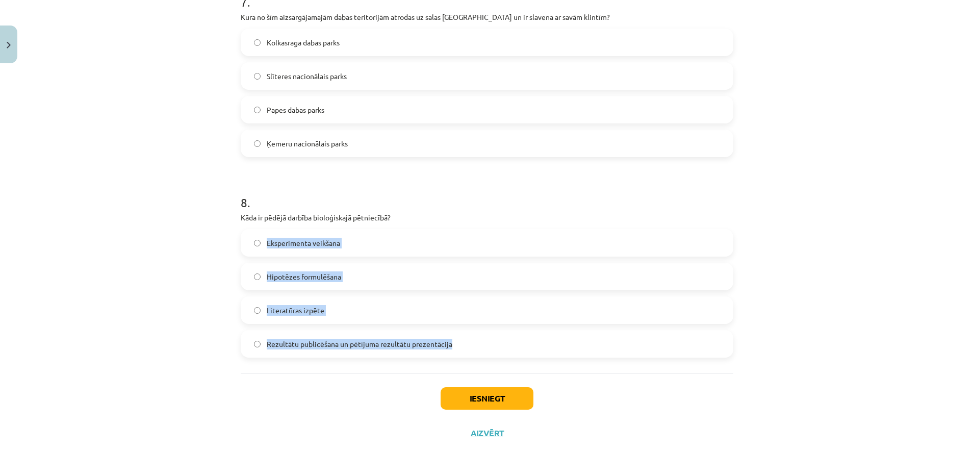
drag, startPoint x: 247, startPoint y: 225, endPoint x: 481, endPoint y: 351, distance: 265.9
click at [481, 351] on div "8 . Kāda ir pēdējā darbība bioloģiskajā pētniecībā? Eksperimenta veikšana Hipot…" at bounding box center [487, 267] width 492 height 180
click at [318, 339] on span "Rezultātu publicēšana un pētījuma rezultātu prezentācija" at bounding box center [360, 343] width 186 height 11
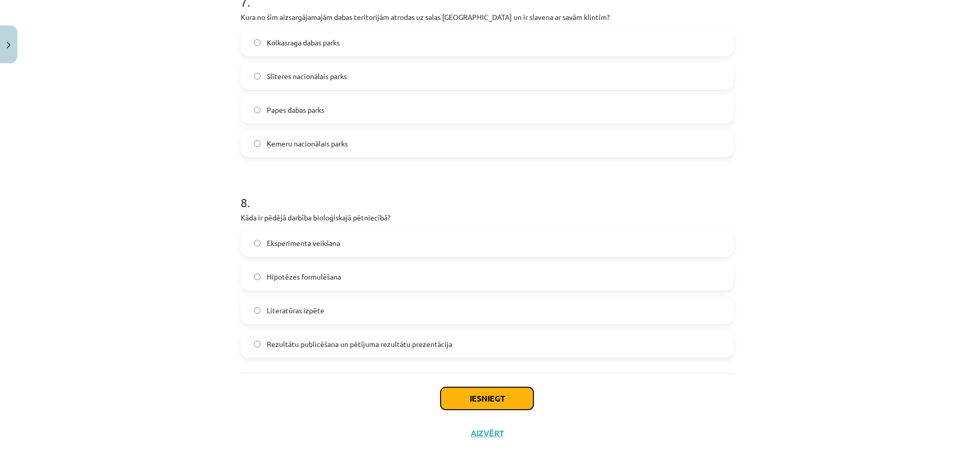
click at [518, 399] on button "Iesniegt" at bounding box center [486, 398] width 93 height 22
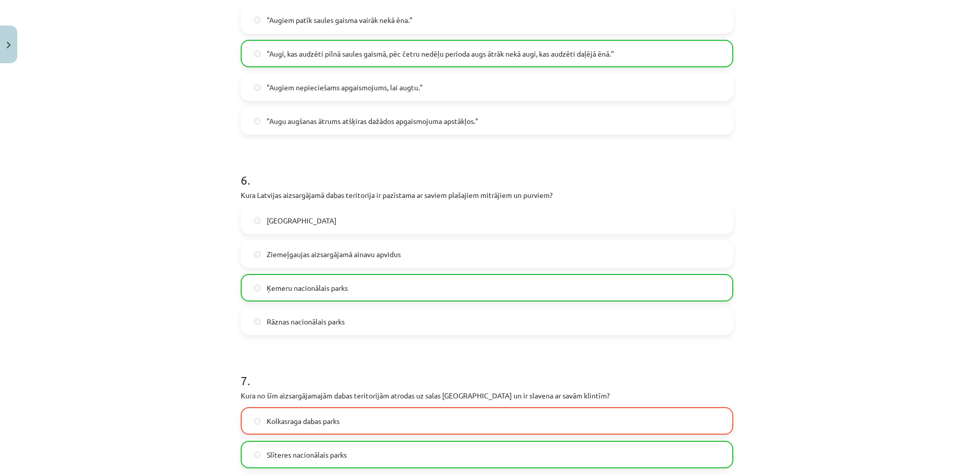
scroll to position [1515, 0]
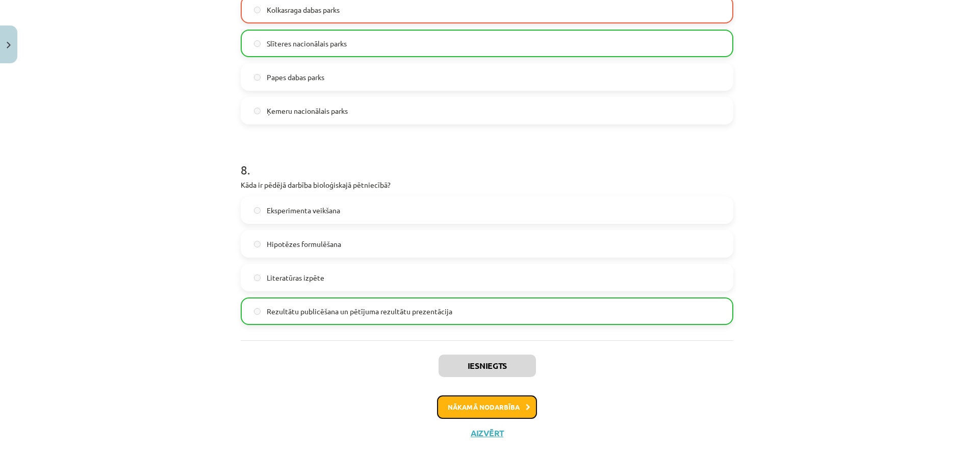
click at [496, 410] on button "Nākamā nodarbība" at bounding box center [487, 406] width 100 height 23
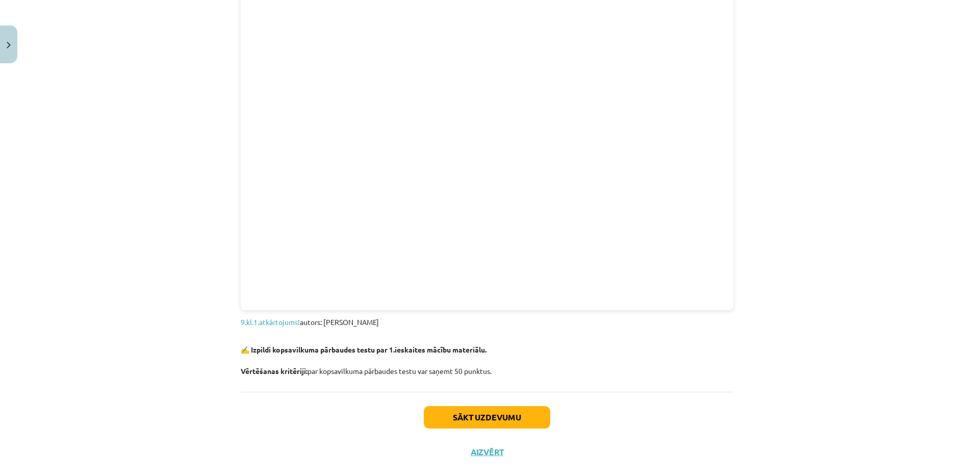
scroll to position [1013, 0]
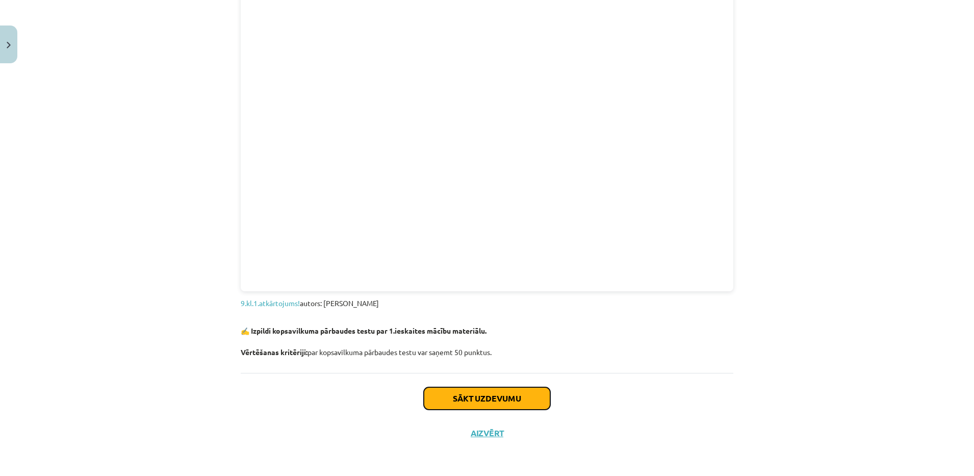
click at [460, 395] on button "Sākt uzdevumu" at bounding box center [487, 398] width 126 height 22
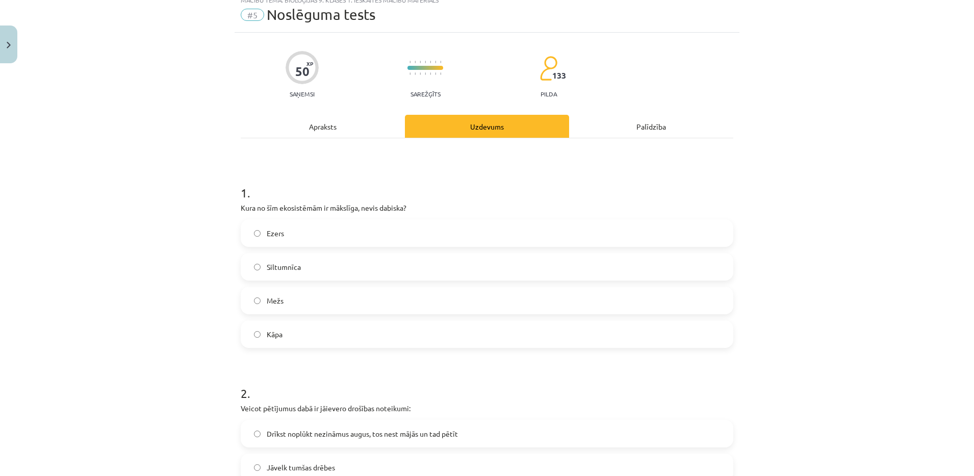
scroll to position [25, 0]
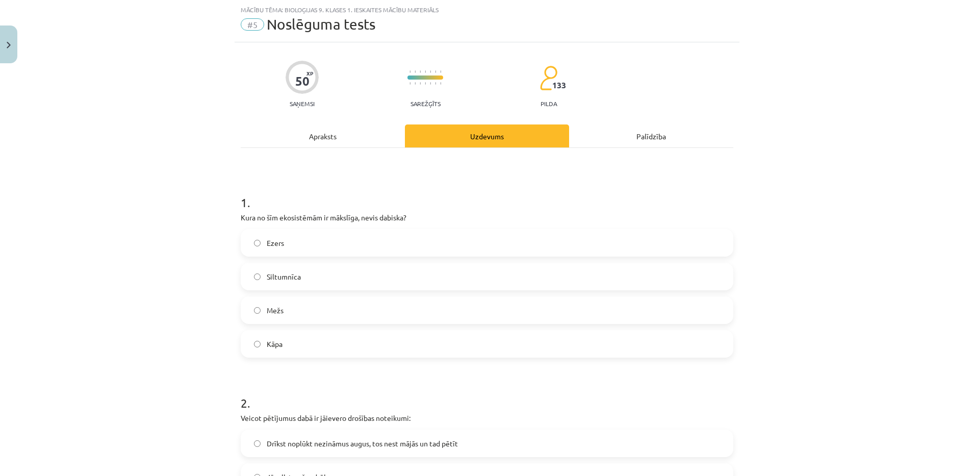
click at [307, 279] on label "Siltumnīca" at bounding box center [487, 276] width 490 height 25
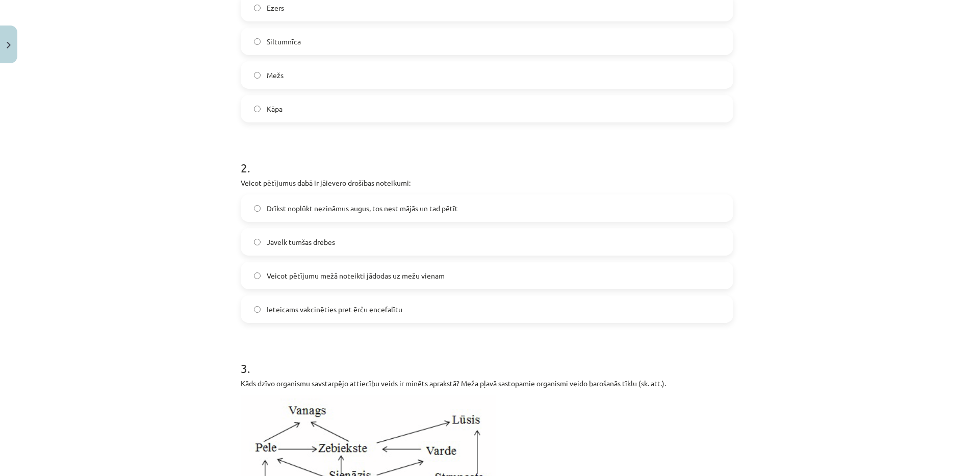
scroll to position [264, 0]
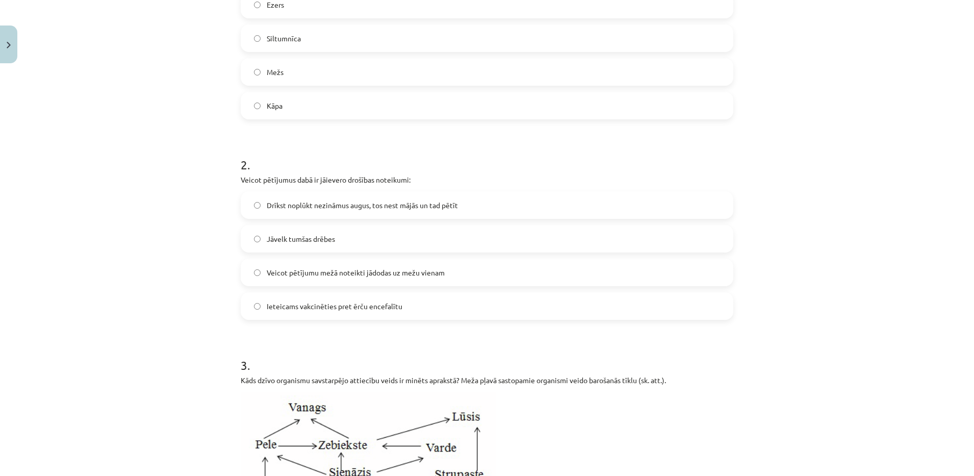
click at [284, 202] on span "Drīkst noplūkt nezināmus augus, tos nest mājās un tad pētīt" at bounding box center [362, 205] width 191 height 11
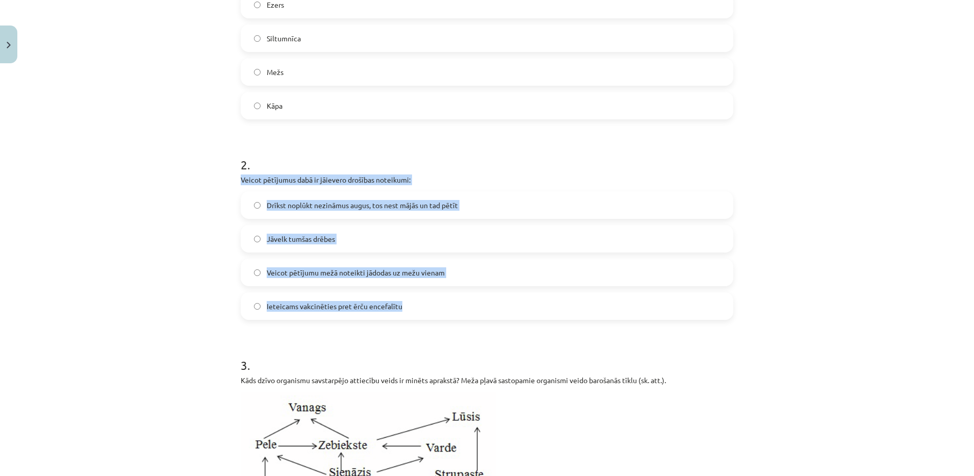
drag, startPoint x: 237, startPoint y: 178, endPoint x: 407, endPoint y: 309, distance: 215.2
click at [407, 309] on div "2 . Veicot pētījumus dabā ir jāievero drošības noteikumi: Drīkst noplūkt nezinā…" at bounding box center [487, 230] width 492 height 180
click at [292, 242] on span "Jāvelk tumšas drēbes" at bounding box center [301, 238] width 68 height 11
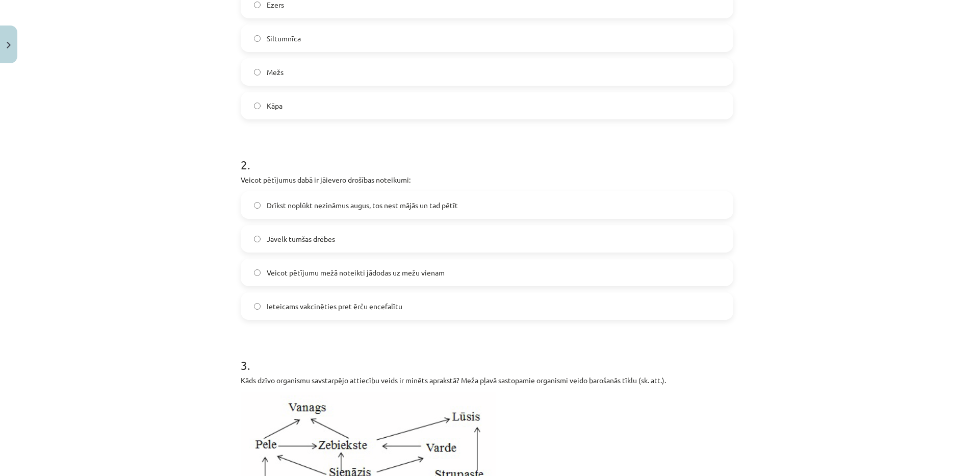
click at [277, 213] on label "Drīkst noplūkt nezināmus augus, tos nest mājās un tad pētīt" at bounding box center [487, 204] width 490 height 25
click at [332, 312] on label "Ieteicams vakcinēties pret ērču encefalītu" at bounding box center [487, 305] width 490 height 25
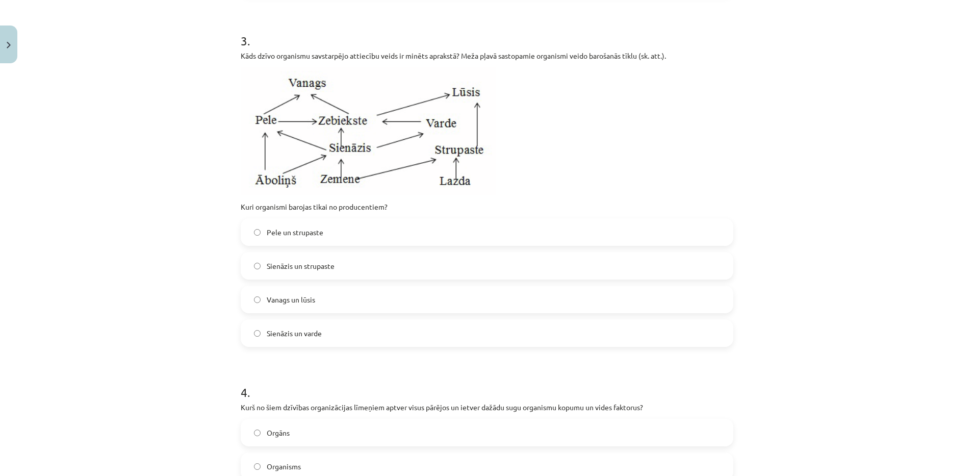
scroll to position [594, 0]
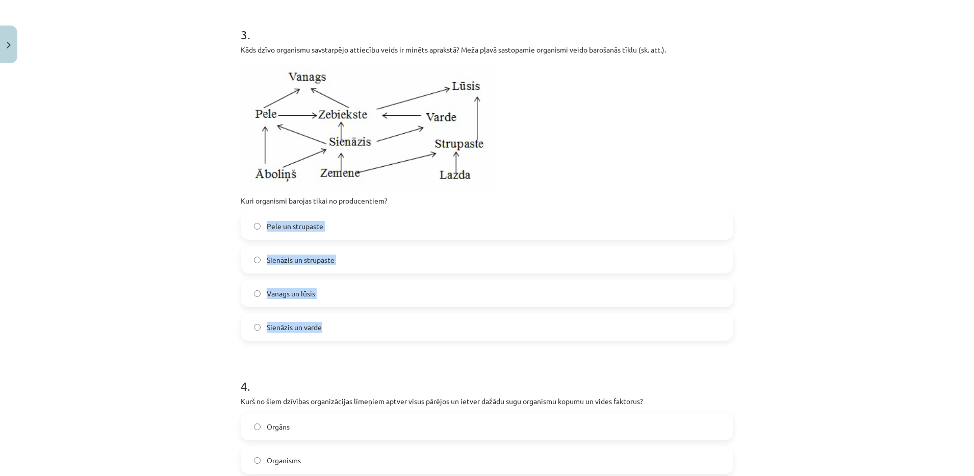
drag, startPoint x: 258, startPoint y: 221, endPoint x: 346, endPoint y: 325, distance: 136.4
click at [346, 325] on div "Pele un strupaste Sienāzis un strupaste Vanags un lūsis Sienāzis un varde" at bounding box center [487, 276] width 492 height 128
click at [183, 332] on div "Mācību tēma: Bioloģijas 9. klases 1. ieskaites mācību materiāls #5 Noslēguma te…" at bounding box center [487, 238] width 974 height 476
click at [355, 254] on label "Sienāzis un strupaste" at bounding box center [487, 259] width 490 height 25
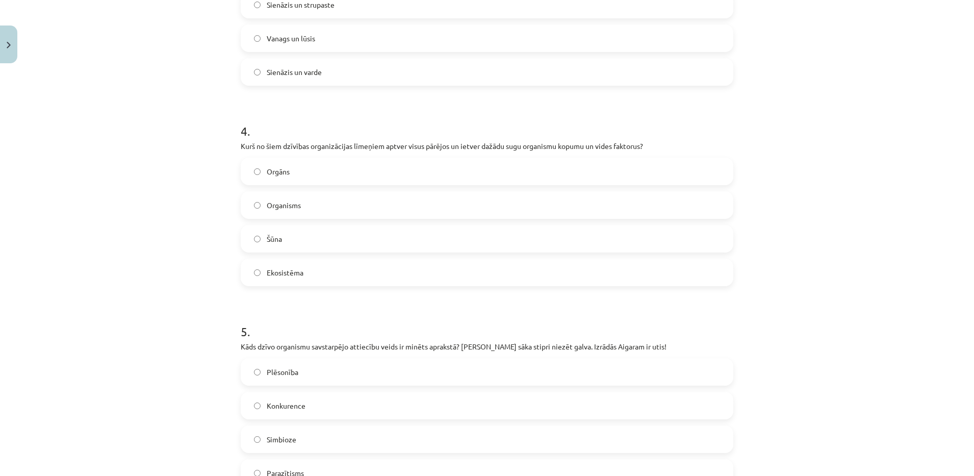
scroll to position [924, 0]
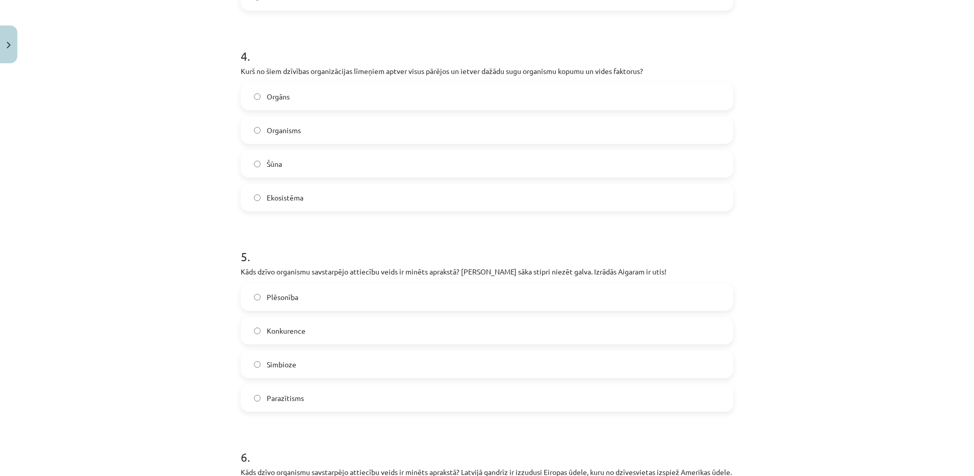
click at [327, 192] on label "Ekosistēma" at bounding box center [487, 197] width 490 height 25
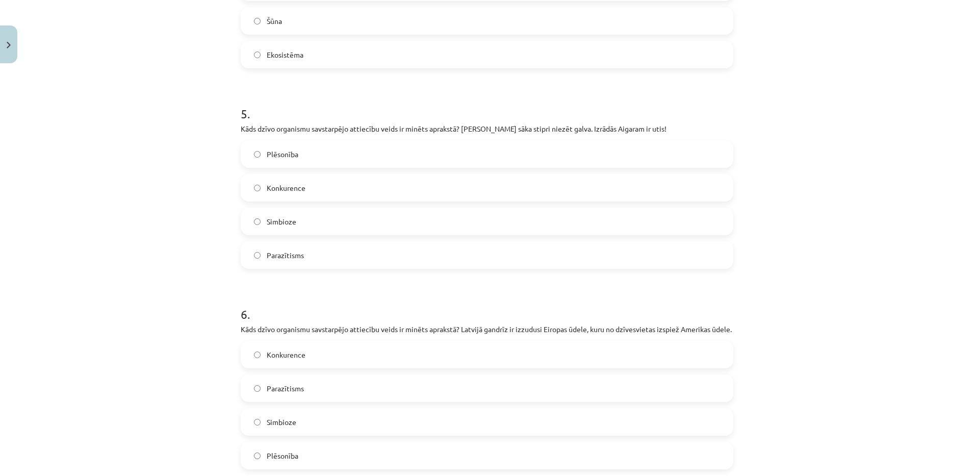
scroll to position [1063, 0]
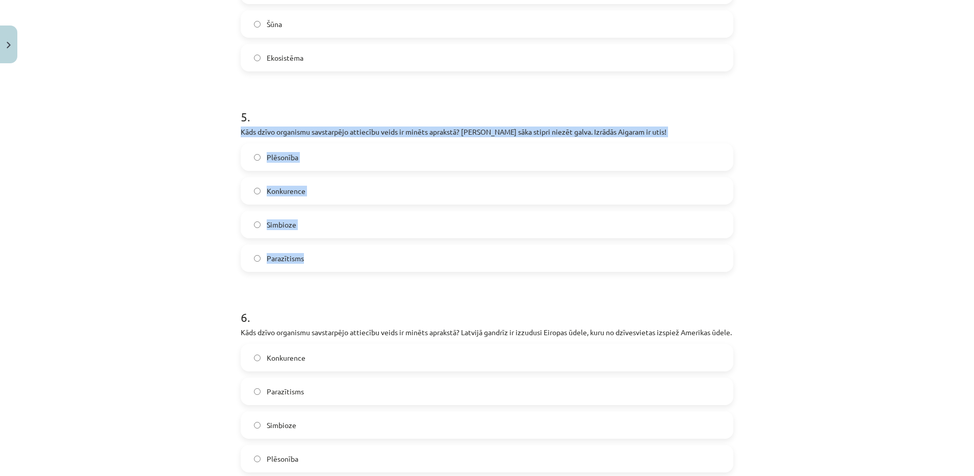
drag, startPoint x: 230, startPoint y: 136, endPoint x: 380, endPoint y: 253, distance: 190.3
click at [380, 253] on div "50 XP Saņemsi Sarežģīts 133 pilda Apraksts Uzdevums Palīdzība 1 . Kura no šīm e…" at bounding box center [486, 320] width 505 height 2630
click at [313, 256] on label "Parazītisms" at bounding box center [487, 257] width 490 height 25
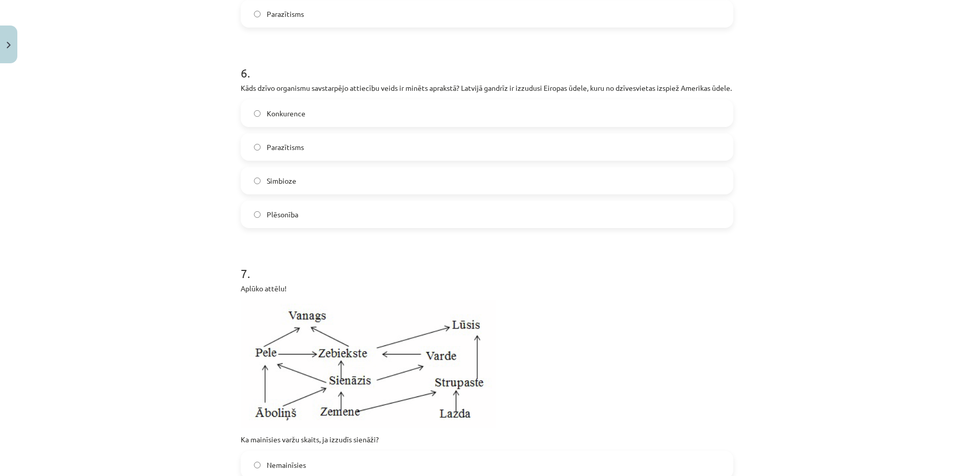
scroll to position [1317, 0]
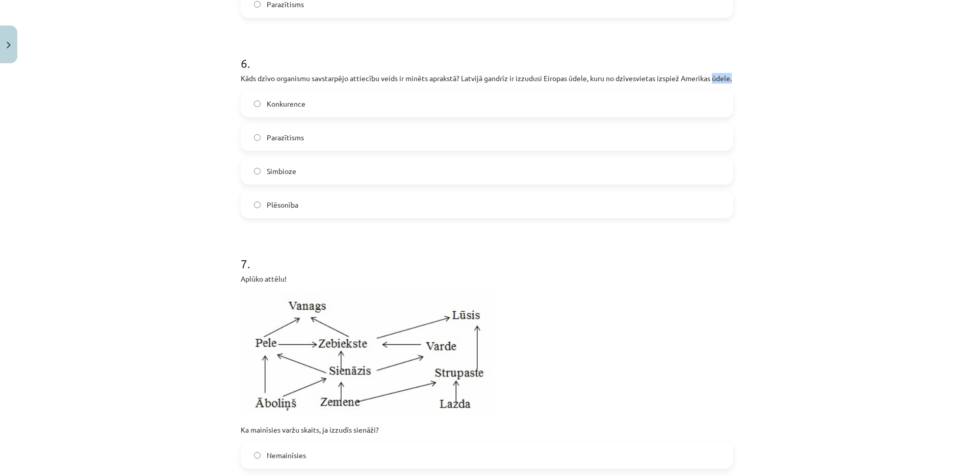
drag, startPoint x: 232, startPoint y: 87, endPoint x: 258, endPoint y: 90, distance: 26.6
click at [258, 90] on div "50 XP Saņemsi Sarežģīts 133 pilda Apraksts Uzdevums Palīdzība 1 . Kura no šīm e…" at bounding box center [486, 66] width 505 height 2630
click at [152, 144] on div "Mācību tēma: Bioloģijas 9. klases 1. ieskaites mācību materiāls #5 Noslēguma te…" at bounding box center [487, 238] width 974 height 476
click at [279, 109] on span "Konkurence" at bounding box center [286, 103] width 39 height 11
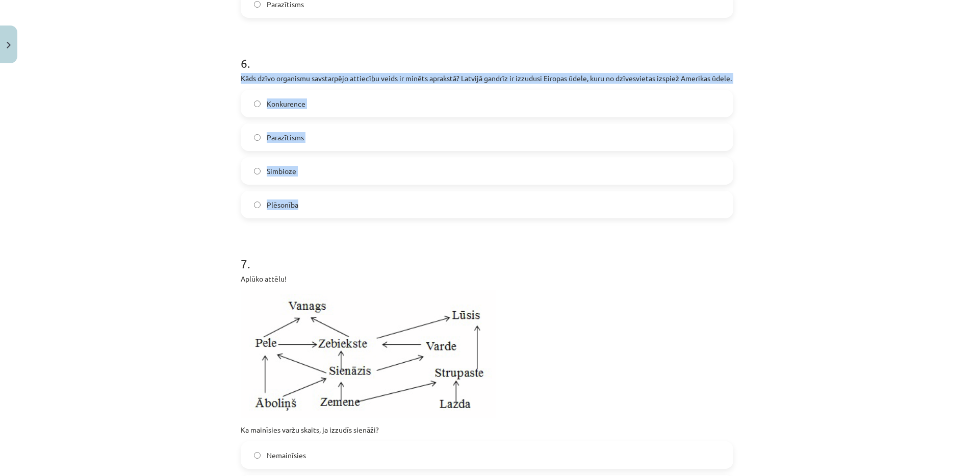
drag, startPoint x: 238, startPoint y: 79, endPoint x: 340, endPoint y: 204, distance: 162.2
click at [340, 204] on div "6 . Kāds dzīvo organismu savstarpējo attiecību veids ir minēts aprakstā? Latvij…" at bounding box center [487, 128] width 492 height 180
click at [195, 217] on div "Mācību tēma: Bioloģijas 9. klases 1. ieskaites mācību materiāls #5 Noslēguma te…" at bounding box center [487, 238] width 974 height 476
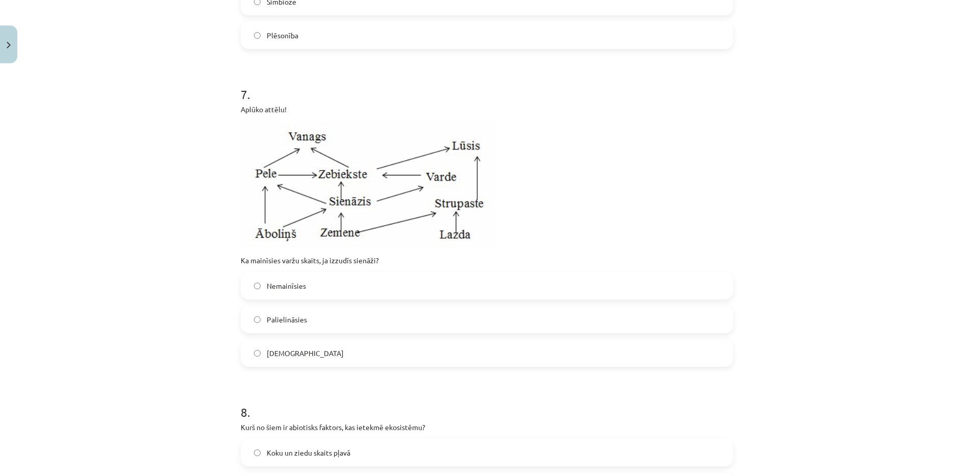
scroll to position [1492, 0]
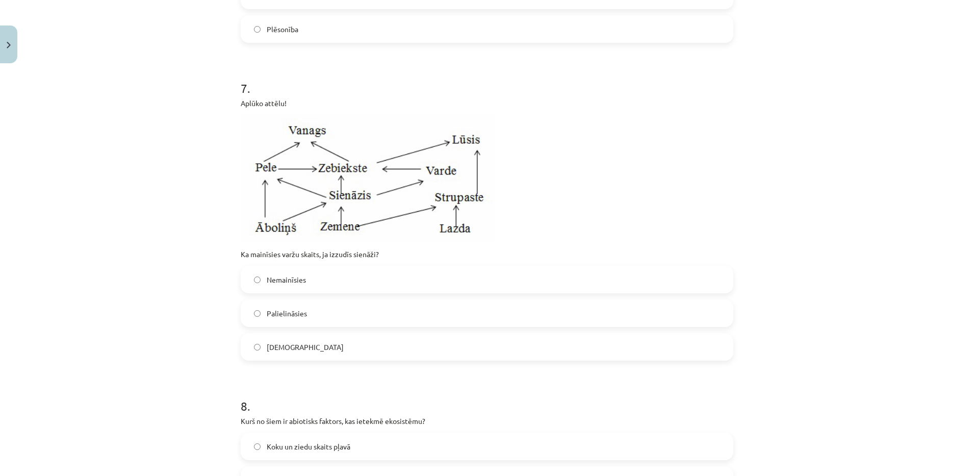
click at [287, 259] on p "Ka mainīsies varžu skaits, ja izzudīs sienāži?" at bounding box center [487, 254] width 492 height 11
click at [129, 187] on div "Mācību tēma: Bioloģijas 9. klases 1. ieskaites mācību materiāls #5 Noslēguma te…" at bounding box center [487, 238] width 974 height 476
click at [358, 259] on p "Ka mainīsies varžu skaits, ja izzudīs sienāži?" at bounding box center [487, 254] width 492 height 11
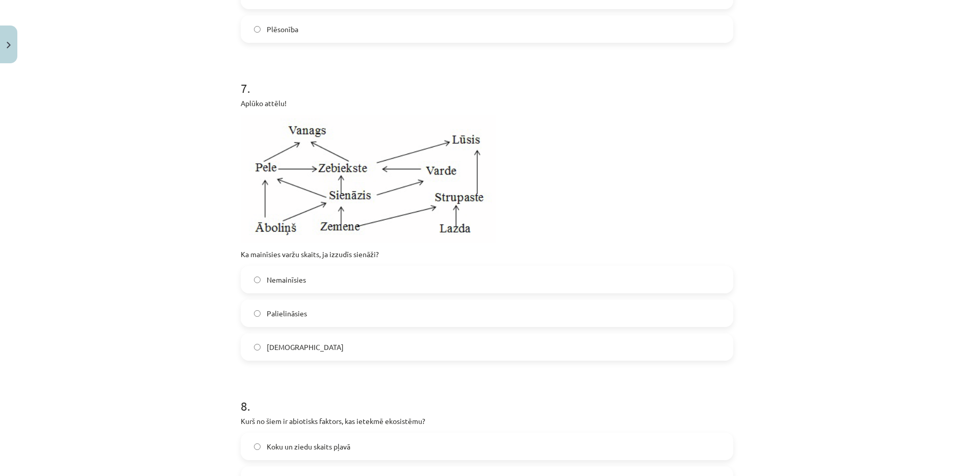
click at [185, 256] on div "Mācību tēma: Bioloģijas 9. klases 1. ieskaites mācību materiāls #5 Noslēguma te…" at bounding box center [487, 238] width 974 height 476
click at [276, 352] on span "Samazināsies" at bounding box center [305, 347] width 77 height 11
drag, startPoint x: 233, startPoint y: 261, endPoint x: 354, endPoint y: 350, distance: 149.6
click at [122, 344] on div "Mācību tēma: Bioloģijas 9. klases 1. ieskaites mācību materiāls #5 Noslēguma te…" at bounding box center [487, 238] width 974 height 476
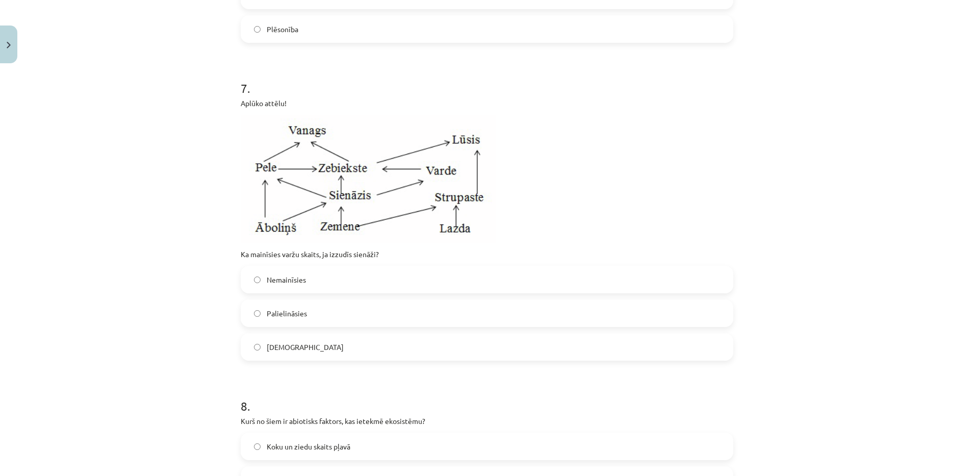
click at [308, 291] on label "Nemainīsies" at bounding box center [487, 279] width 490 height 25
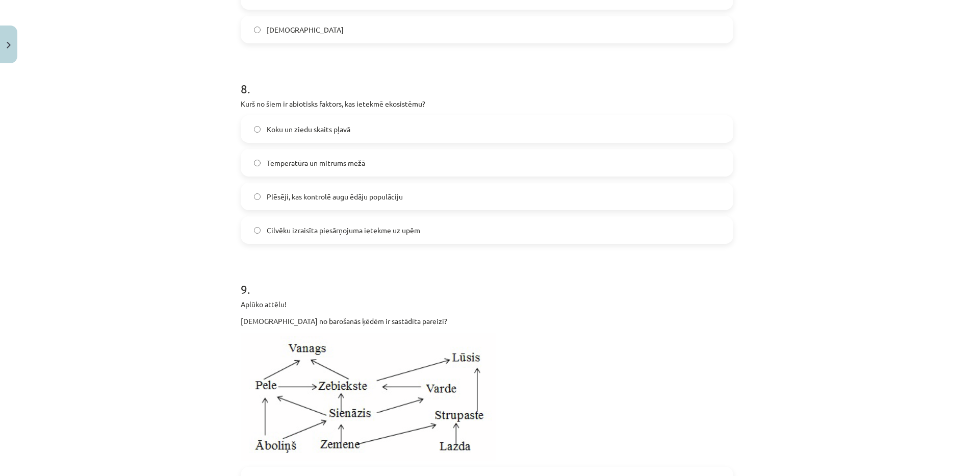
scroll to position [1813, 0]
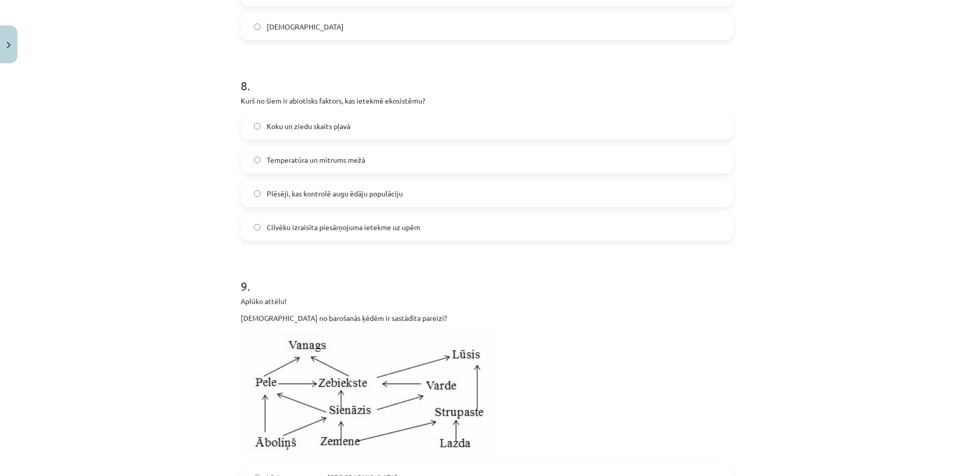
click at [307, 132] on span "Koku un ziedu skaits pļavā" at bounding box center [309, 126] width 84 height 11
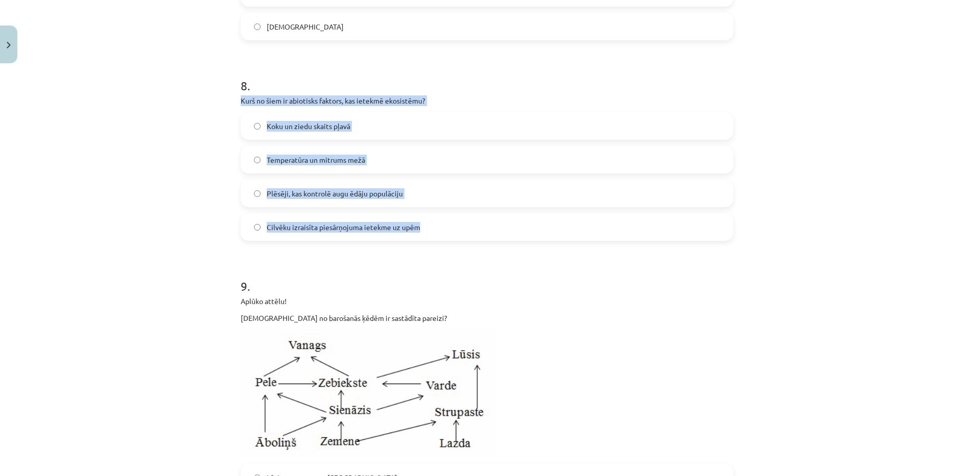
drag, startPoint x: 231, startPoint y: 112, endPoint x: 447, endPoint y: 233, distance: 246.7
click at [348, 165] on span "Temperatūra un mitrums mežā" at bounding box center [316, 159] width 98 height 11
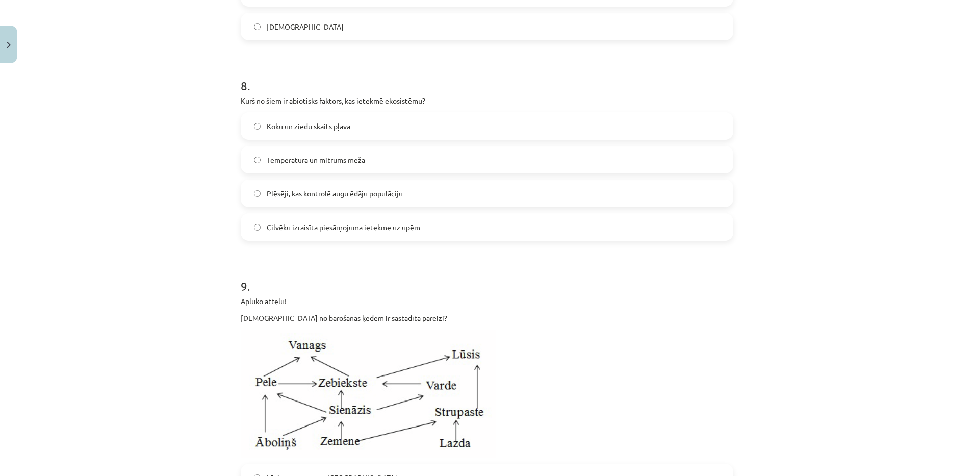
click at [91, 164] on div "Mācību tēma: Bioloģijas 9. klases 1. ieskaites mācību materiāls #5 Noslēguma te…" at bounding box center [487, 238] width 974 height 476
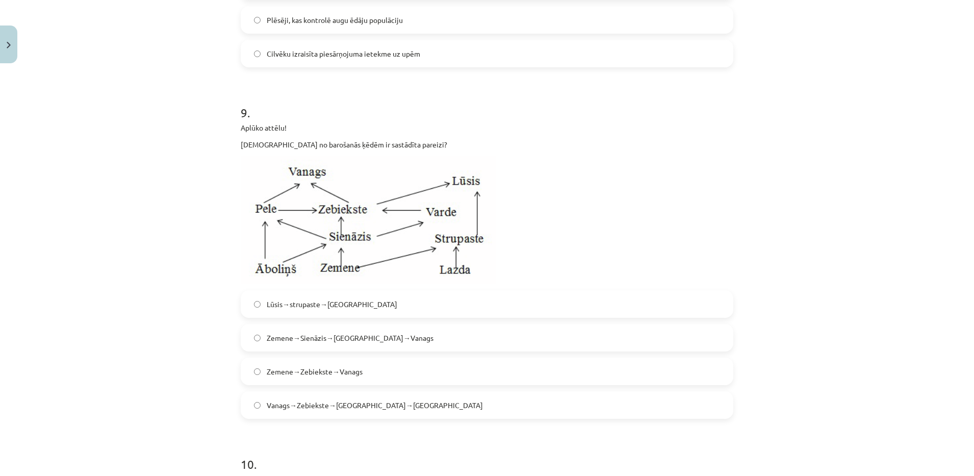
scroll to position [1999, 0]
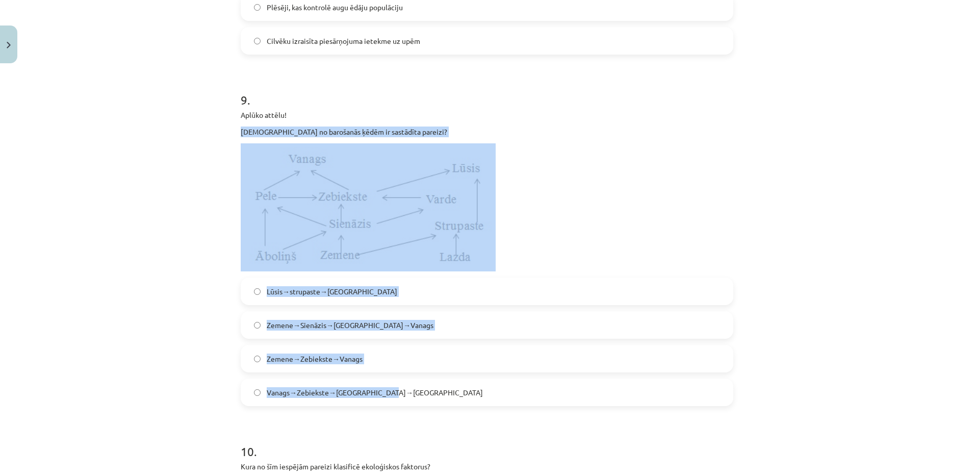
drag, startPoint x: 236, startPoint y: 139, endPoint x: 403, endPoint y: 408, distance: 317.3
click at [403, 406] on div "9 . Aplūko attēlu! Kura no barošanās ķēdēm ir sastādīta pareizi? Lūsis→strupast…" at bounding box center [487, 240] width 492 height 331
click at [314, 398] on span "Vanags→Zebiekste→Sienāzis→Zemene" at bounding box center [375, 392] width 216 height 11
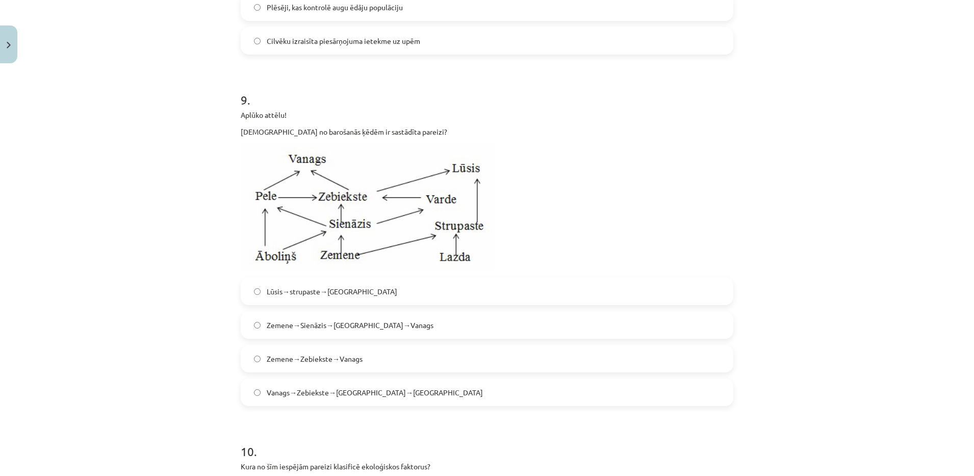
click at [354, 364] on span "Zemene→Zebiekste→Vanags" at bounding box center [315, 358] width 96 height 11
click at [416, 328] on label "Zemene→Sienāzis→Zebiekste→Vanags" at bounding box center [487, 324] width 490 height 25
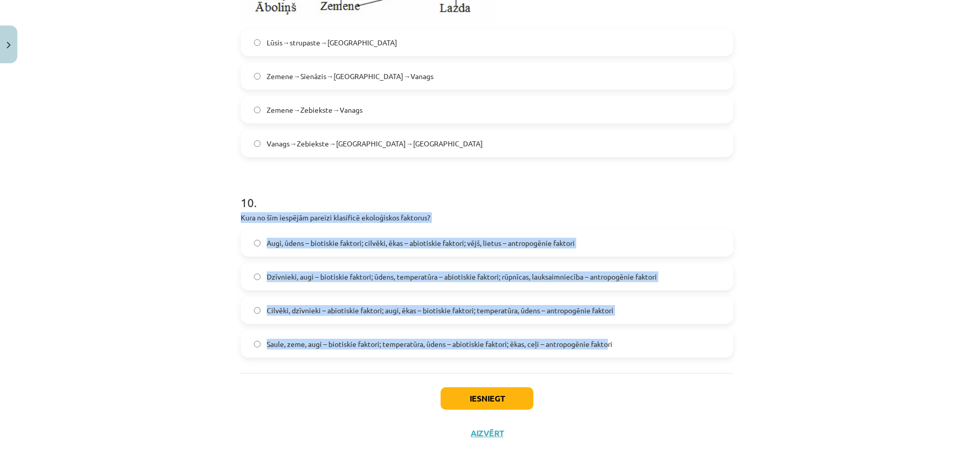
drag, startPoint x: 229, startPoint y: 216, endPoint x: 605, endPoint y: 353, distance: 399.4
click at [152, 311] on div "Mācību tēma: Bioloģijas 9. klases 1. ieskaites mācību materiāls #5 Noslēguma te…" at bounding box center [487, 238] width 974 height 476
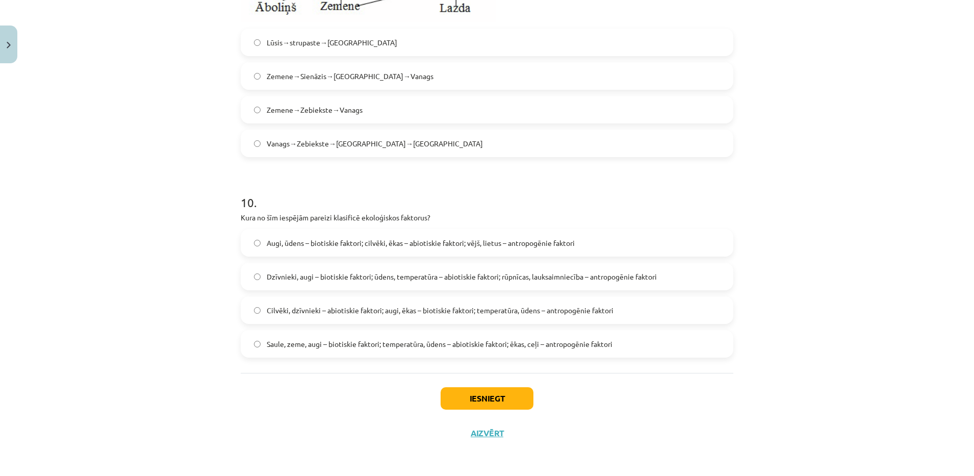
click at [345, 285] on label "Dzīvnieki, augi – biotiskie faktori; ūdens, temperatūra – abiotiskie faktori; r…" at bounding box center [487, 276] width 490 height 25
click at [484, 405] on button "Iesniegt" at bounding box center [486, 398] width 93 height 22
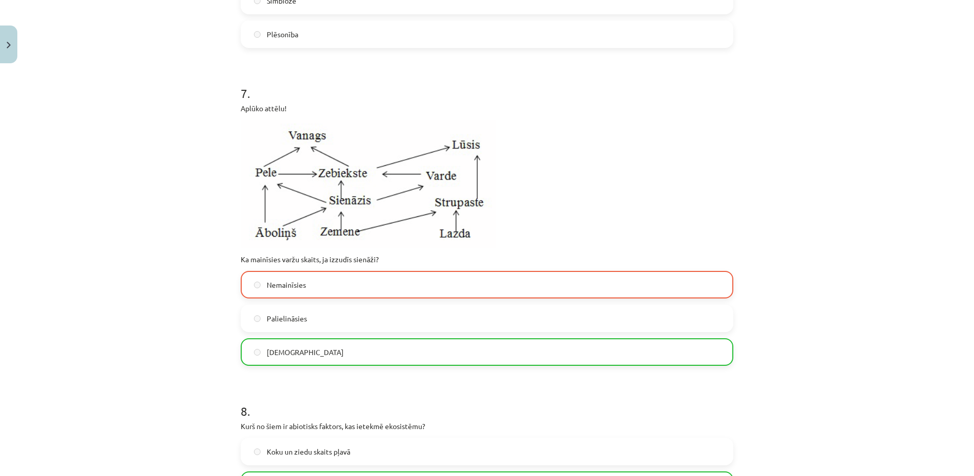
scroll to position [2291, 0]
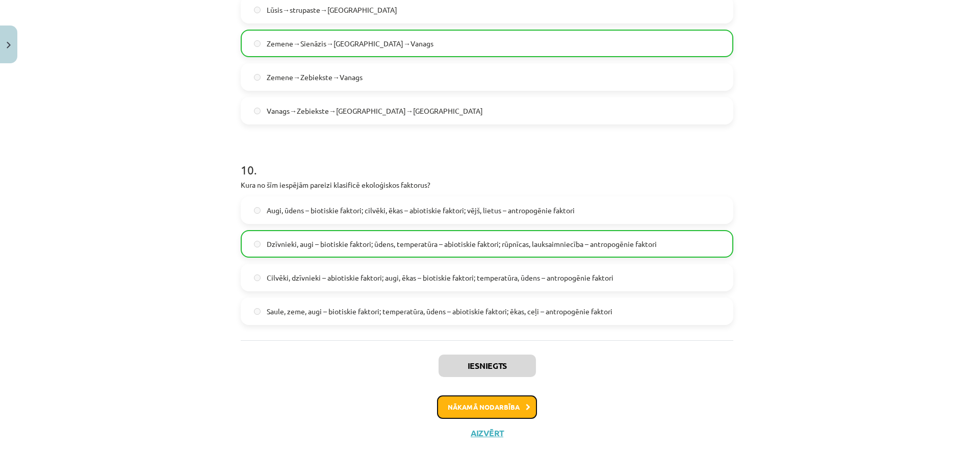
click at [481, 398] on button "Nākamā nodarbība" at bounding box center [487, 406] width 100 height 23
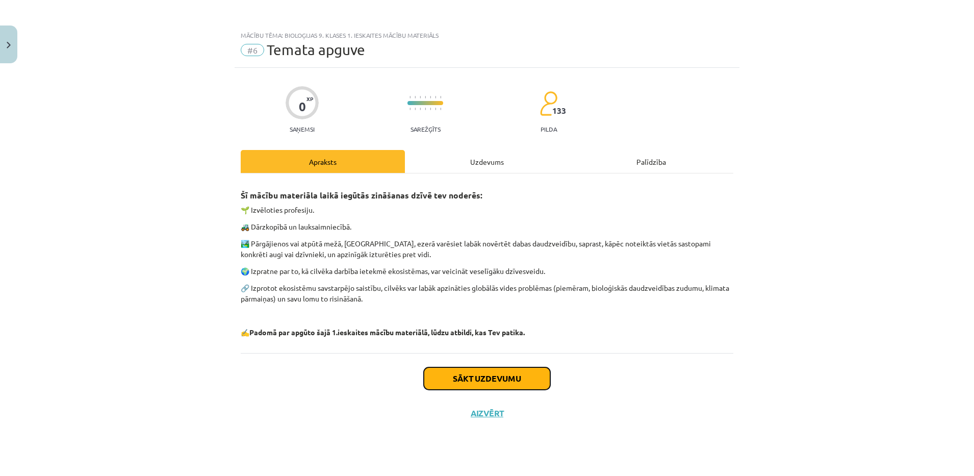
click at [468, 373] on button "Sākt uzdevumu" at bounding box center [487, 378] width 126 height 22
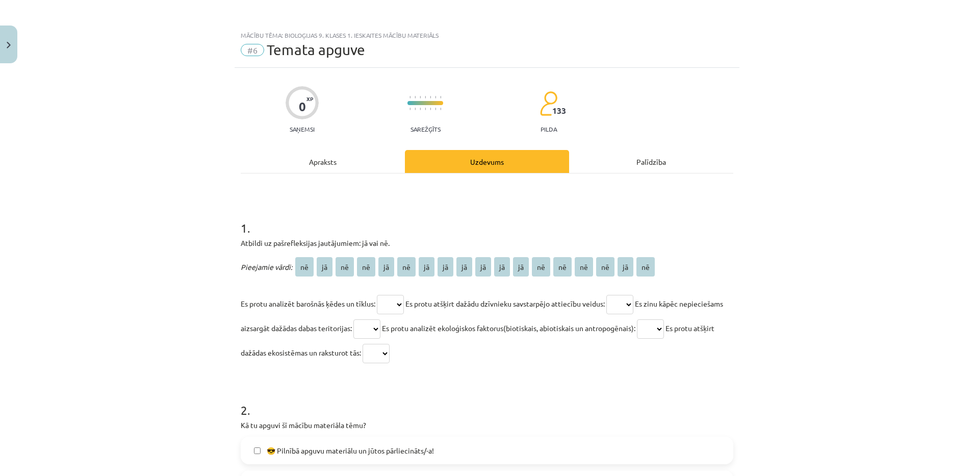
click at [391, 307] on select "** ** ** ** ** ** ** ** ** ** ** ** ** ** ** ** ** **" at bounding box center [390, 304] width 27 height 19
select select "**"
click at [377, 295] on select "** ** ** ** ** ** ** ** ** ** ** ** ** ** ** ** ** **" at bounding box center [390, 304] width 27 height 19
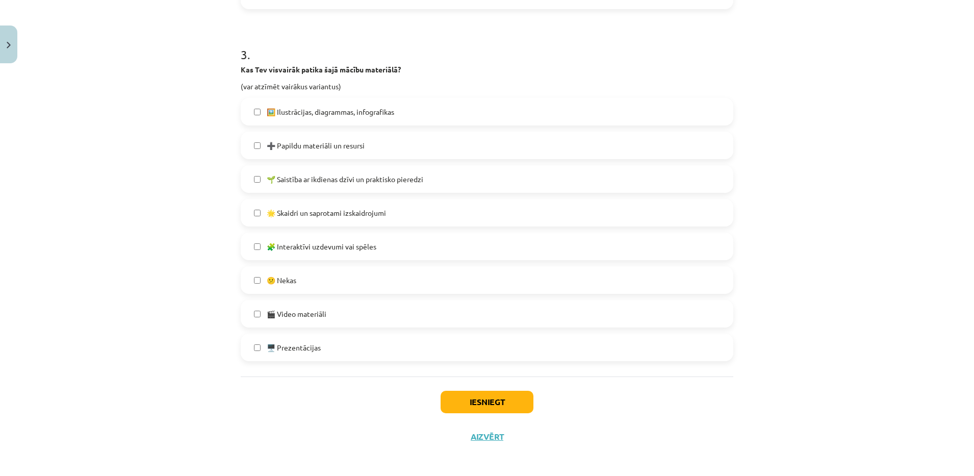
scroll to position [626, 0]
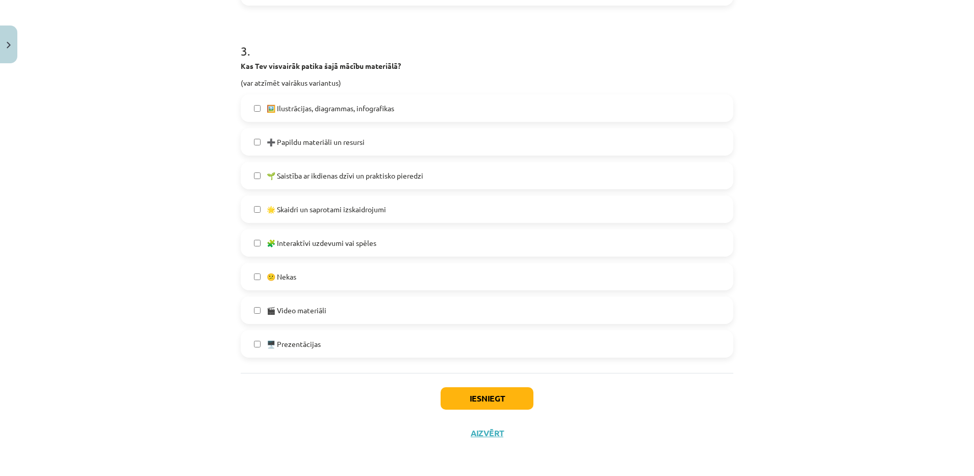
click at [282, 276] on span "😕 Nekas" at bounding box center [282, 276] width 30 height 11
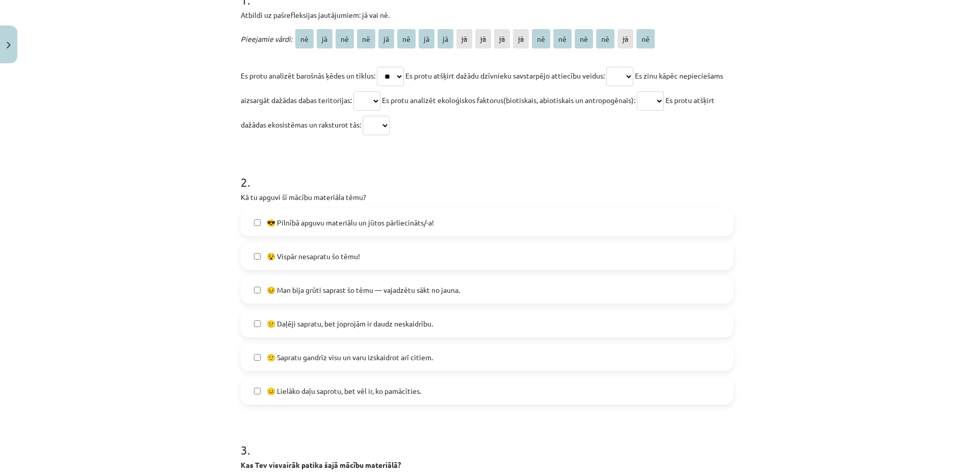
scroll to position [220, 0]
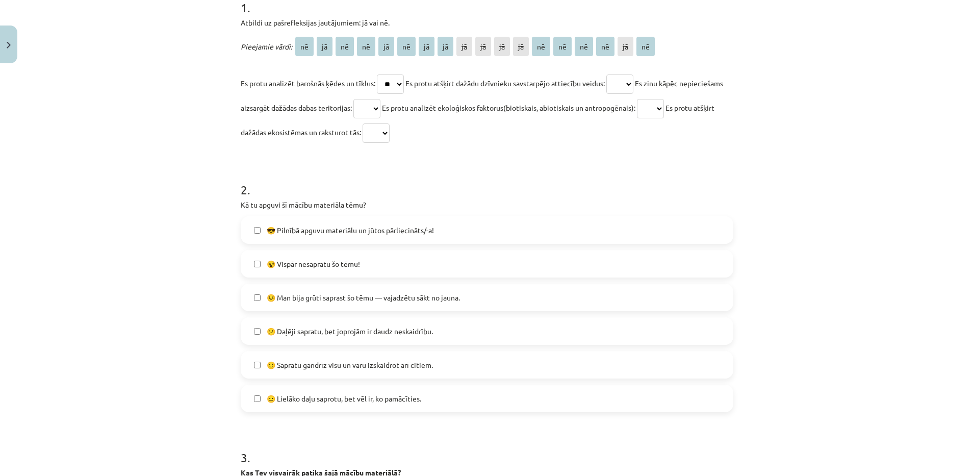
click at [317, 367] on span "🙂 Sapratu gandrīz visu un varu izskaidrot arī citiem." at bounding box center [350, 364] width 166 height 11
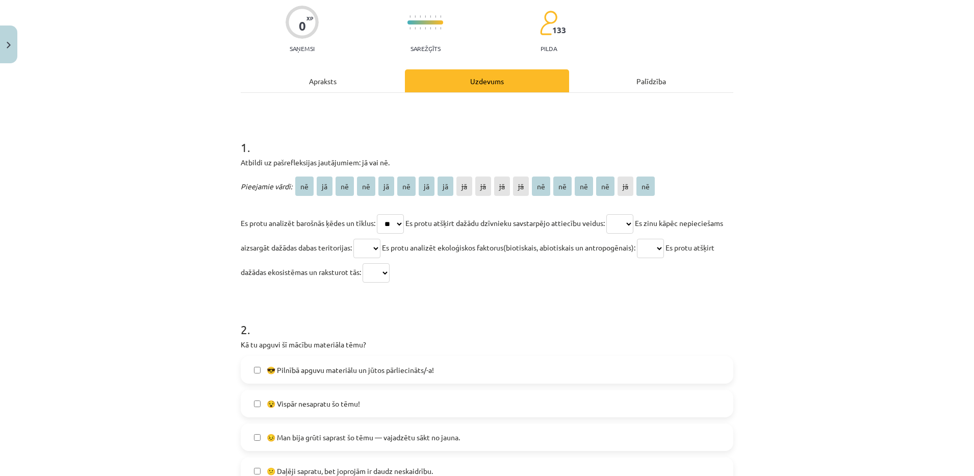
scroll to position [68, 0]
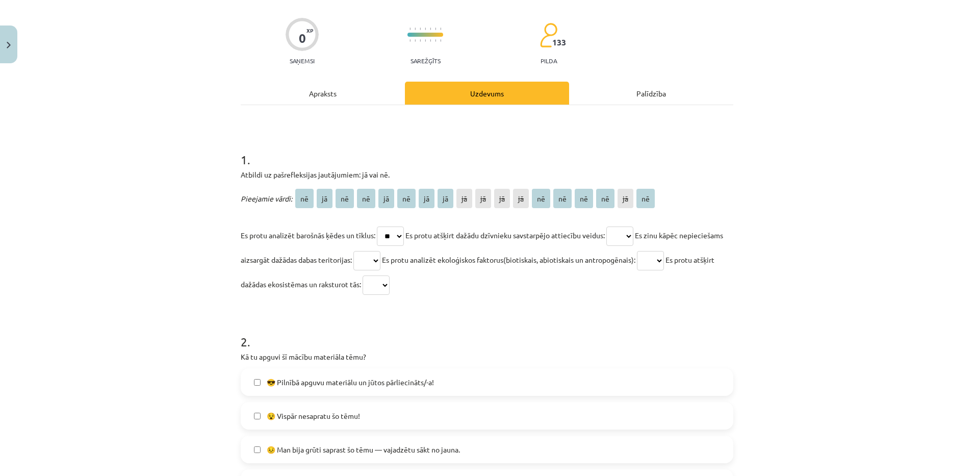
click at [633, 237] on select "** ** ** ** ** ** ** ** ** ** ** ** ** ** ** ** ** **" at bounding box center [619, 235] width 27 height 19
select select "**"
click at [613, 226] on select "** ** ** ** ** ** ** ** ** ** ** ** ** ** ** ** ** **" at bounding box center [619, 235] width 27 height 19
click at [380, 251] on select "** ** ** ** ** ** ** ** ** ** ** ** ** ** ** ** ** **" at bounding box center [366, 260] width 27 height 19
select select "**"
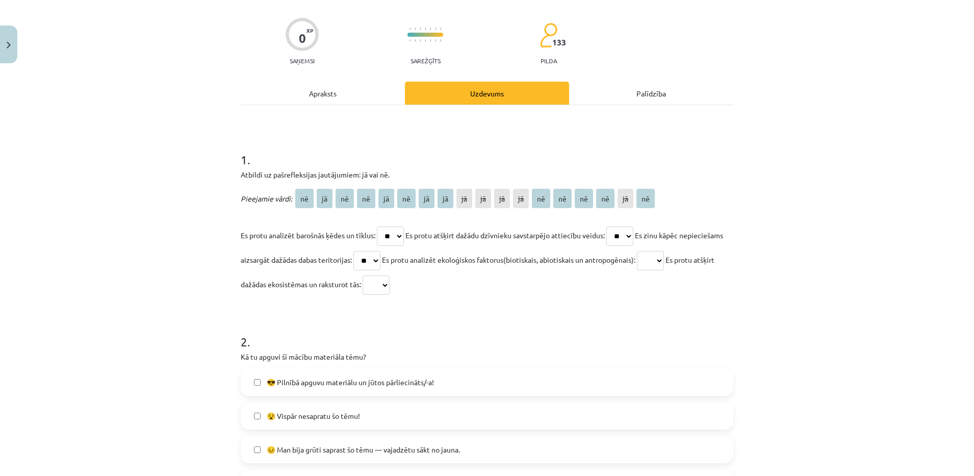
click at [380, 251] on select "** ** ** ** ** ** ** ** ** ** ** ** ** ** ** ** ** **" at bounding box center [366, 260] width 27 height 19
click at [664, 262] on select "** ** ** ** ** ** ** ** ** ** ** ** ** ** ** ** ** **" at bounding box center [650, 260] width 27 height 19
select select "**"
click at [664, 251] on select "** ** ** ** ** ** ** ** ** ** ** ** ** ** ** ** ** **" at bounding box center [650, 260] width 27 height 19
click at [389, 278] on select "** ** ** ** ** ** ** ** ** ** ** ** ** ** ** ** ** **" at bounding box center [375, 284] width 27 height 19
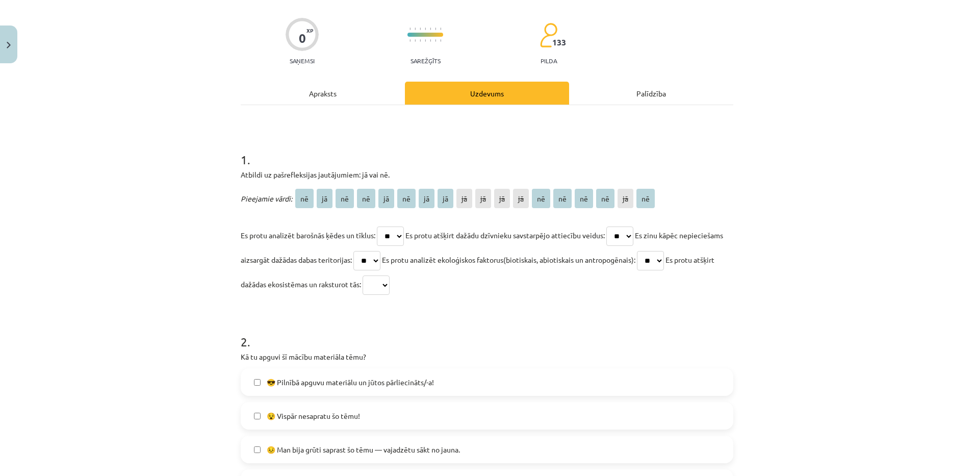
select select "**"
click at [389, 275] on select "** ** ** ** ** ** ** ** ** ** ** ** ** ** ** ** ** **" at bounding box center [375, 284] width 27 height 19
click at [626, 230] on select "** ** ** ** ** ** ** ** ** ** ** ** ** ** ** ** ** **" at bounding box center [619, 235] width 27 height 19
select select "**"
click at [613, 226] on select "** ** ** ** ** ** ** ** ** ** ** ** ** ** ** ** ** **" at bounding box center [619, 235] width 27 height 19
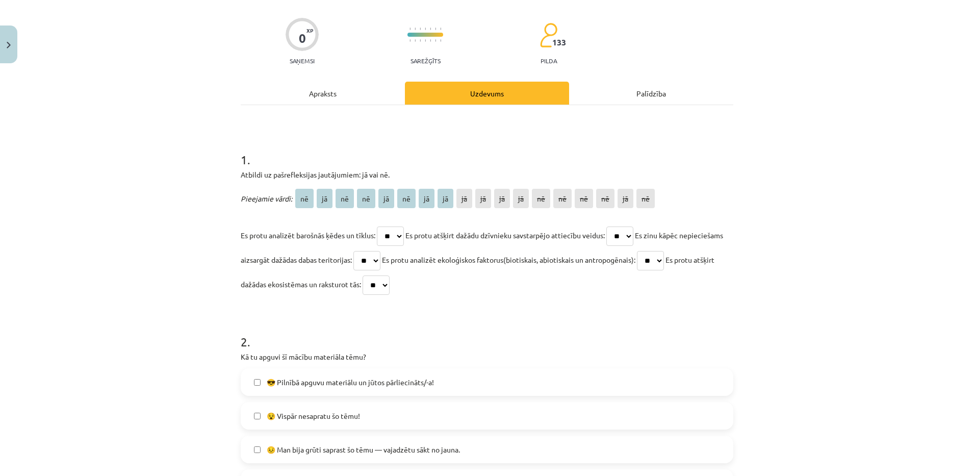
click at [391, 226] on select "** ** ** ** ** ** ** ** ** ** ** ** ** ** ** ** ** **" at bounding box center [390, 235] width 27 height 19
select select "**"
click at [377, 226] on select "** ** ** ** ** ** ** ** ** ** ** ** ** ** ** ** ** **" at bounding box center [390, 235] width 27 height 19
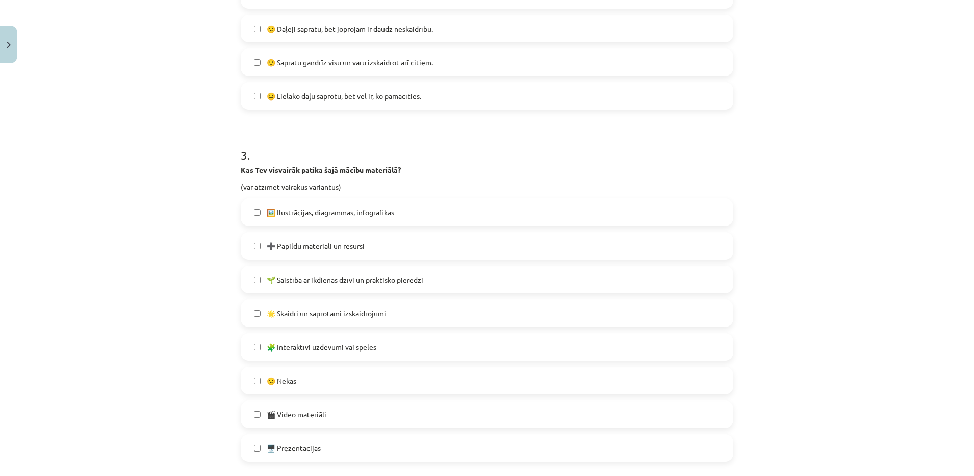
scroll to position [626, 0]
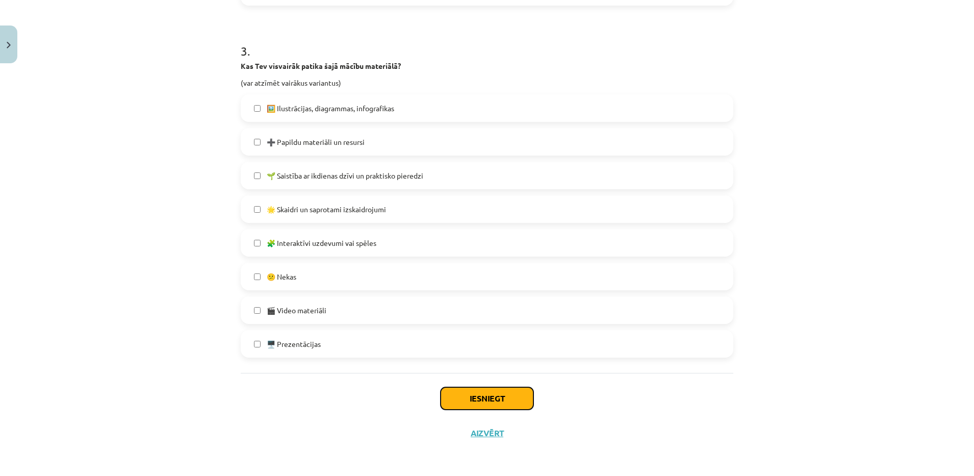
click at [499, 400] on button "Iesniegt" at bounding box center [486, 398] width 93 height 22
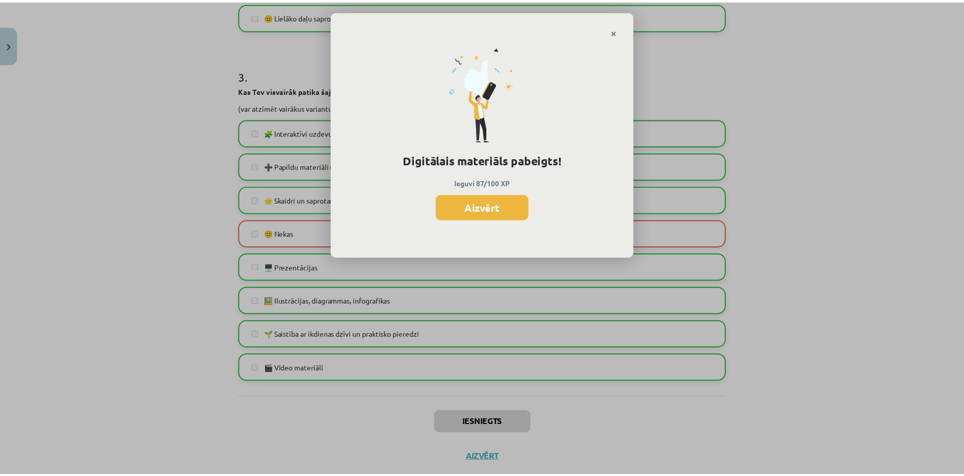
scroll to position [651, 0]
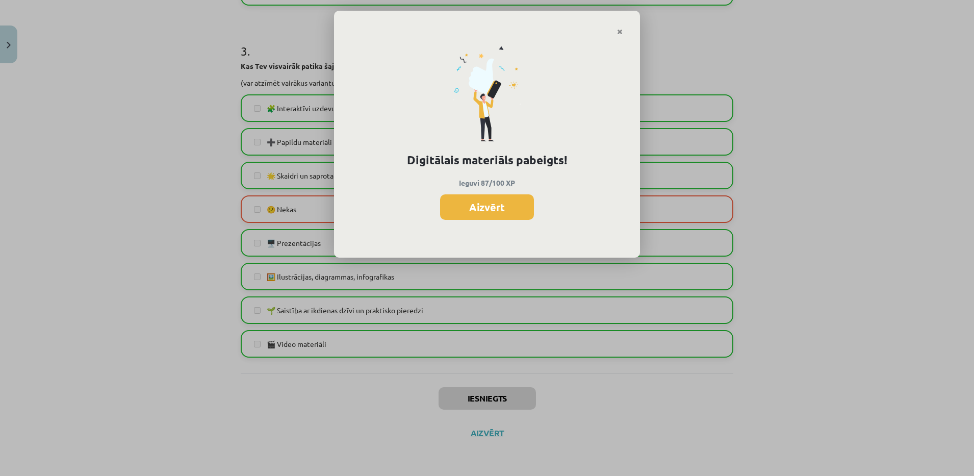
drag, startPoint x: 425, startPoint y: 306, endPoint x: 428, endPoint y: 299, distance: 8.1
click at [428, 299] on div "Digitālais materiāls pabeigts! Ieguvi 87/100 XP Aizvērt" at bounding box center [487, 238] width 974 height 476
click at [502, 204] on button "Aizvērt" at bounding box center [487, 206] width 94 height 25
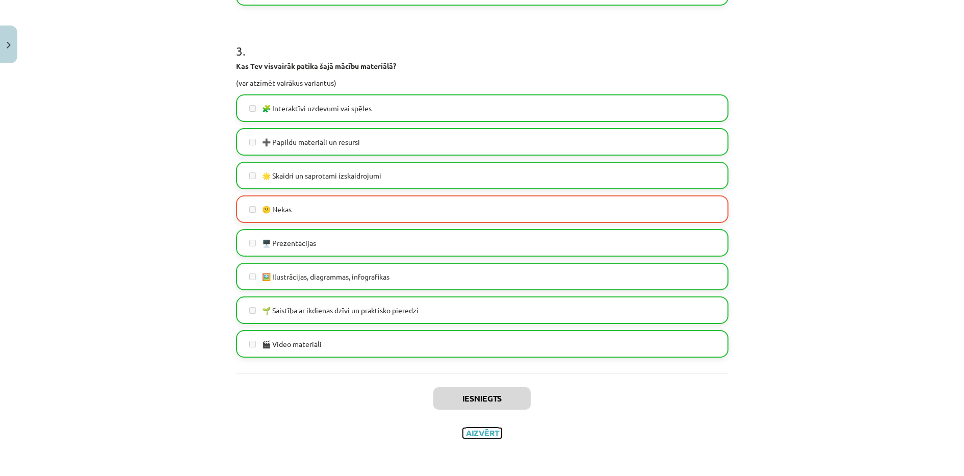
click at [487, 434] on button "Aizvērt" at bounding box center [482, 433] width 39 height 10
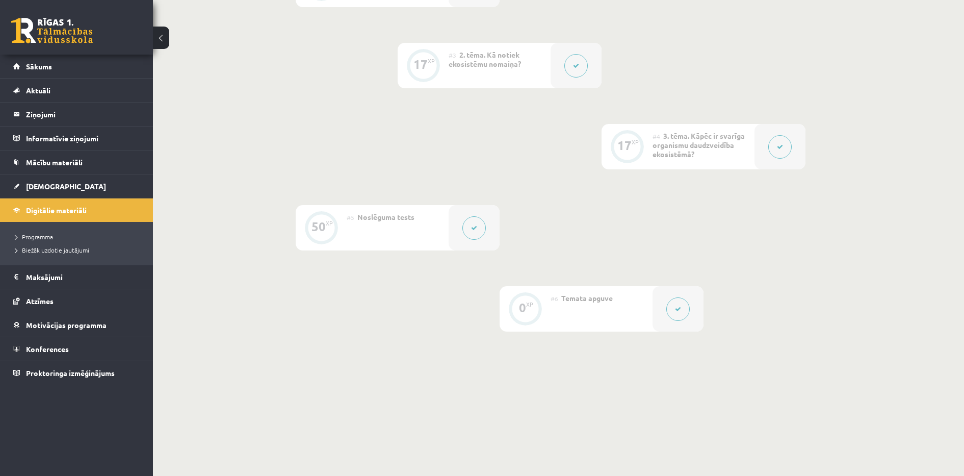
scroll to position [428, 0]
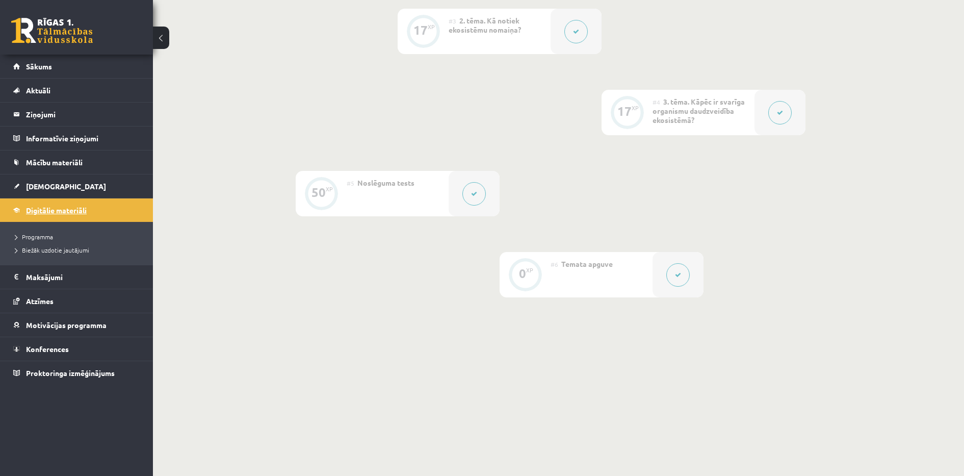
click at [52, 214] on span "Digitālie materiāli" at bounding box center [56, 209] width 61 height 9
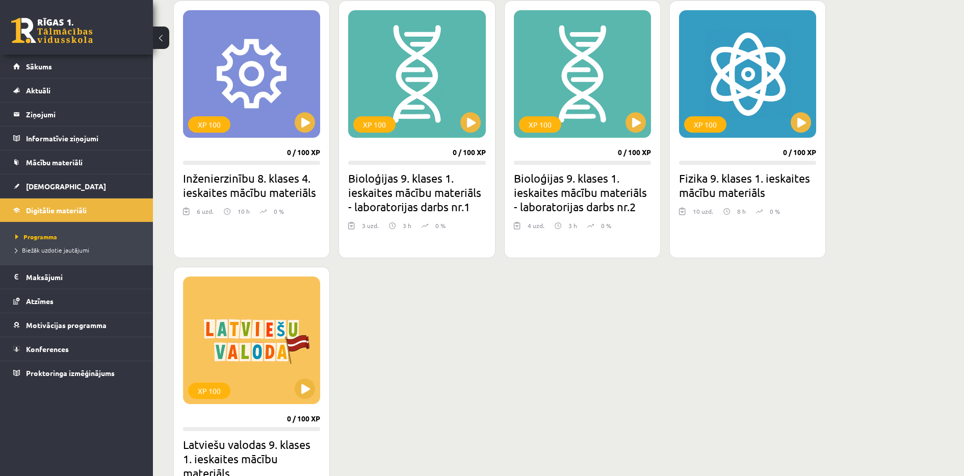
scroll to position [938, 0]
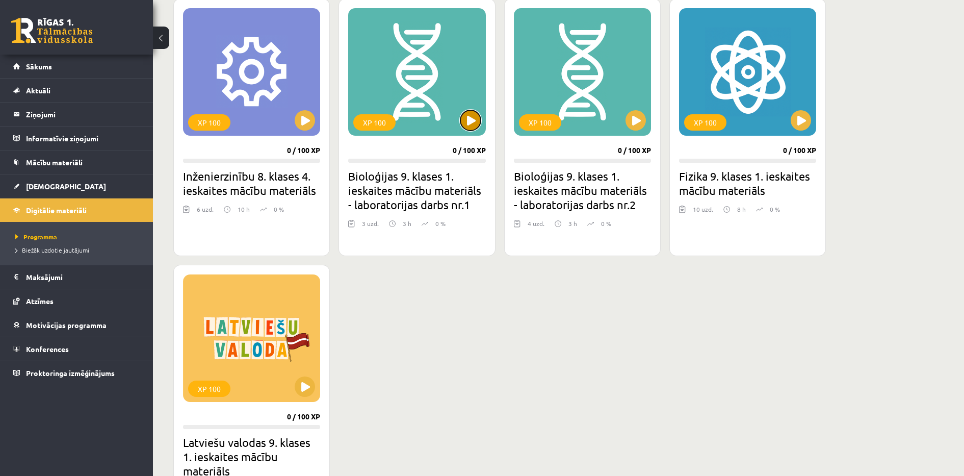
click at [470, 116] on button at bounding box center [470, 120] width 20 height 20
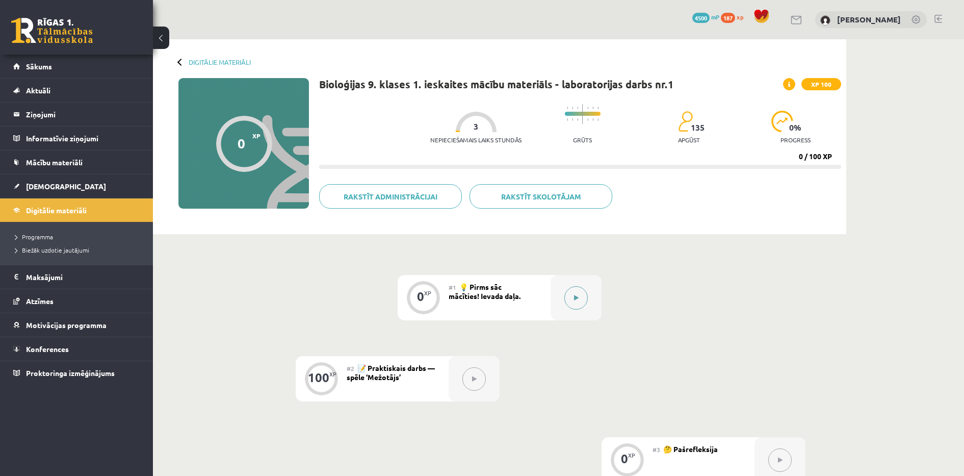
click at [564, 301] on div at bounding box center [575, 297] width 51 height 45
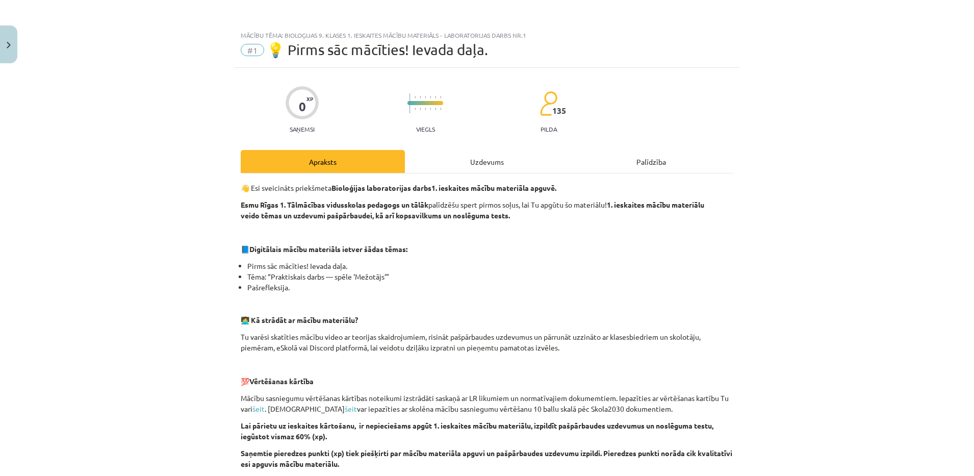
scroll to position [246, 0]
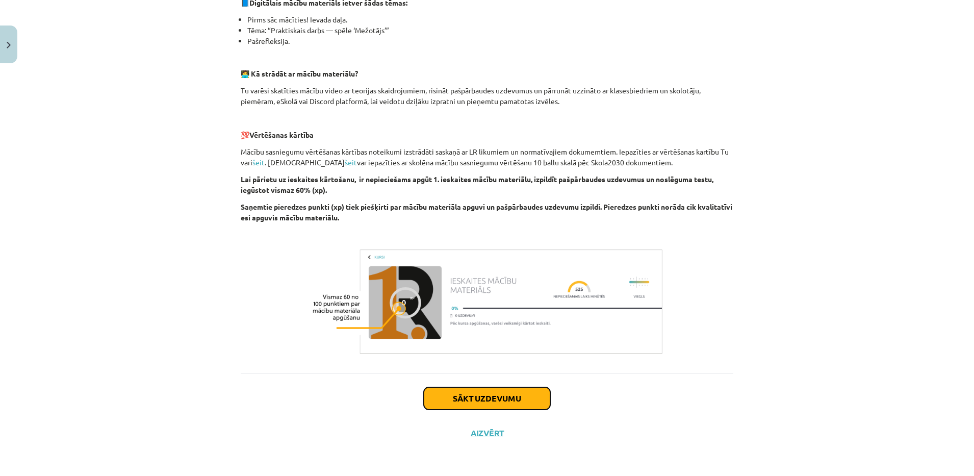
click at [463, 387] on button "Sākt uzdevumu" at bounding box center [487, 398] width 126 height 22
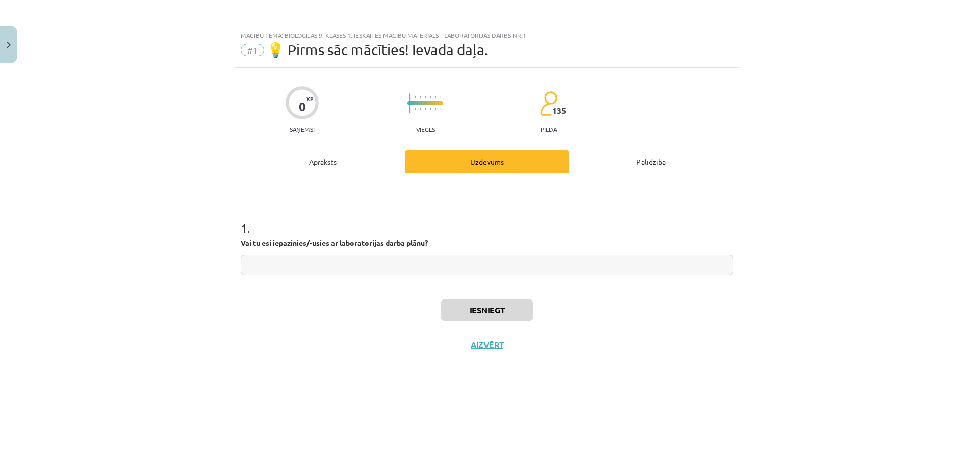
click at [360, 262] on input "text" at bounding box center [487, 264] width 492 height 21
type input "*"
type input "**"
click at [481, 312] on button "Iesniegt" at bounding box center [486, 310] width 93 height 22
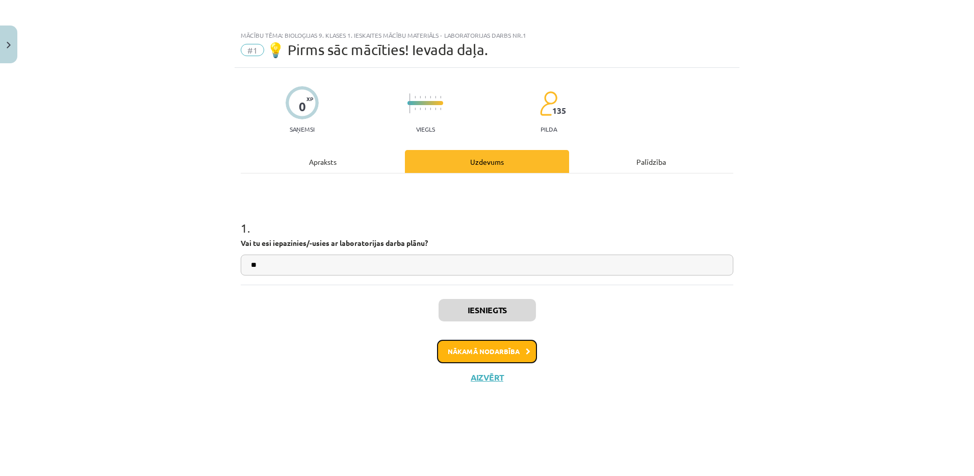
click at [514, 356] on button "Nākamā nodarbība" at bounding box center [487, 350] width 100 height 23
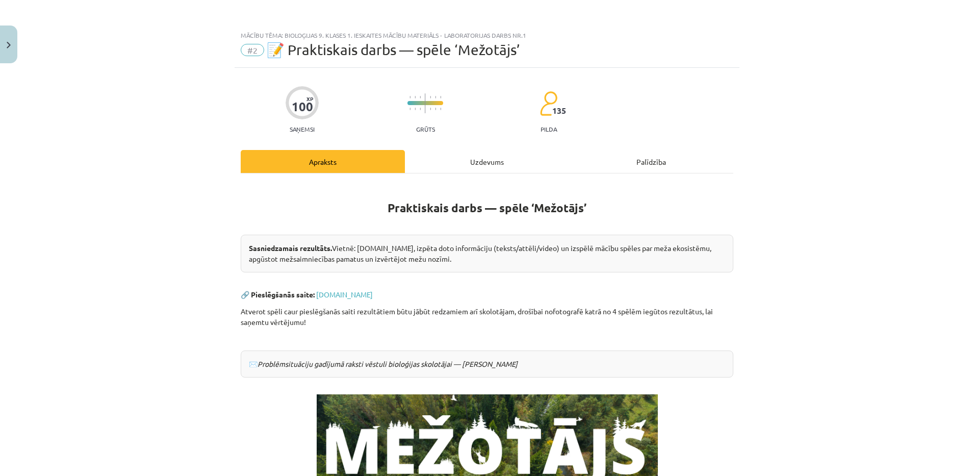
scroll to position [152, 0]
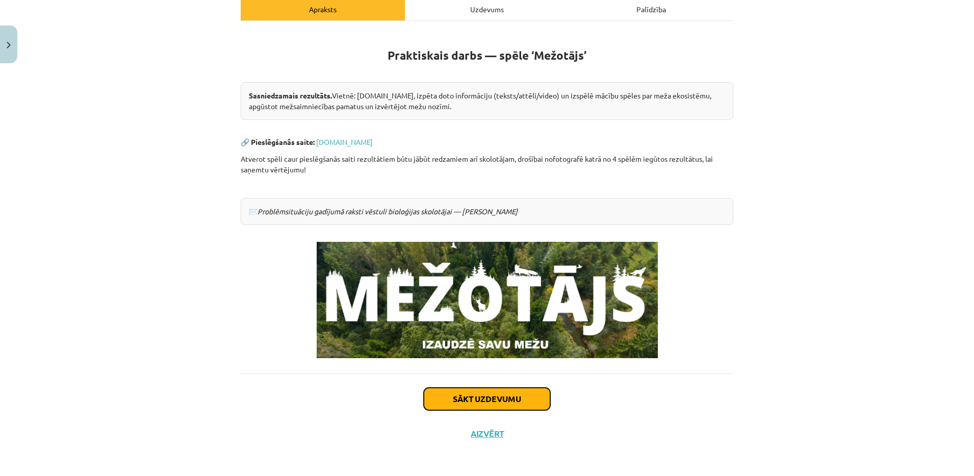
click at [444, 390] on button "Sākt uzdevumu" at bounding box center [487, 398] width 126 height 22
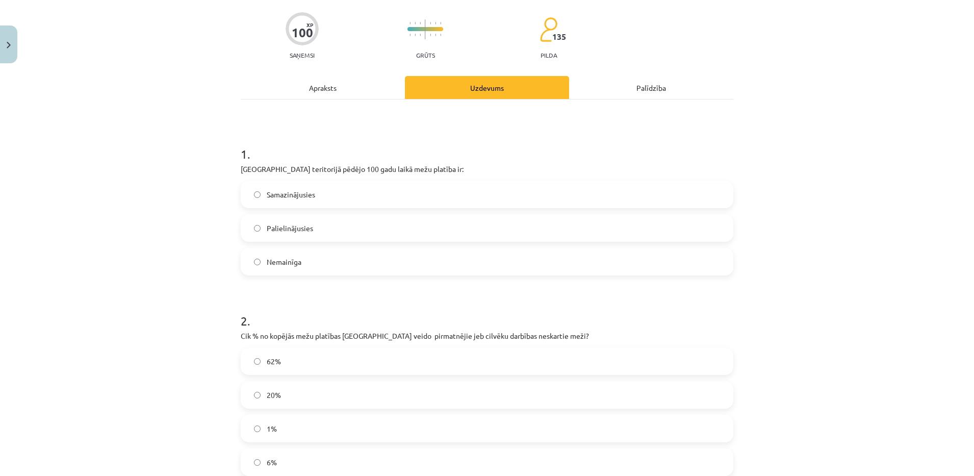
scroll to position [25, 0]
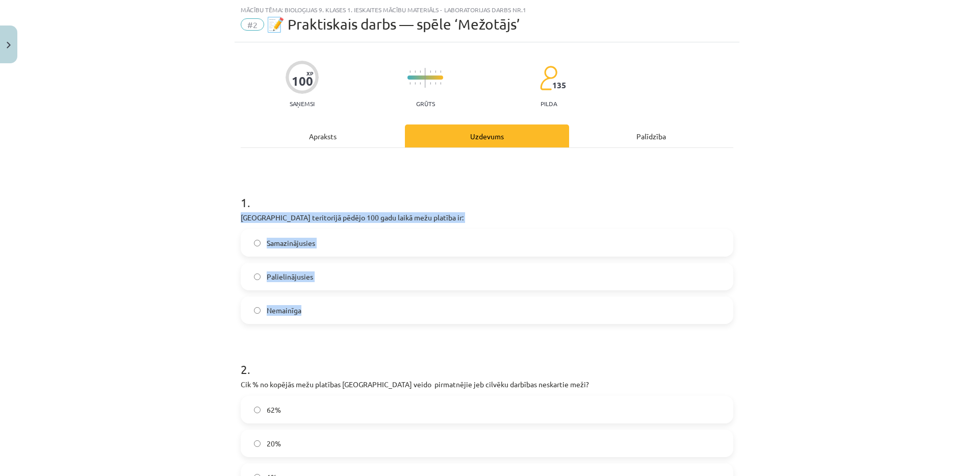
drag, startPoint x: 232, startPoint y: 217, endPoint x: 329, endPoint y: 304, distance: 130.3
copy div "Latvijas teritorijā pēdējo 100 gadu laikā mežu platība ir: Samazinājusies Palie…"
click at [305, 242] on span "Samazinājusies" at bounding box center [291, 243] width 48 height 11
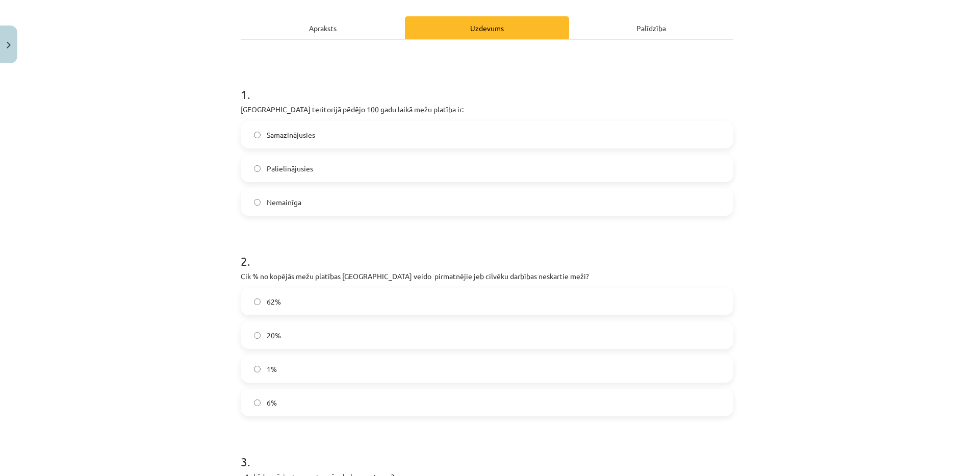
scroll to position [0, 0]
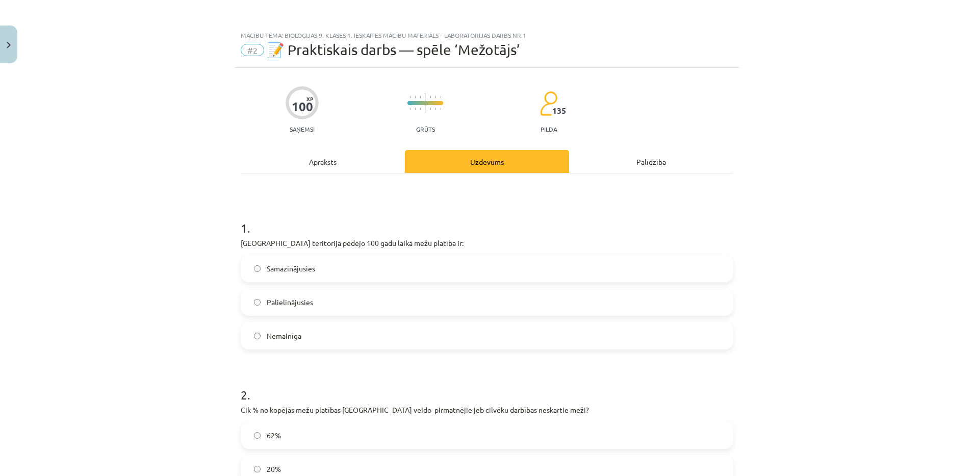
click at [323, 306] on label "Palielinājusies" at bounding box center [487, 301] width 490 height 25
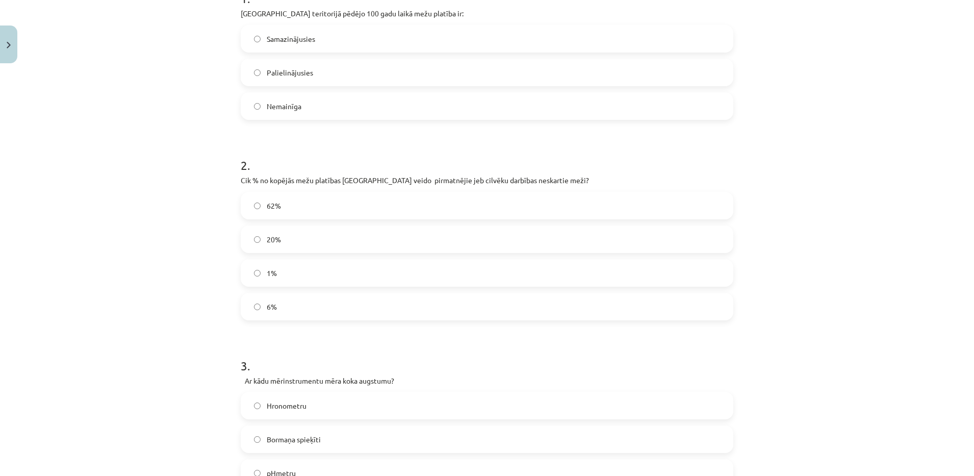
scroll to position [232, 0]
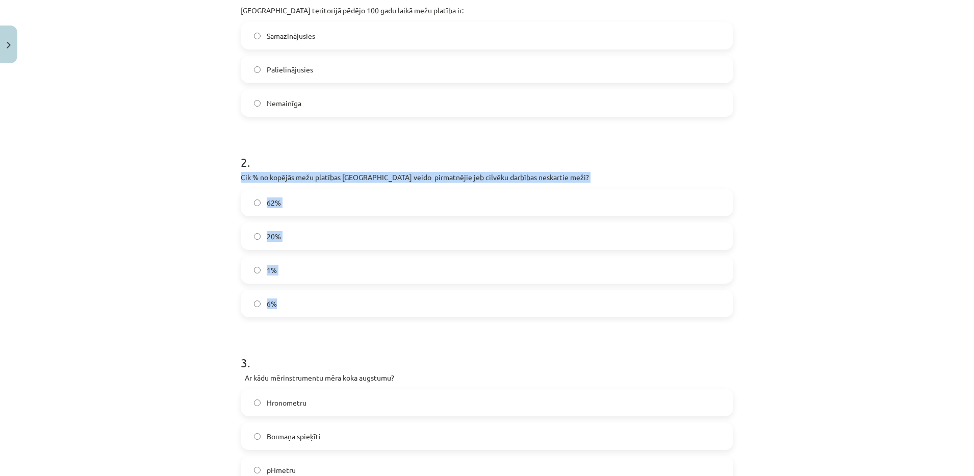
drag, startPoint x: 235, startPoint y: 173, endPoint x: 291, endPoint y: 299, distance: 137.8
click at [291, 299] on div "100 XP Saņemsi Grūts 135 pilda Apraksts Uzdevums Palīdzība 1 . Latvijas teritor…" at bounding box center [486, 422] width 505 height 1175
copy div "Cik % no kopējās mežu platības Latvijā veido pirmatnējie jeb cilvēku darbības n…"
click at [256, 268] on label "1%" at bounding box center [487, 269] width 490 height 25
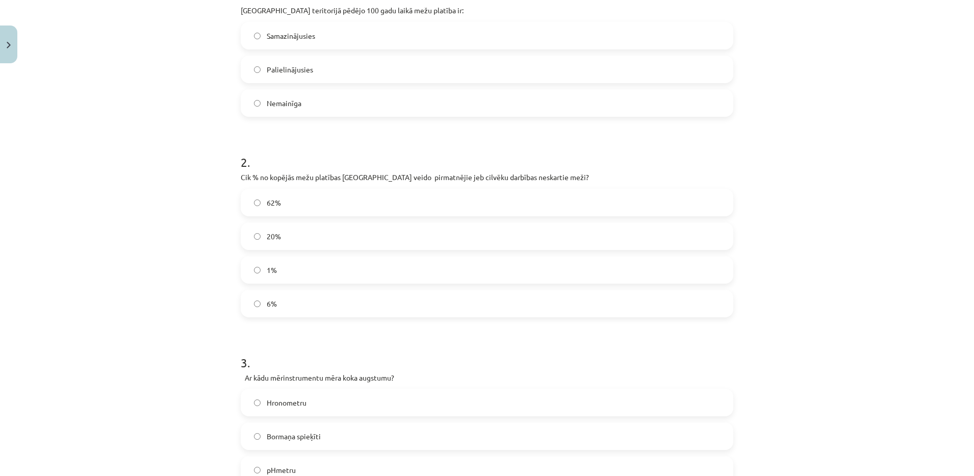
click at [130, 230] on div "Mācību tēma: Bioloģijas 9. klases 1. ieskaites mācību materiāls - laboratorijas…" at bounding box center [487, 238] width 974 height 476
click at [282, 42] on label "Samazinājusies" at bounding box center [487, 35] width 490 height 25
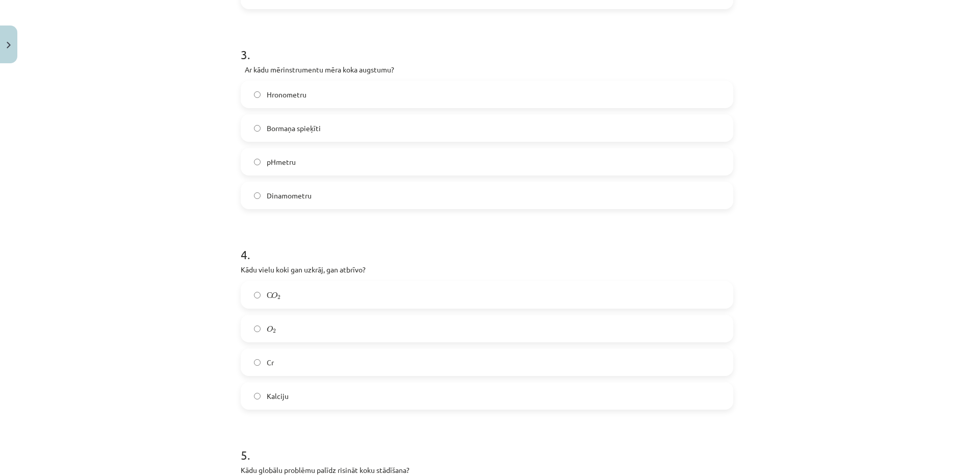
scroll to position [536, 0]
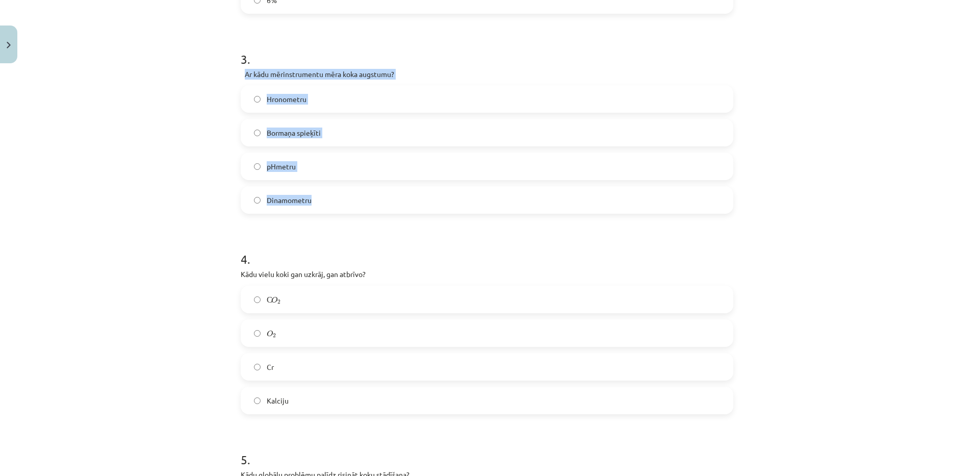
drag, startPoint x: 230, startPoint y: 75, endPoint x: 326, endPoint y: 203, distance: 159.5
click at [326, 203] on div "100 XP Saņemsi Grūts 135 pilda Apraksts Uzdevums Palīdzība 1 . Latvijas teritor…" at bounding box center [486, 119] width 505 height 1175
copy div "Ar kādu mērinstrumentu mēra koka augstumu? Hronometru Bormaņa spieķīti pHmetru …"
click at [273, 331] on label "O 2 O 2" at bounding box center [487, 332] width 490 height 25
click at [296, 134] on span "Bormaņa spieķīti" at bounding box center [294, 132] width 54 height 11
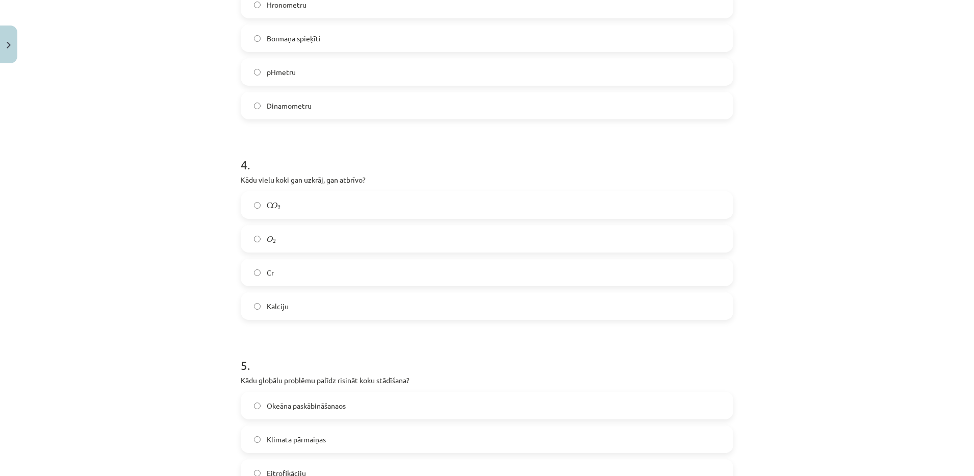
scroll to position [727, 0]
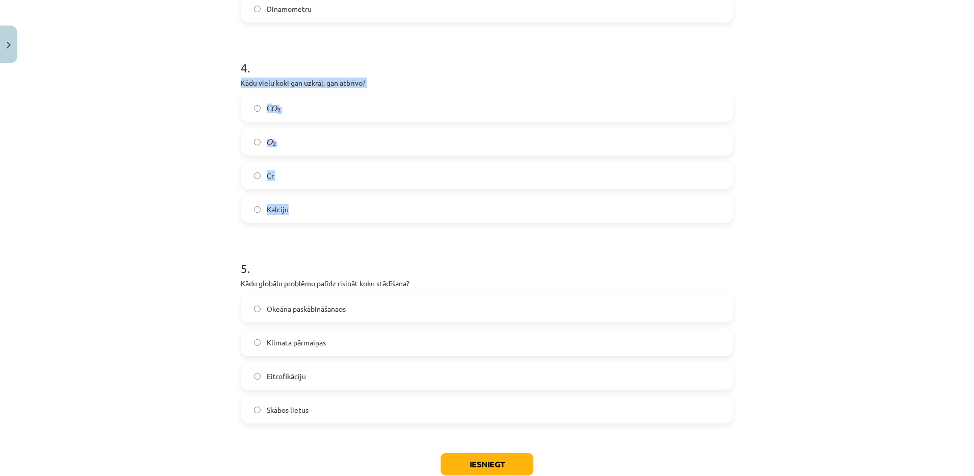
drag, startPoint x: 229, startPoint y: 78, endPoint x: 342, endPoint y: 219, distance: 179.8
copy div "Kādu vielu koki gan uzkrāj, gan atbrīvo? С O 2 С O 2 O 2 O 2 Cr Kalciju"
click at [297, 108] on label "С O 2 С O 2" at bounding box center [487, 107] width 490 height 25
click at [314, 347] on label "Klimata pārmaiņas" at bounding box center [487, 341] width 490 height 25
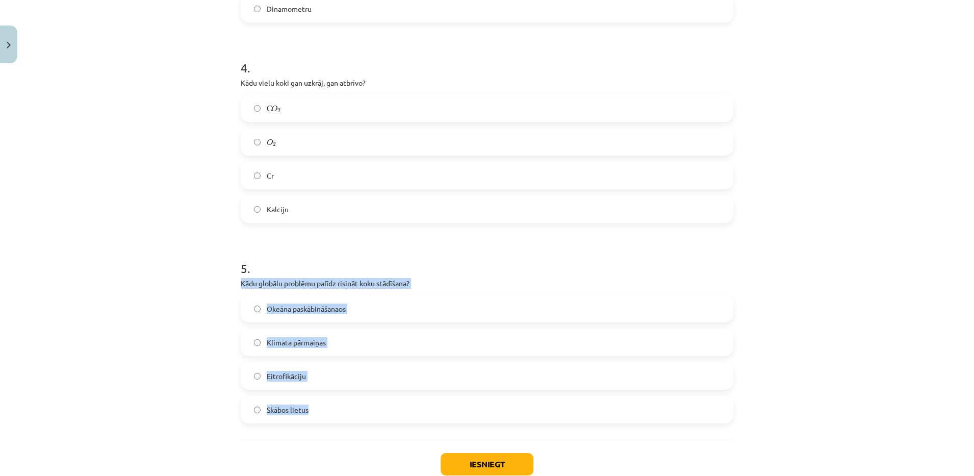
drag, startPoint x: 236, startPoint y: 283, endPoint x: 362, endPoint y: 416, distance: 183.5
click at [362, 416] on div "5 . Kādu globālu problēmu palīdz risināt koku stādīšana? Okeāna paskābināšanaos…" at bounding box center [487, 333] width 492 height 180
copy div "Kādu globālu problēmu palīdz risināt koku stādīšana? Okeāna paskābināšanaos Kli…"
click at [182, 373] on div "Mācību tēma: Bioloģijas 9. klases 1. ieskaites mācību materiāls - laboratorijas…" at bounding box center [487, 238] width 974 height 476
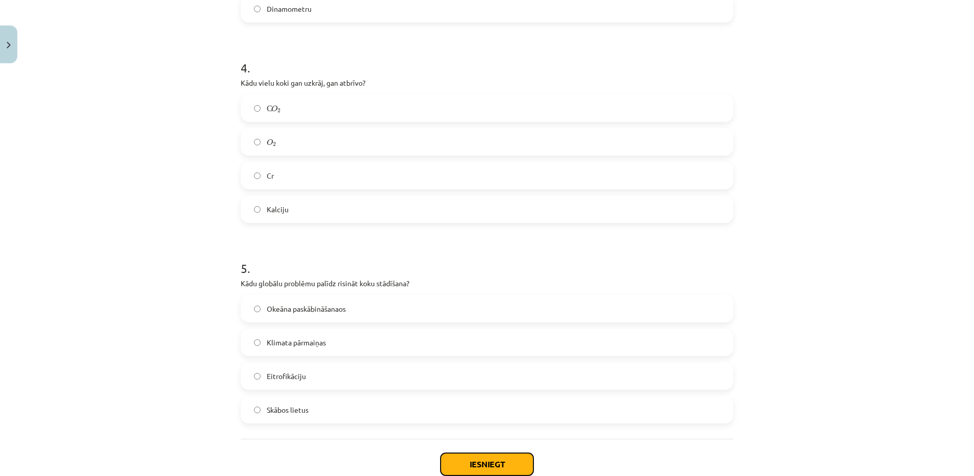
click at [443, 469] on button "Iesniegt" at bounding box center [486, 464] width 93 height 22
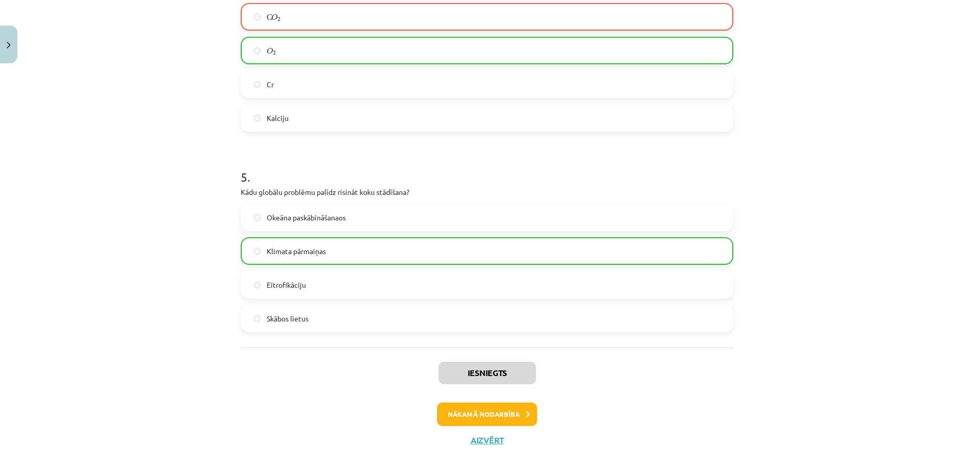
scroll to position [825, 0]
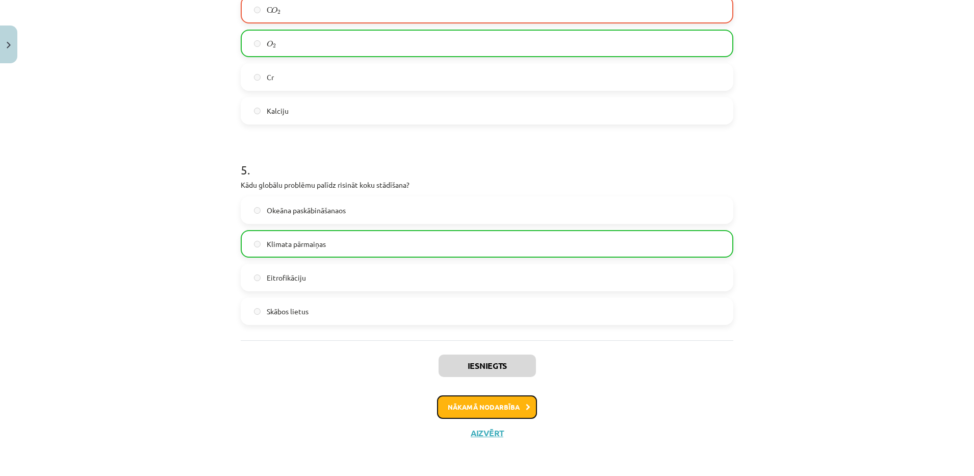
click at [485, 395] on button "Nākamā nodarbība" at bounding box center [487, 406] width 100 height 23
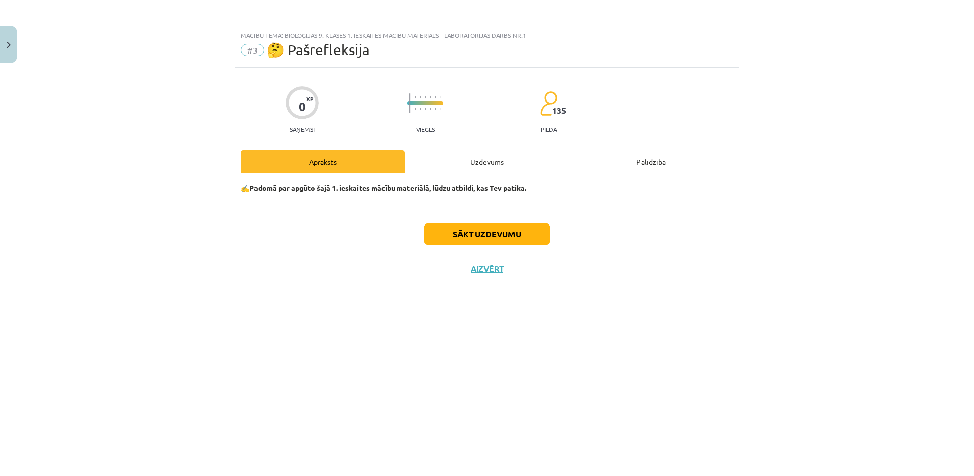
scroll to position [0, 0]
click at [496, 228] on button "Sākt uzdevumu" at bounding box center [487, 234] width 126 height 22
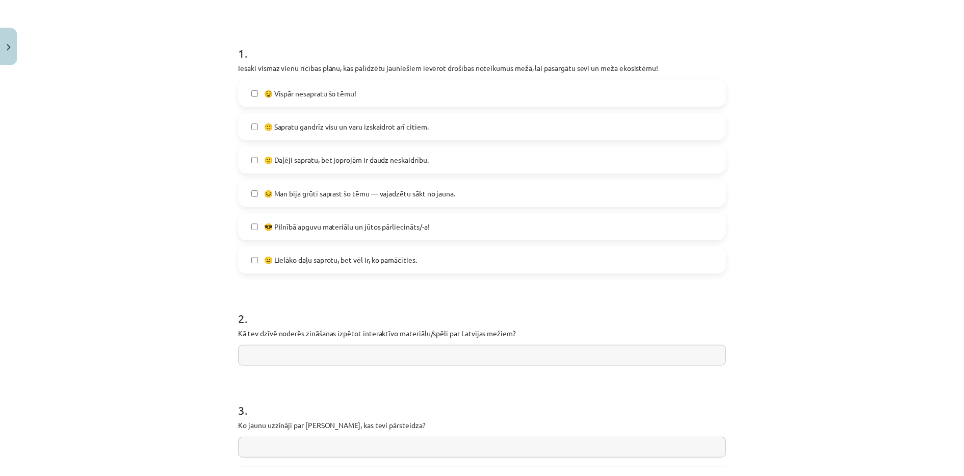
scroll to position [272, 0]
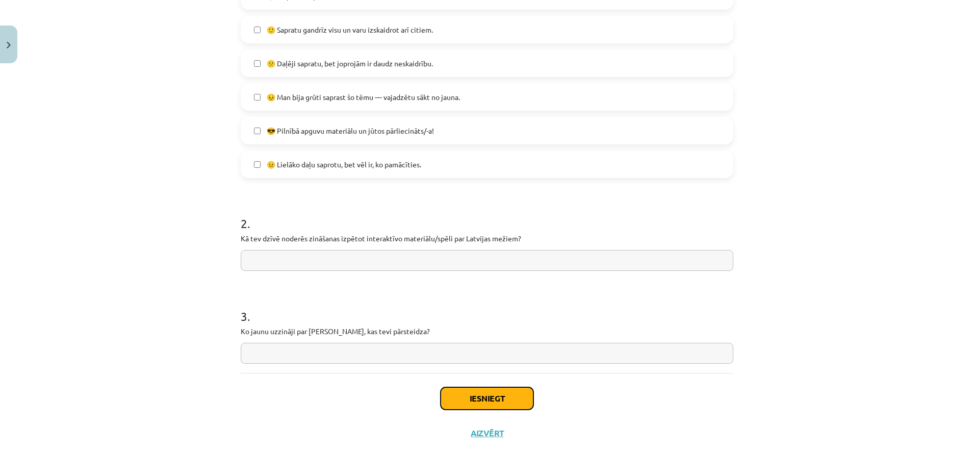
click at [489, 403] on button "Iesniegt" at bounding box center [486, 398] width 93 height 22
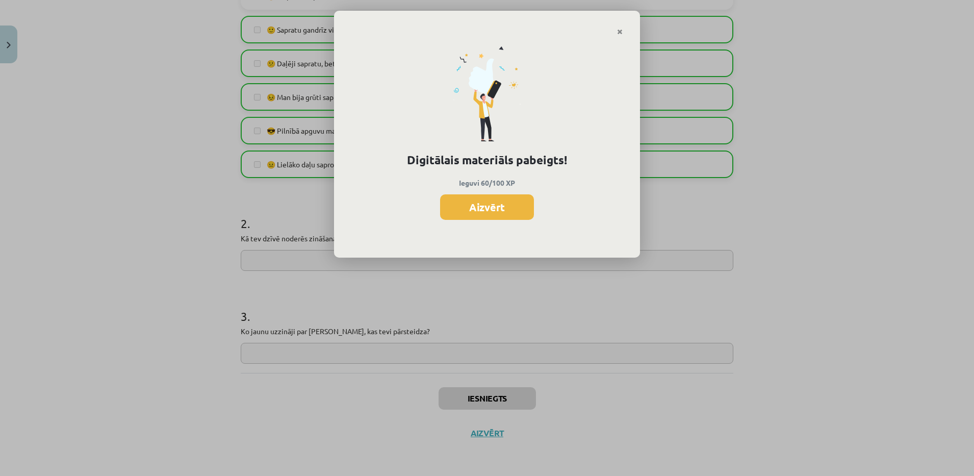
click at [503, 224] on div "Digitālais materiāls pabeigts! Ieguvi 60/100 XP Aizvērt" at bounding box center [487, 147] width 306 height 222
click at [484, 204] on button "Aizvērt" at bounding box center [487, 206] width 94 height 25
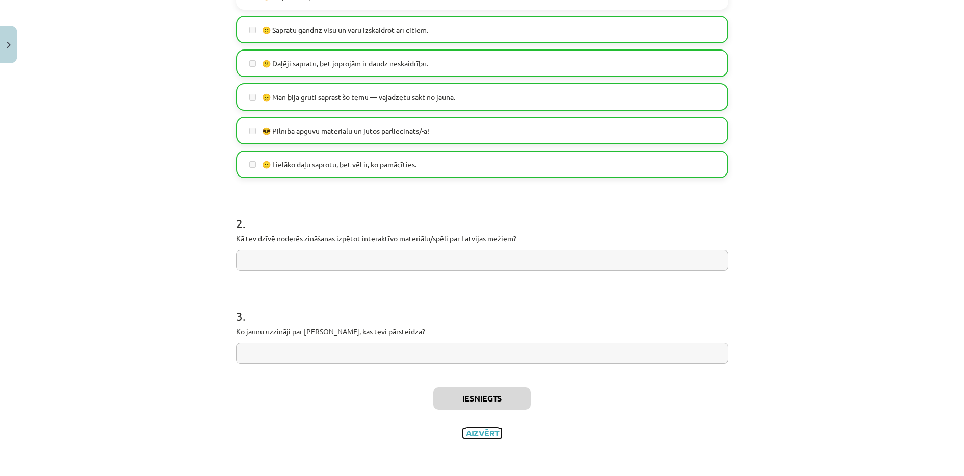
click at [484, 432] on button "Aizvērt" at bounding box center [482, 433] width 39 height 10
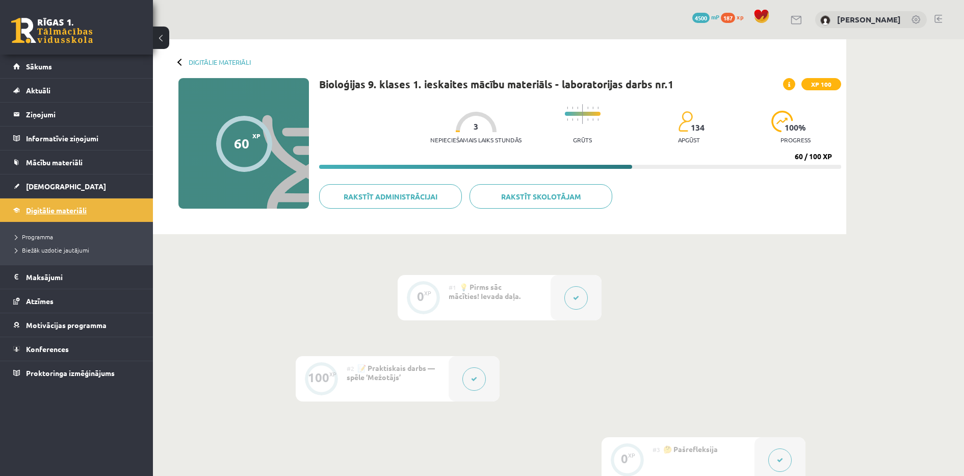
click at [40, 211] on span "Digitālie materiāli" at bounding box center [56, 209] width 61 height 9
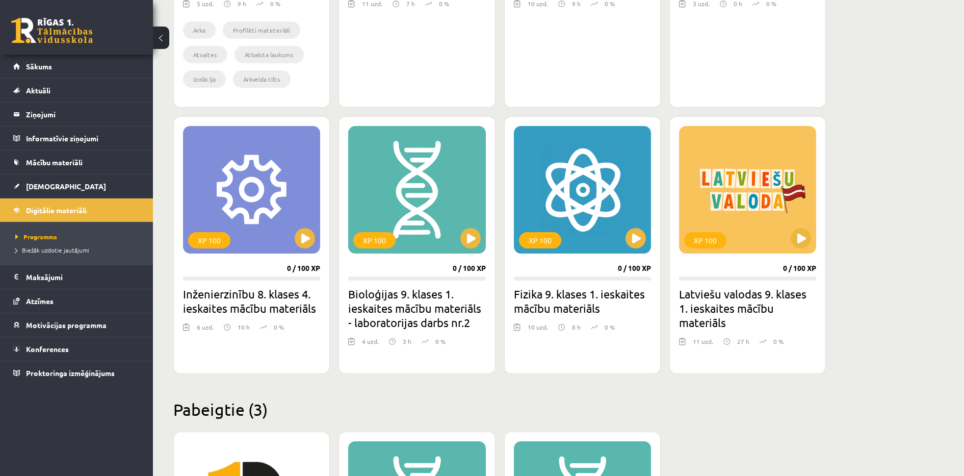
scroll to position [823, 0]
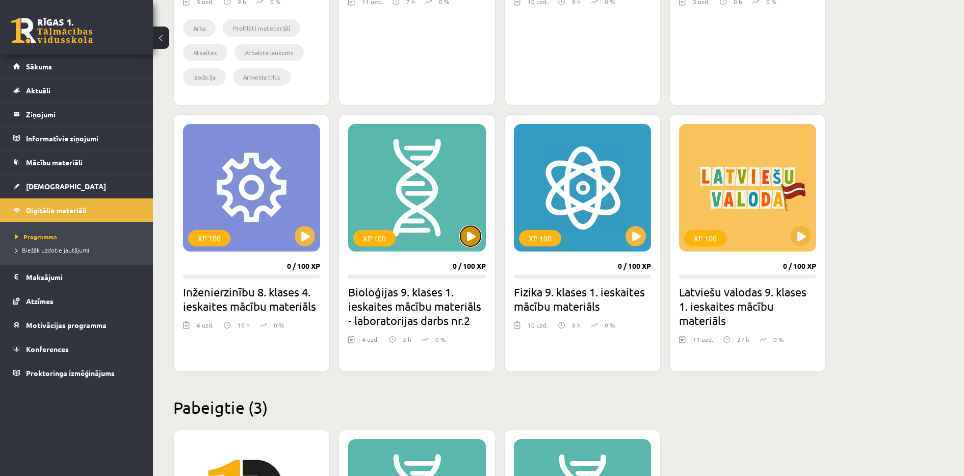
click at [468, 242] on button at bounding box center [470, 236] width 20 height 20
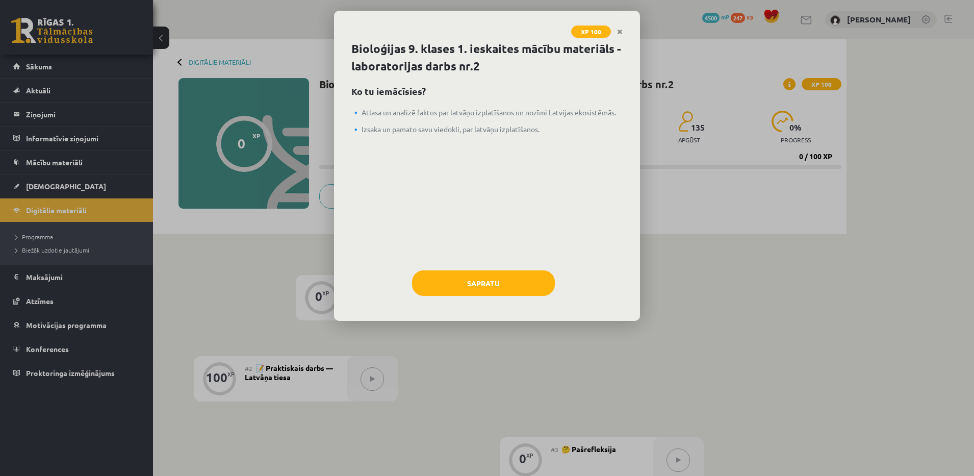
click at [520, 297] on div "Sapratu" at bounding box center [486, 286] width 271 height 33
click at [489, 277] on button "Sapratu" at bounding box center [483, 282] width 143 height 25
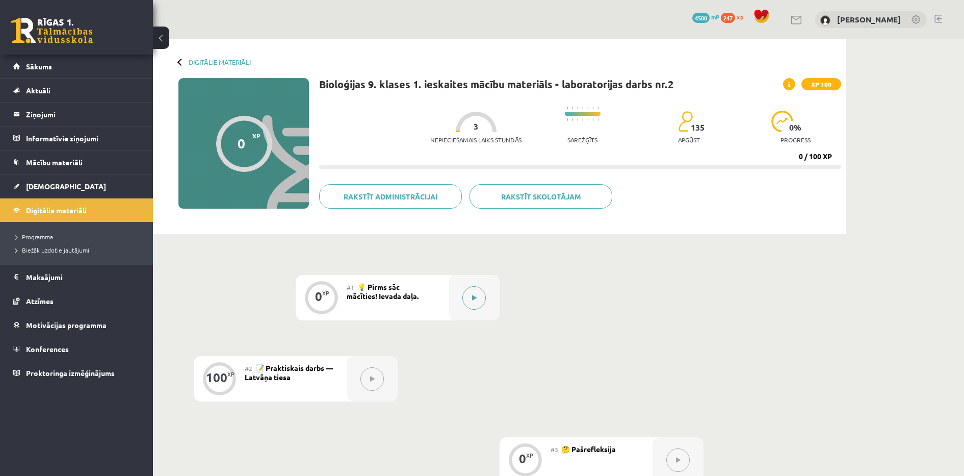
click at [456, 290] on div at bounding box center [474, 297] width 51 height 45
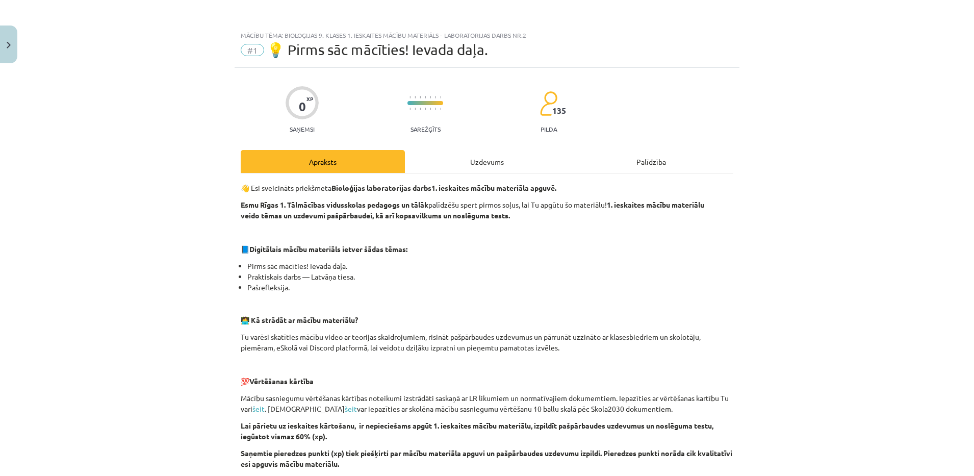
scroll to position [246, 0]
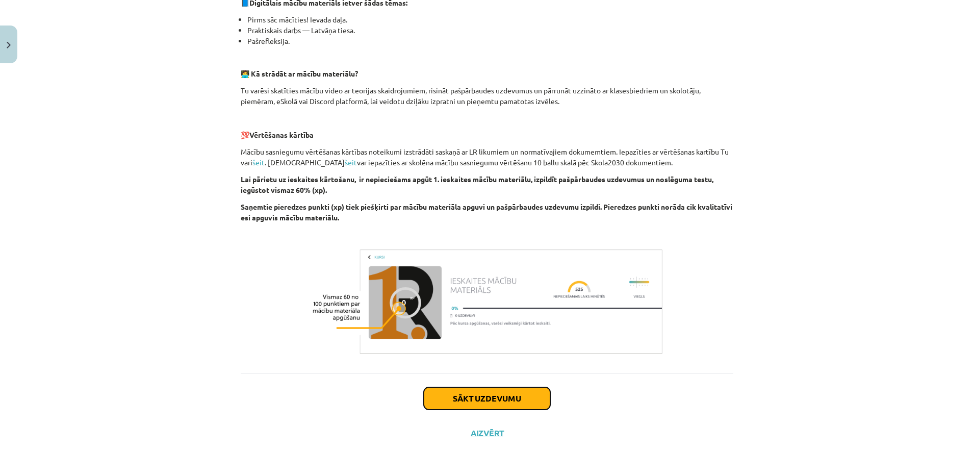
click at [498, 392] on button "Sākt uzdevumu" at bounding box center [487, 398] width 126 height 22
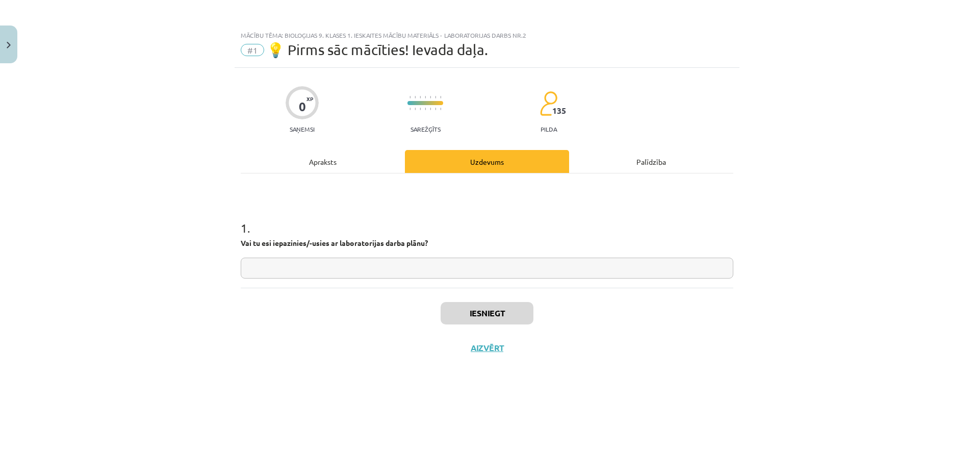
click at [382, 268] on input "text" at bounding box center [487, 267] width 492 height 21
type input "**"
click at [473, 320] on button "Iesniegt" at bounding box center [486, 313] width 93 height 22
click at [495, 361] on button "Nākamā nodarbība" at bounding box center [487, 354] width 100 height 23
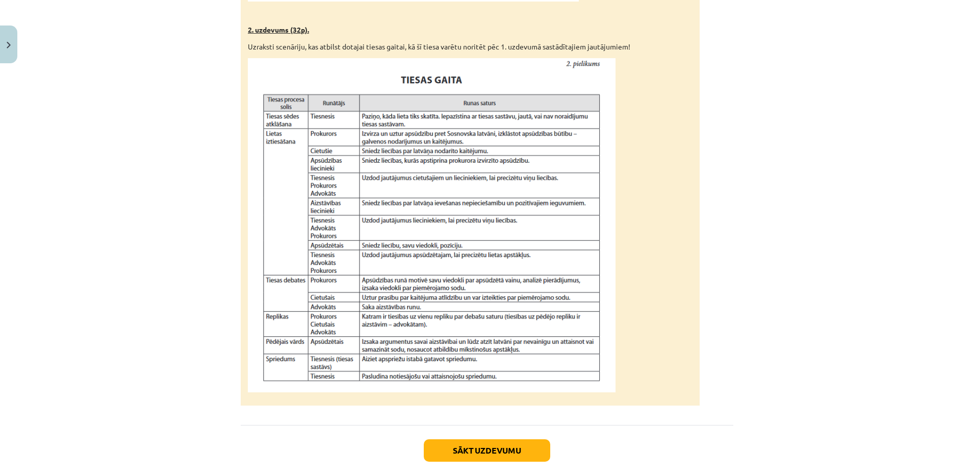
scroll to position [870, 0]
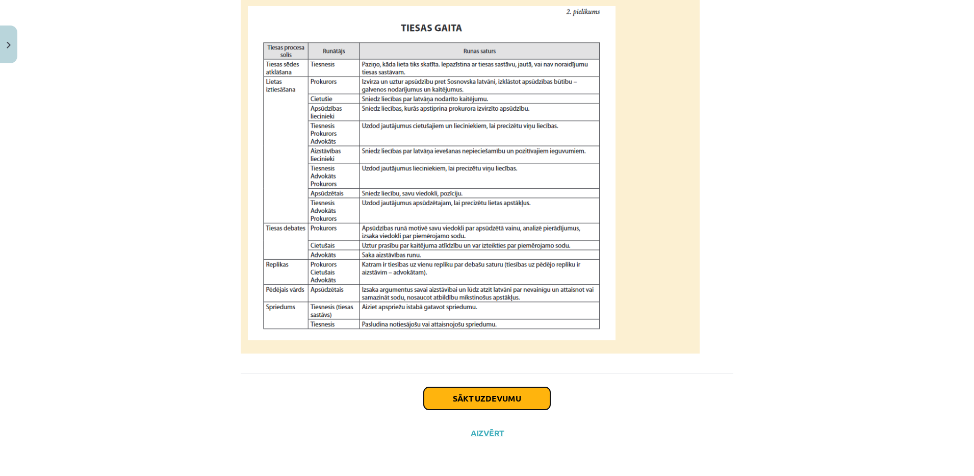
click at [508, 404] on button "Sākt uzdevumu" at bounding box center [487, 398] width 126 height 22
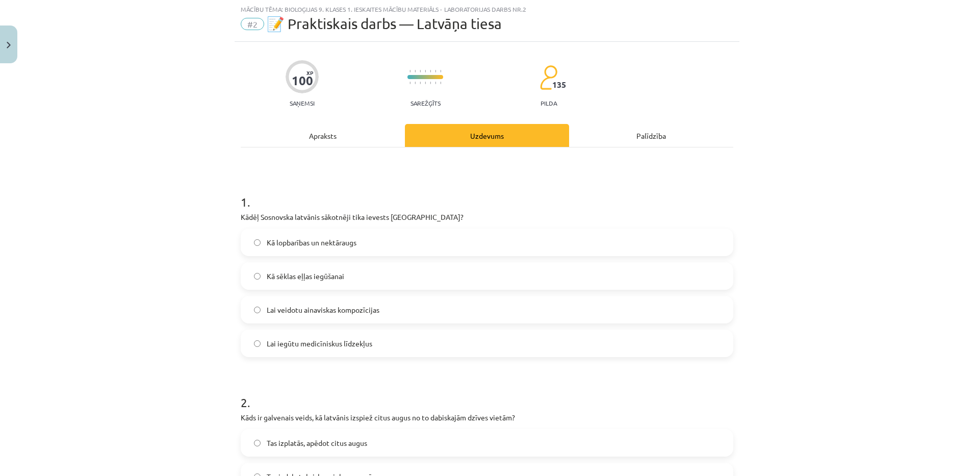
scroll to position [25, 0]
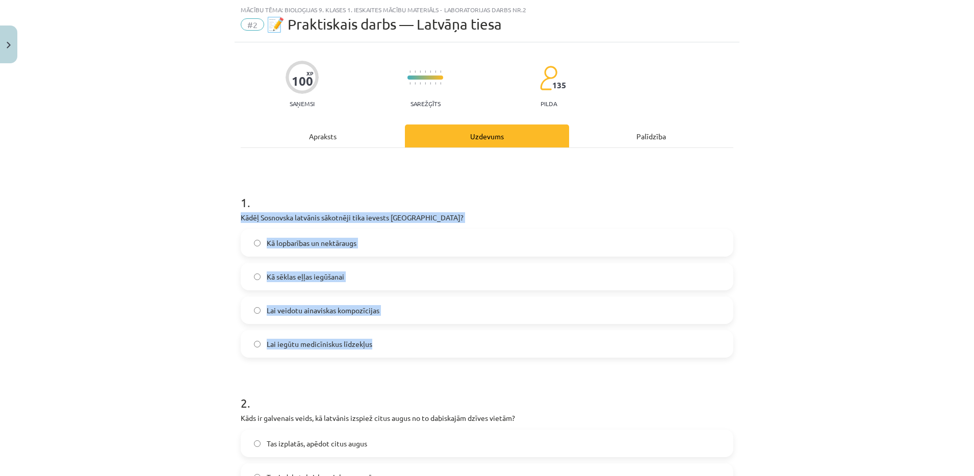
drag, startPoint x: 226, startPoint y: 215, endPoint x: 396, endPoint y: 343, distance: 212.1
click at [396, 343] on div "Mācību tēma: Bioloģijas 9. klases 1. ieskaites mācību materiāls - laboratorijas…" at bounding box center [487, 238] width 974 height 476
copy div "Kādēļ Sosnovska latvānis sākotnēji tika ievests Latvijā? Kā lopbarības un nektā…"
click at [189, 315] on div "Mācību tēma: Bioloģijas 9. klases 1. ieskaites mācību materiāls - laboratorijas…" at bounding box center [487, 238] width 974 height 476
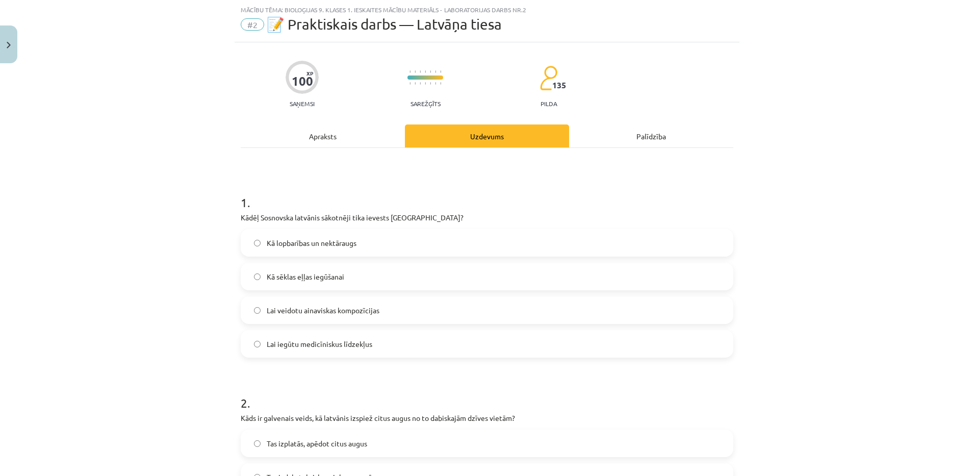
click at [338, 244] on span "Kā lopbarības un nektāraugs" at bounding box center [312, 243] width 90 height 11
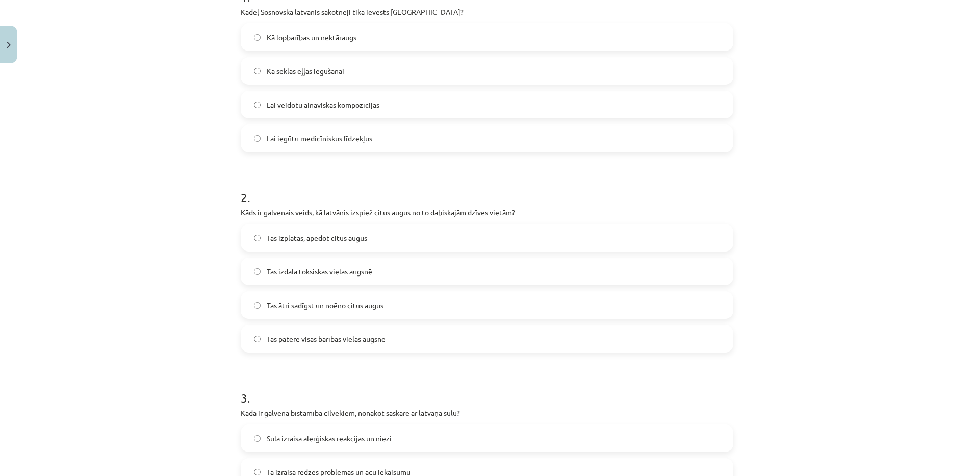
scroll to position [255, 0]
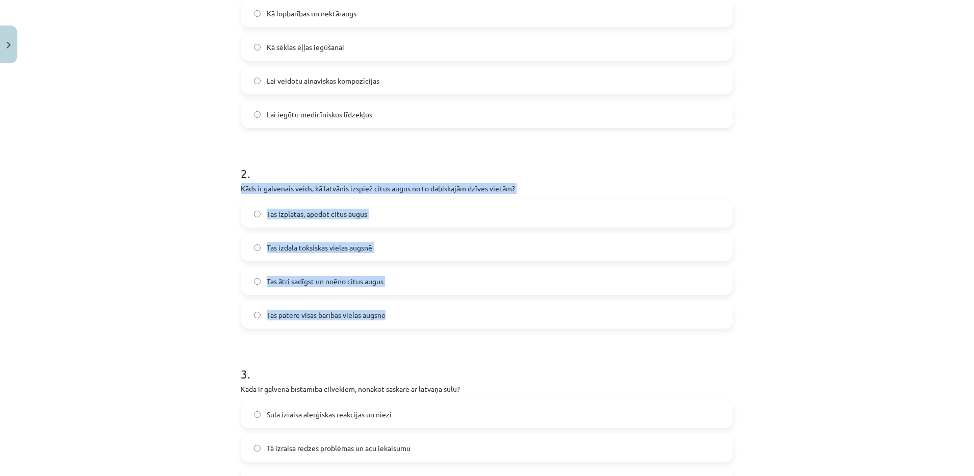
drag, startPoint x: 216, startPoint y: 183, endPoint x: 408, endPoint y: 317, distance: 234.4
click at [408, 317] on div "Mācību tēma: Bioloģijas 9. klases 1. ieskaites mācību materiāls - laboratorijas…" at bounding box center [487, 238] width 974 height 476
copy div "Kāds ir galvenais veids, kā latvānis izspiež citus augus no to dabiskajām dzīve…"
click at [193, 290] on div "Mācību tēma: Bioloģijas 9. klases 1. ieskaites mācību materiāls - laboratorijas…" at bounding box center [487, 238] width 974 height 476
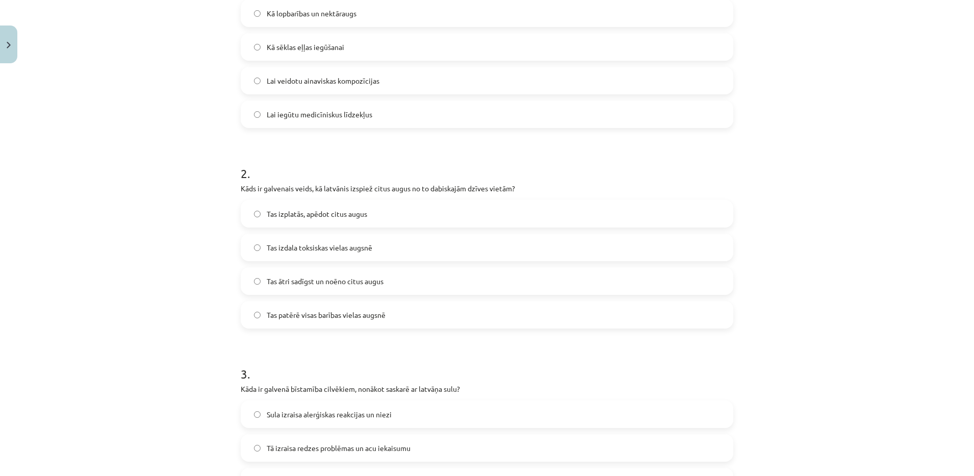
click at [312, 285] on span "Tas ātri sadīgst un noēno citus augus" at bounding box center [325, 281] width 117 height 11
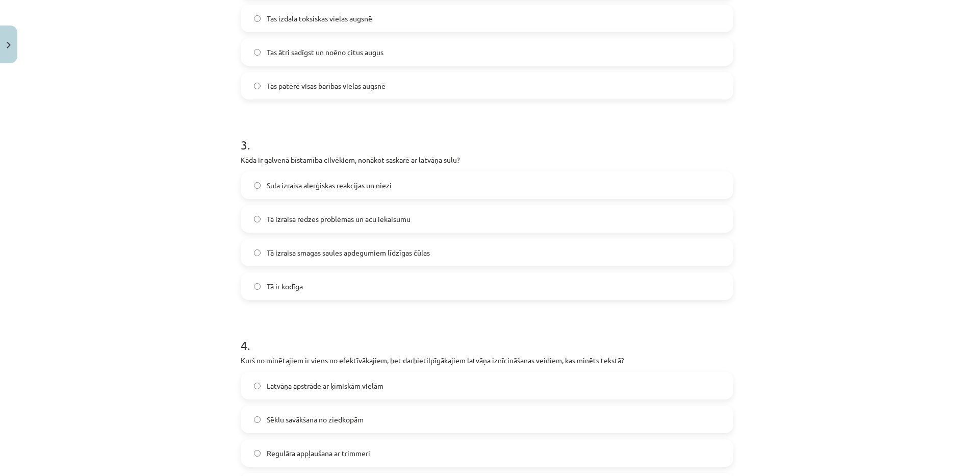
scroll to position [487, 0]
click at [311, 249] on span "Tā izraisa smagas saules apdegumiem līdzīgas čūlas" at bounding box center [348, 249] width 163 height 11
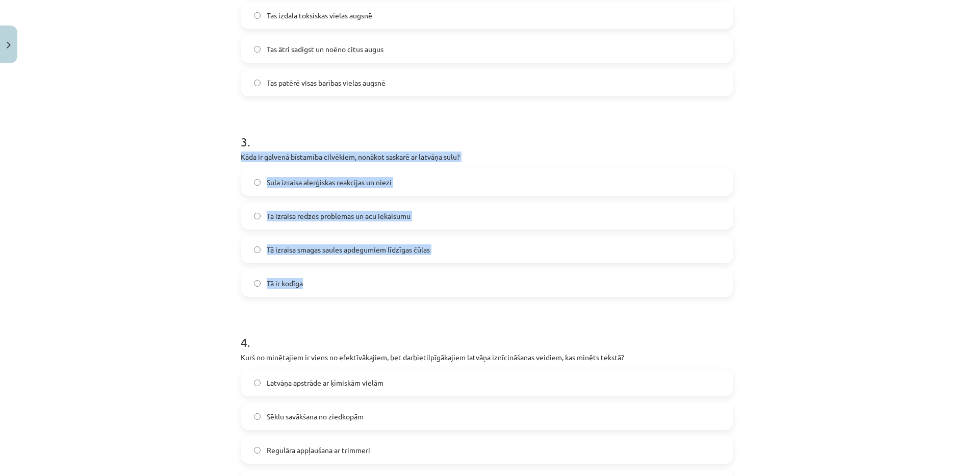
drag, startPoint x: 232, startPoint y: 155, endPoint x: 355, endPoint y: 293, distance: 184.5
click at [355, 293] on div "100 XP Saņemsi Sarežģīts 135 pilda Apraksts Uzdevums Palīdzība 1 . Kādēļ Sosnov…" at bounding box center [486, 185] width 505 height 1209
copy div "Kāda ir galvenā bīstamība cilvēkiem, nonākot saskarē ar latvāņa sulu? Sula izra…"
click at [101, 152] on div "Mācību tēma: Bioloģijas 9. klases 1. ieskaites mācību materiāls - laboratorijas…" at bounding box center [487, 238] width 974 height 476
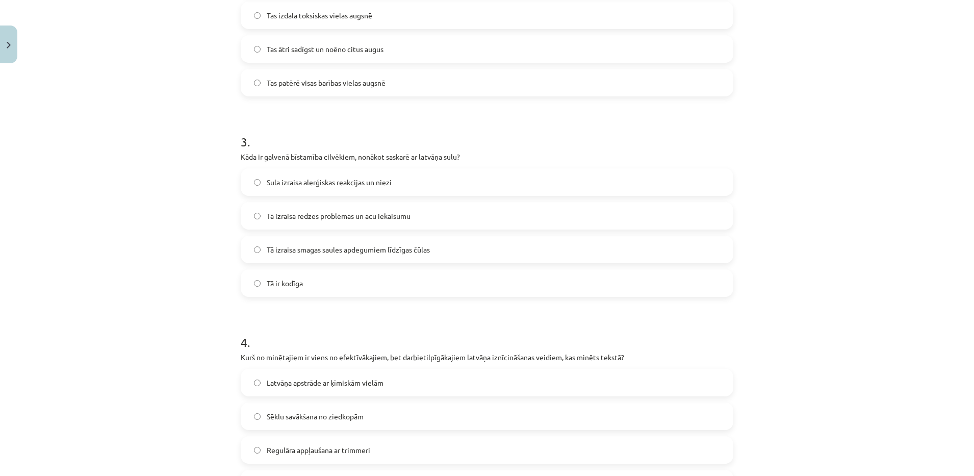
scroll to position [827, 0]
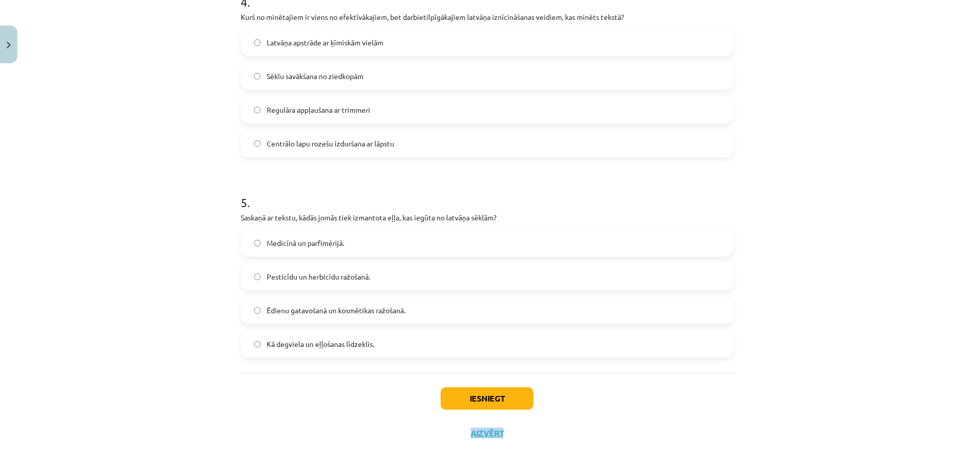
drag, startPoint x: 963, startPoint y: 410, endPoint x: 964, endPoint y: 372, distance: 37.7
click at [964, 372] on div "Mācību tēma: Bioloģijas 9. klases 1. ieskaites mācību materiāls - laboratorijas…" at bounding box center [487, 238] width 974 height 476
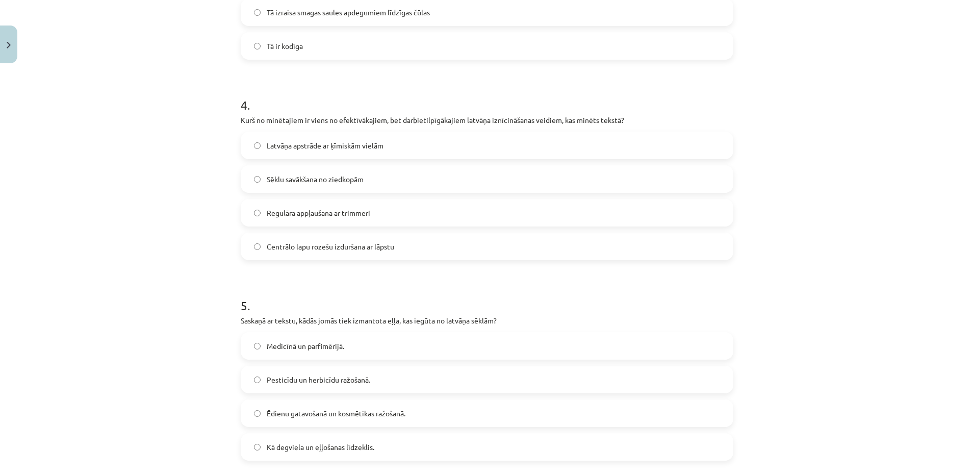
scroll to position [753, 0]
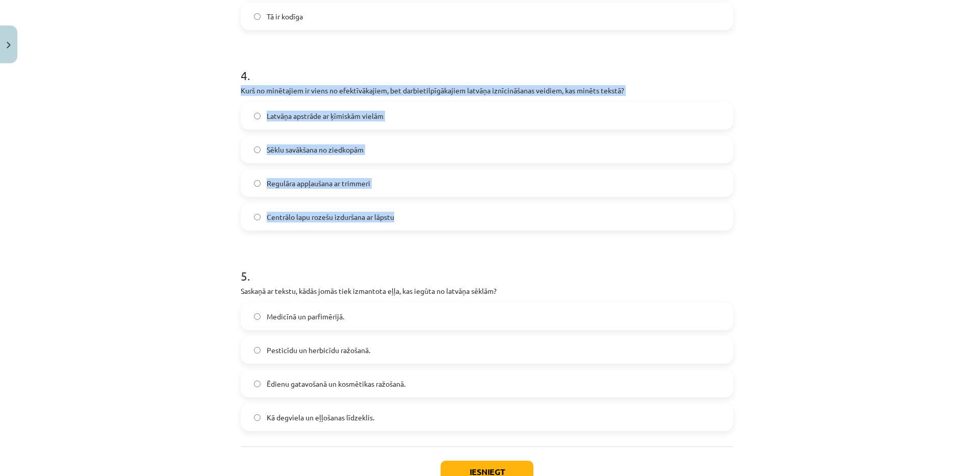
drag, startPoint x: 233, startPoint y: 89, endPoint x: 399, endPoint y: 224, distance: 213.7
copy div "Kurš no minētajiem ir viens no efektīvākajiem, bet darbietilpīgākajiem latvāņa …"
click at [374, 215] on span "Centrālo lapu rozešu izduršana ar lāpstu" at bounding box center [330, 217] width 127 height 11
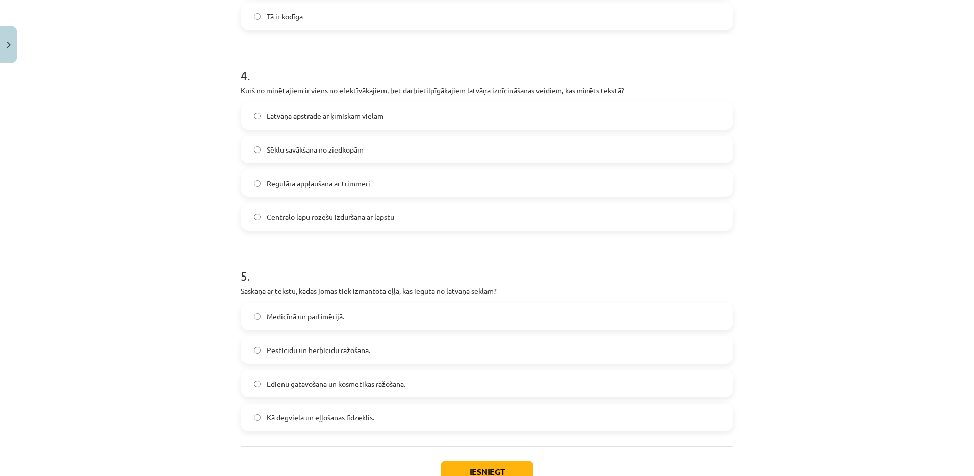
scroll to position [337, 0]
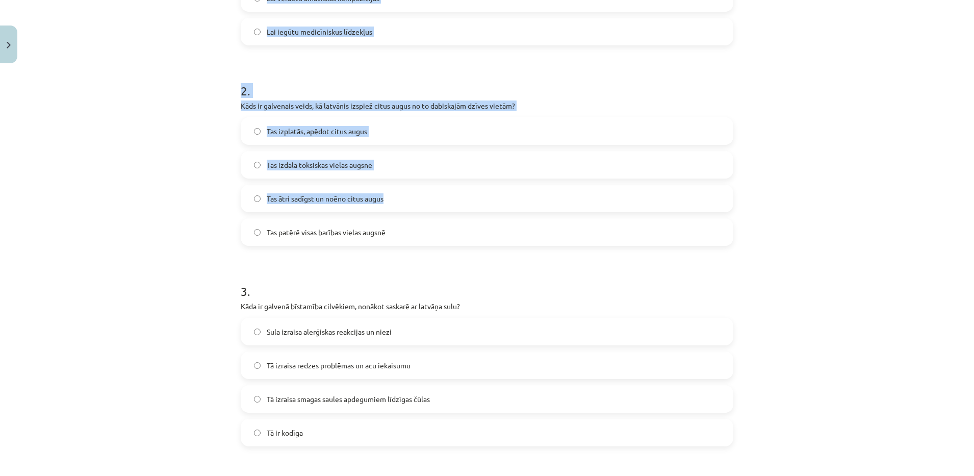
drag, startPoint x: 958, startPoint y: 199, endPoint x: 976, endPoint y: 196, distance: 18.0
click at [973, 196] on html "0 Dāvanas 4500 mP 247 xp Maksims Nevedomijs Sākums Aktuāli Kā mācīties eSKOLĀ K…" at bounding box center [487, 238] width 974 height 476
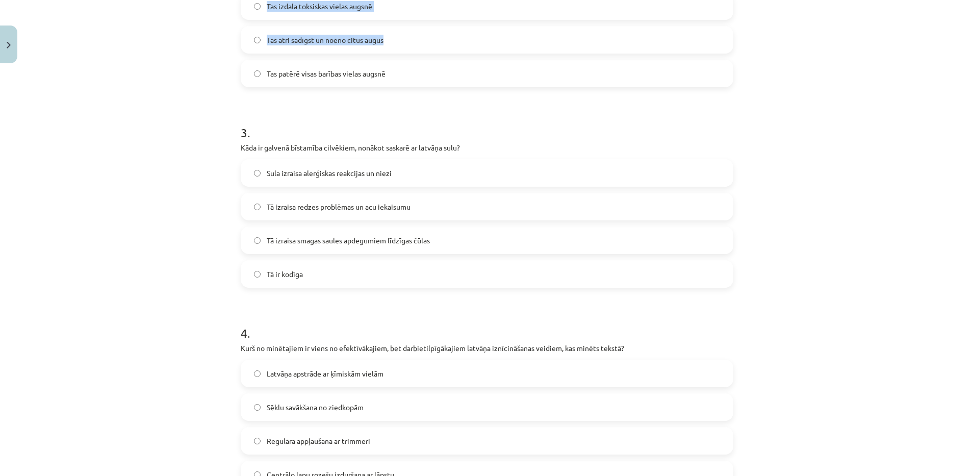
scroll to position [827, 0]
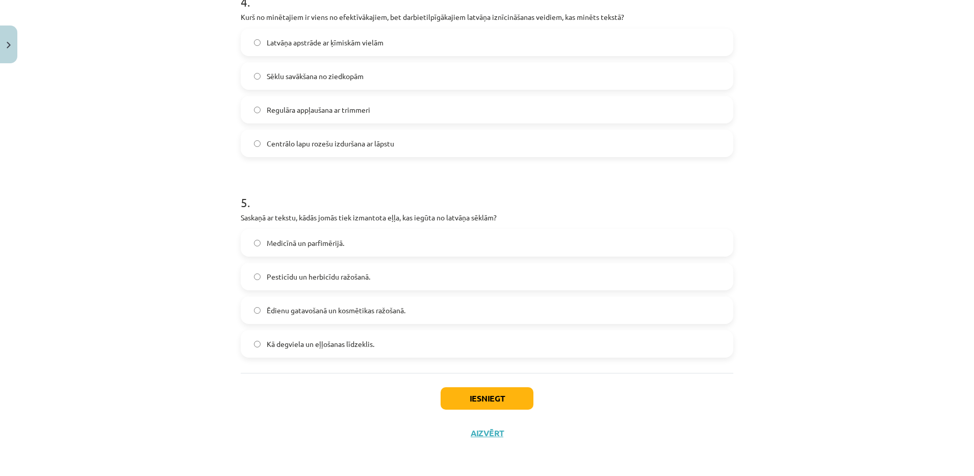
click at [821, 299] on div "Mācību tēma: Bioloģijas 9. klases 1. ieskaites mācību materiāls - laboratorijas…" at bounding box center [487, 238] width 974 height 476
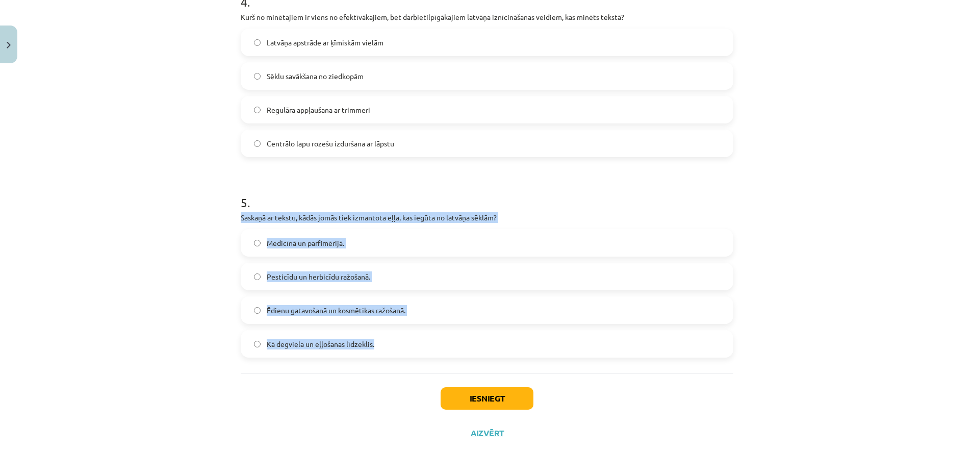
drag, startPoint x: 231, startPoint y: 213, endPoint x: 401, endPoint y: 355, distance: 221.0
copy div "Saskaņā ar tekstu, kādās jomās tiek izmantota eļļa, kas iegūta no latvāņa sēklā…"
click at [111, 269] on div "Mācību tēma: Bioloģijas 9. klases 1. ieskaites mācību materiāls - laboratorijas…" at bounding box center [487, 238] width 974 height 476
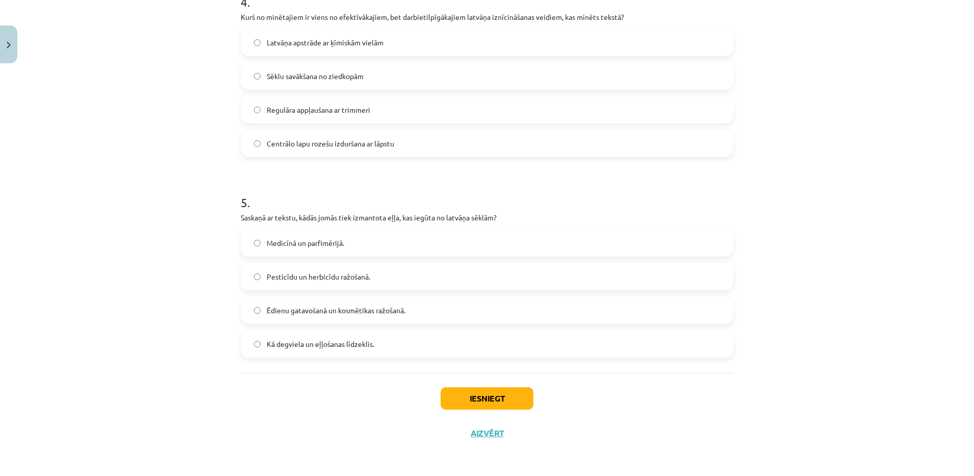
click at [286, 243] on span "Medicīnā un parfimērijā." at bounding box center [305, 243] width 77 height 11
click at [326, 303] on label "Ēdienu gatavošanā un kosmētikas ražošanā." at bounding box center [487, 309] width 490 height 25
click at [503, 387] on button "Iesniegt" at bounding box center [486, 398] width 93 height 22
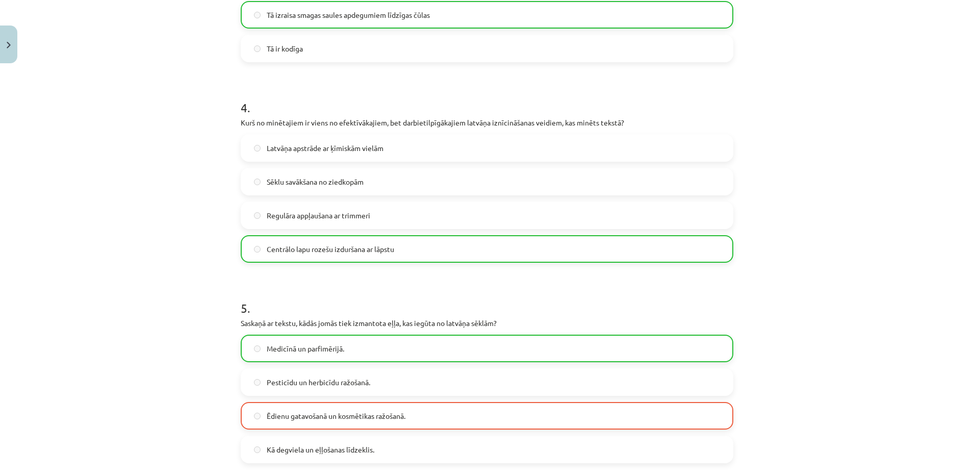
scroll to position [859, 0]
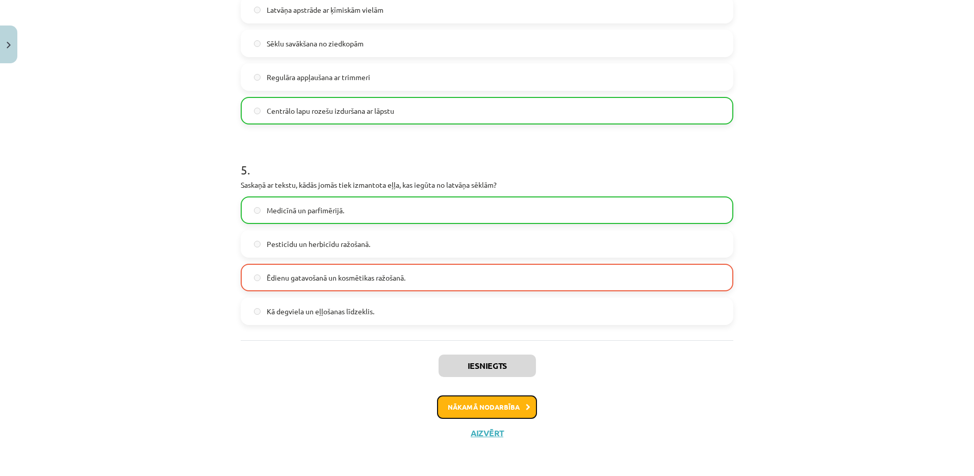
click at [511, 404] on button "Nākamā nodarbība" at bounding box center [487, 406] width 100 height 23
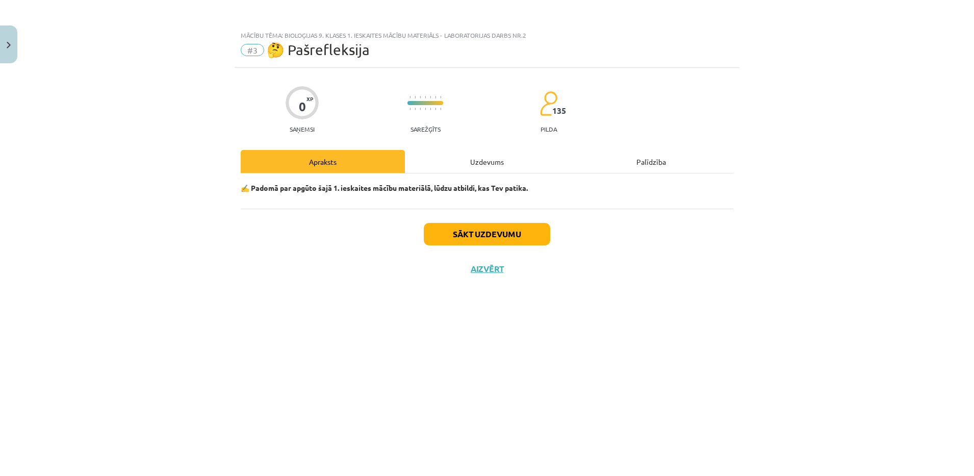
scroll to position [0, 0]
click at [461, 235] on button "Sākt uzdevumu" at bounding box center [487, 234] width 126 height 22
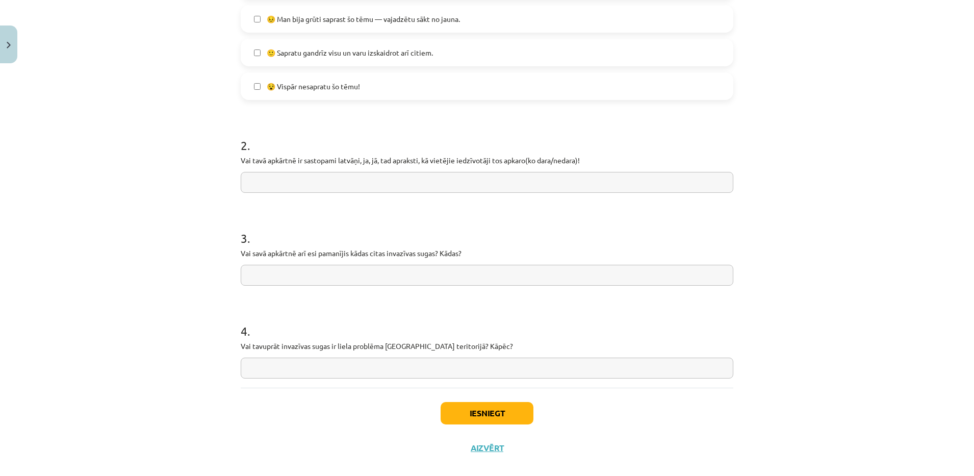
scroll to position [365, 0]
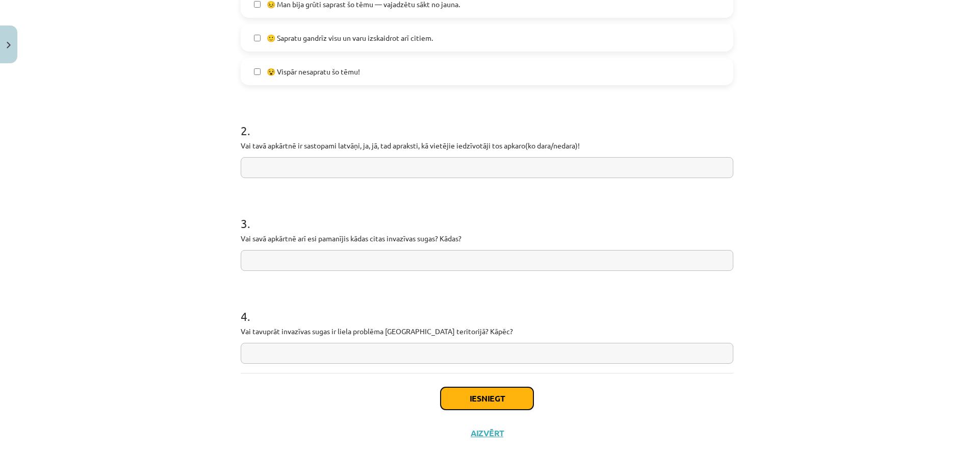
click at [471, 403] on button "Iesniegt" at bounding box center [486, 398] width 93 height 22
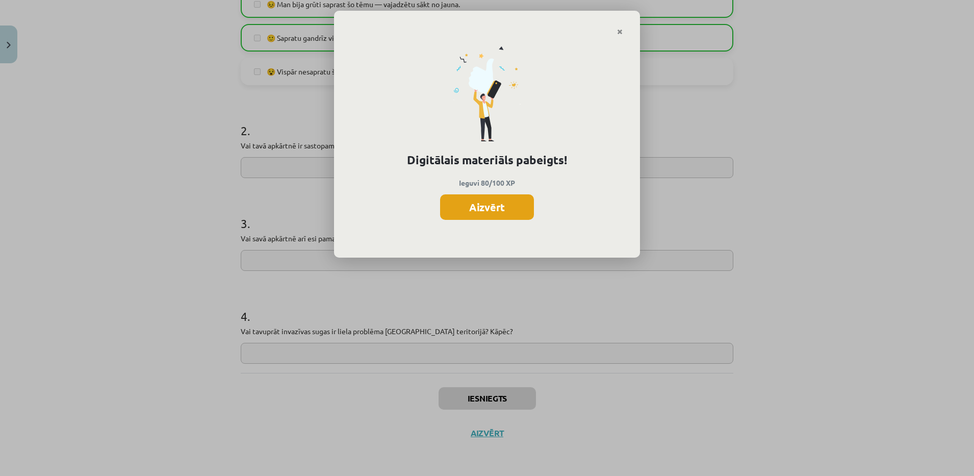
click at [495, 209] on button "Aizvērt" at bounding box center [487, 206] width 94 height 25
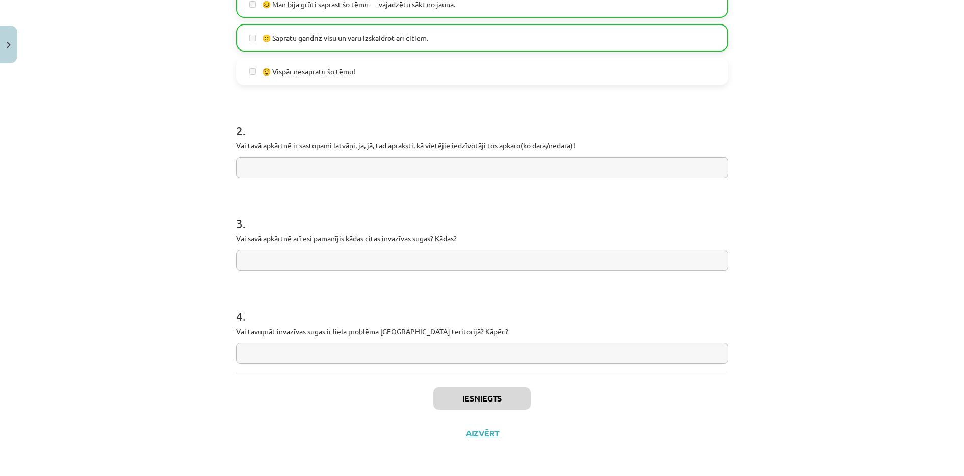
click at [467, 439] on div "Iesniegts Aizvērt" at bounding box center [482, 408] width 492 height 71
click at [472, 428] on button "Aizvērt" at bounding box center [482, 433] width 39 height 10
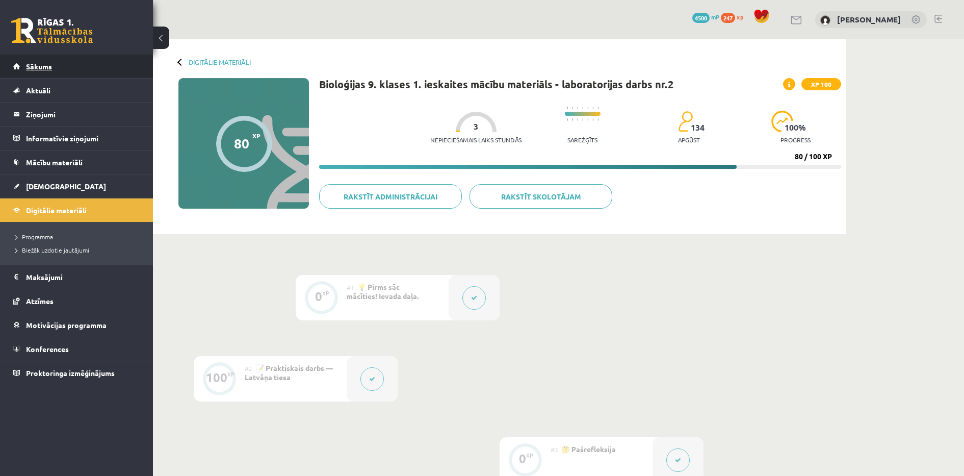
click at [78, 70] on link "Sākums" at bounding box center [76, 66] width 127 height 23
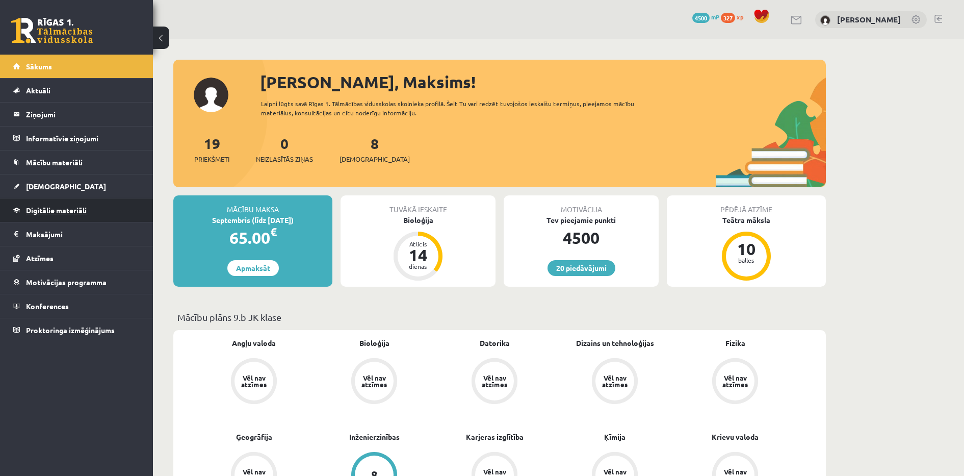
click at [89, 205] on link "Digitālie materiāli" at bounding box center [76, 209] width 127 height 23
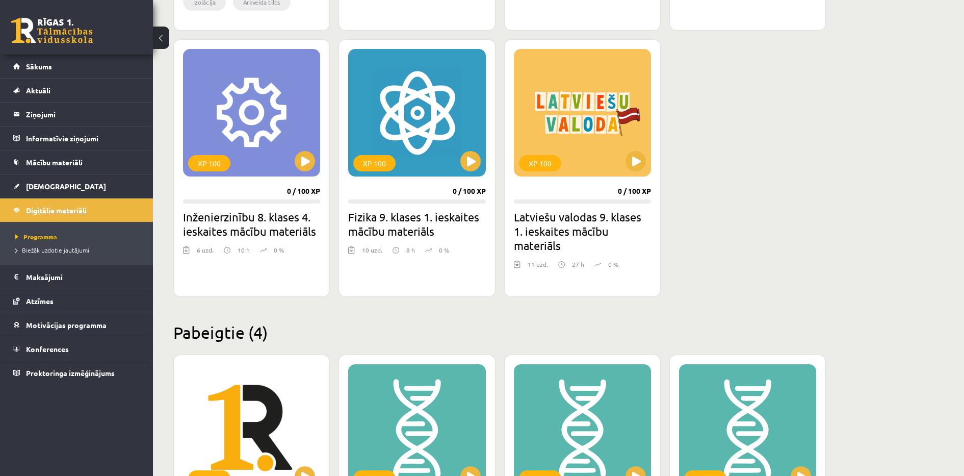
scroll to position [892, 0]
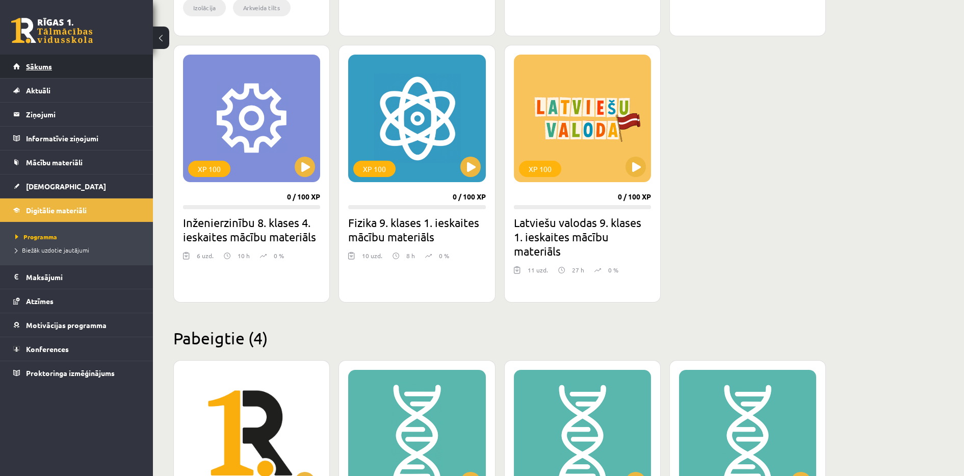
click at [57, 65] on link "Sākums" at bounding box center [76, 66] width 127 height 23
